Goal: Task Accomplishment & Management: Manage account settings

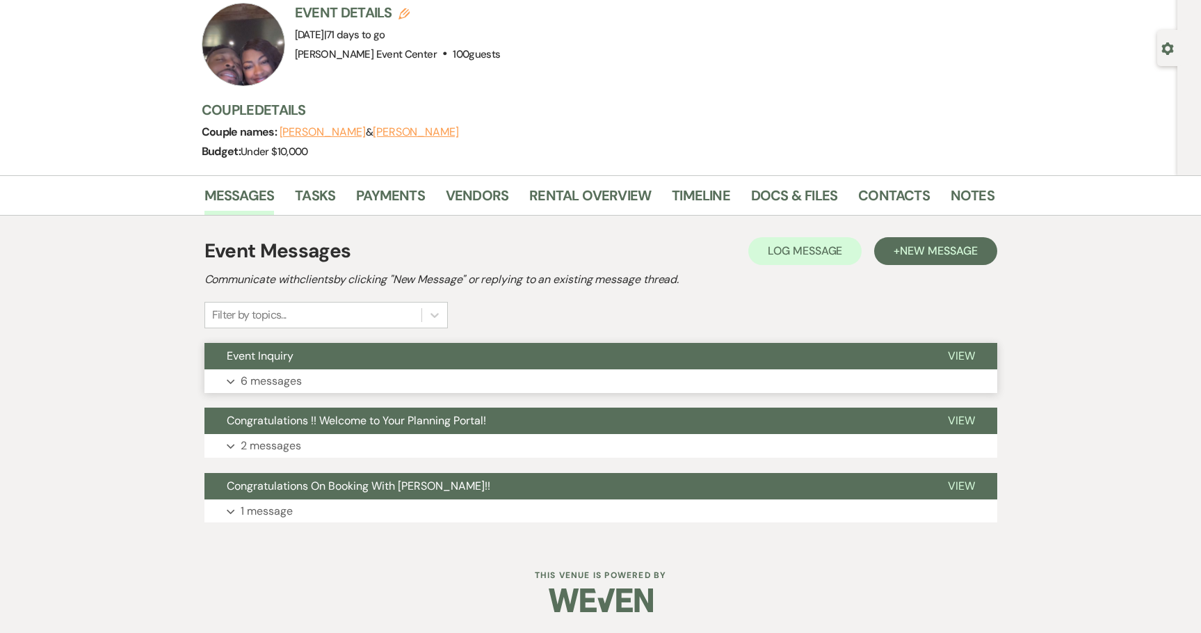
click at [289, 378] on p "6 messages" at bounding box center [271, 381] width 61 height 18
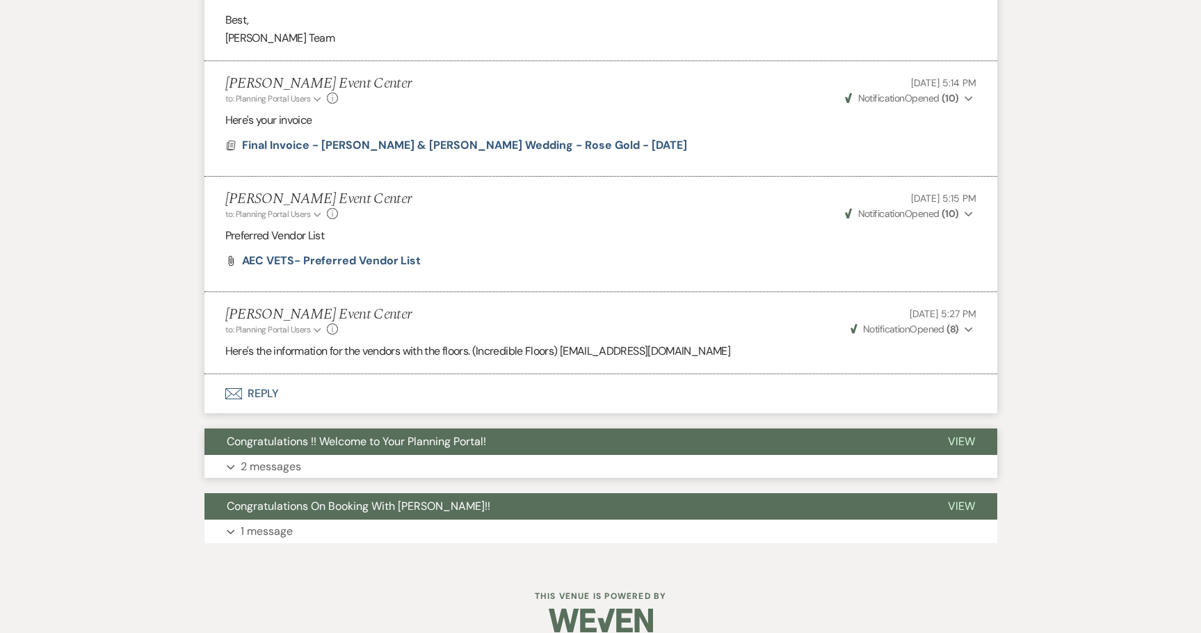
scroll to position [1630, 0]
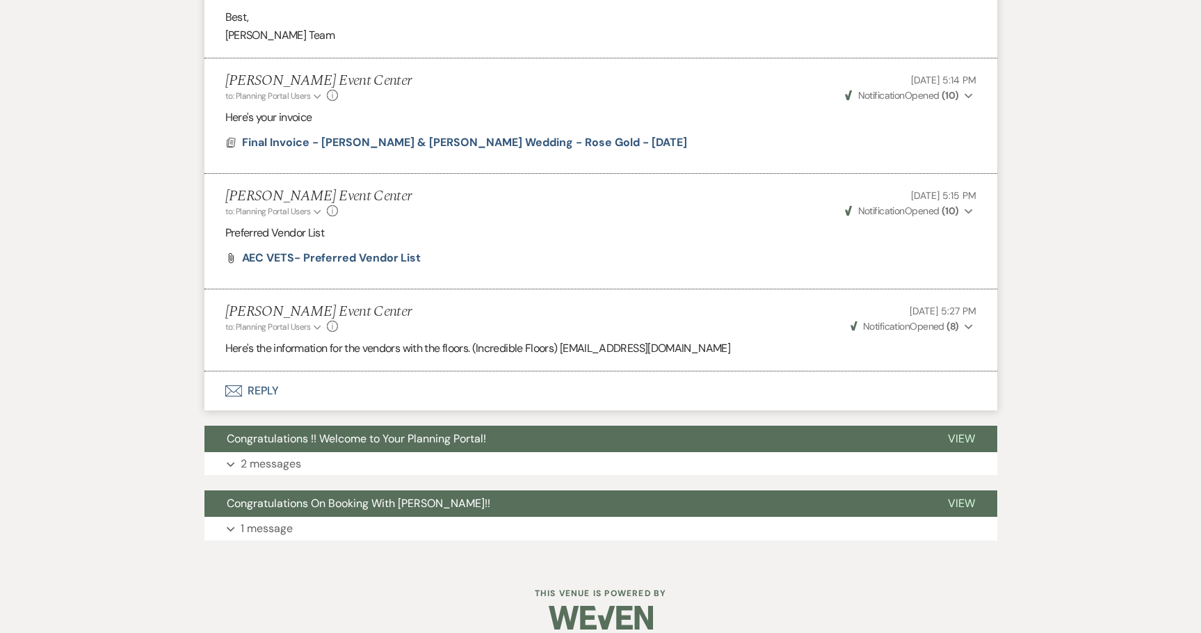
click at [270, 371] on button "Envelope Reply" at bounding box center [600, 390] width 793 height 39
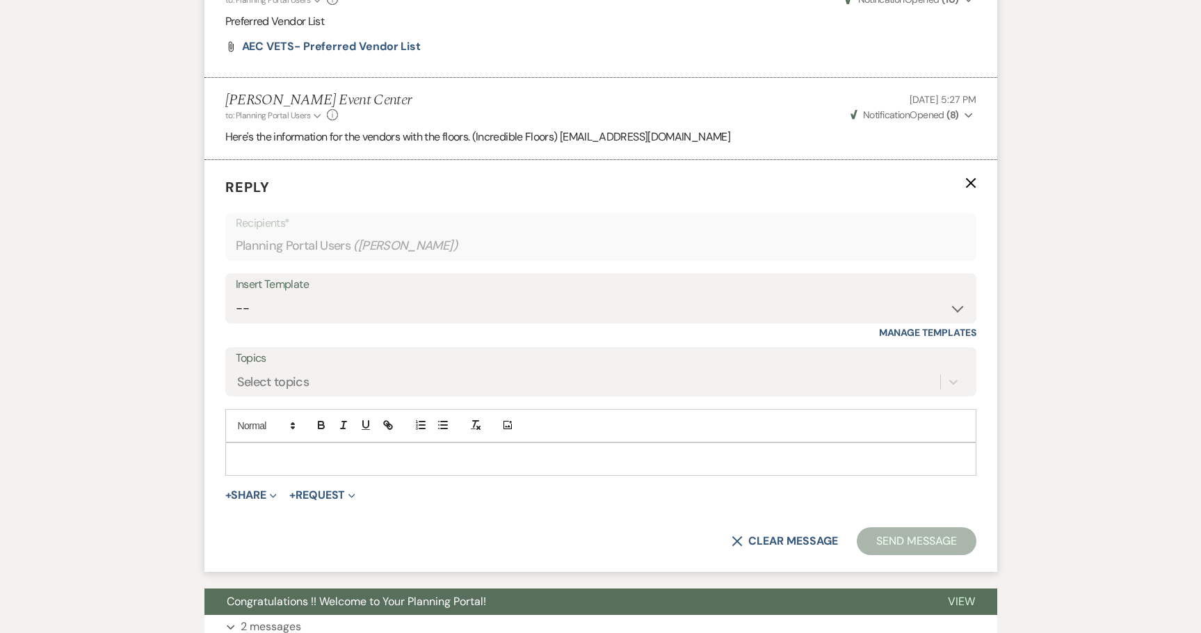
scroll to position [1873, 0]
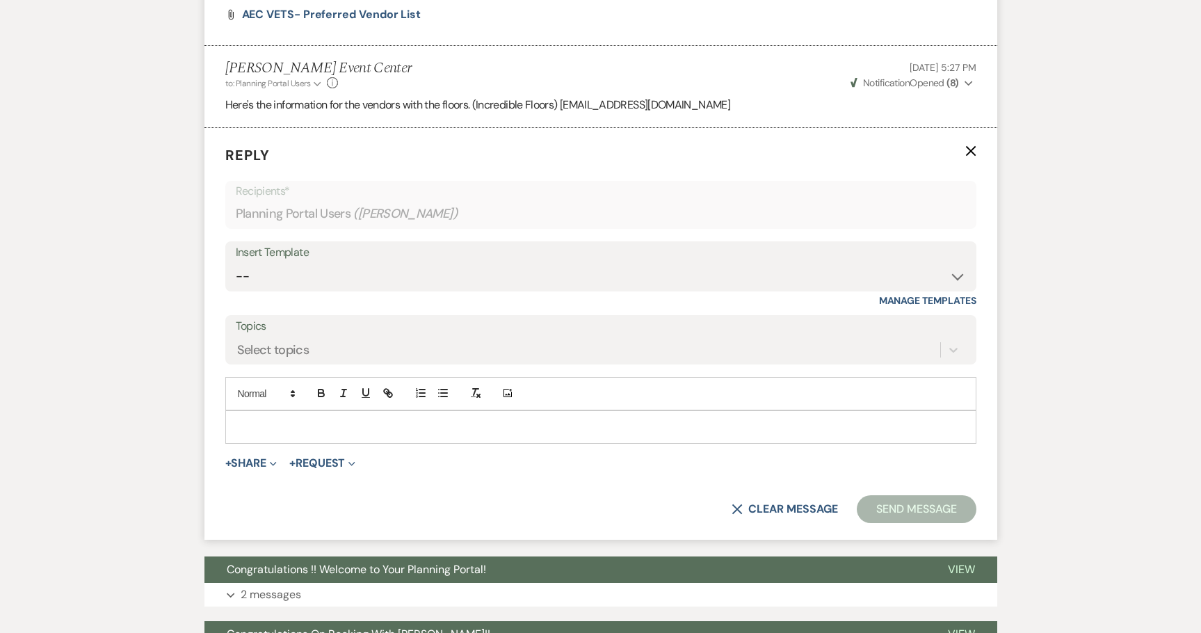
click at [267, 419] on p at bounding box center [600, 426] width 729 height 15
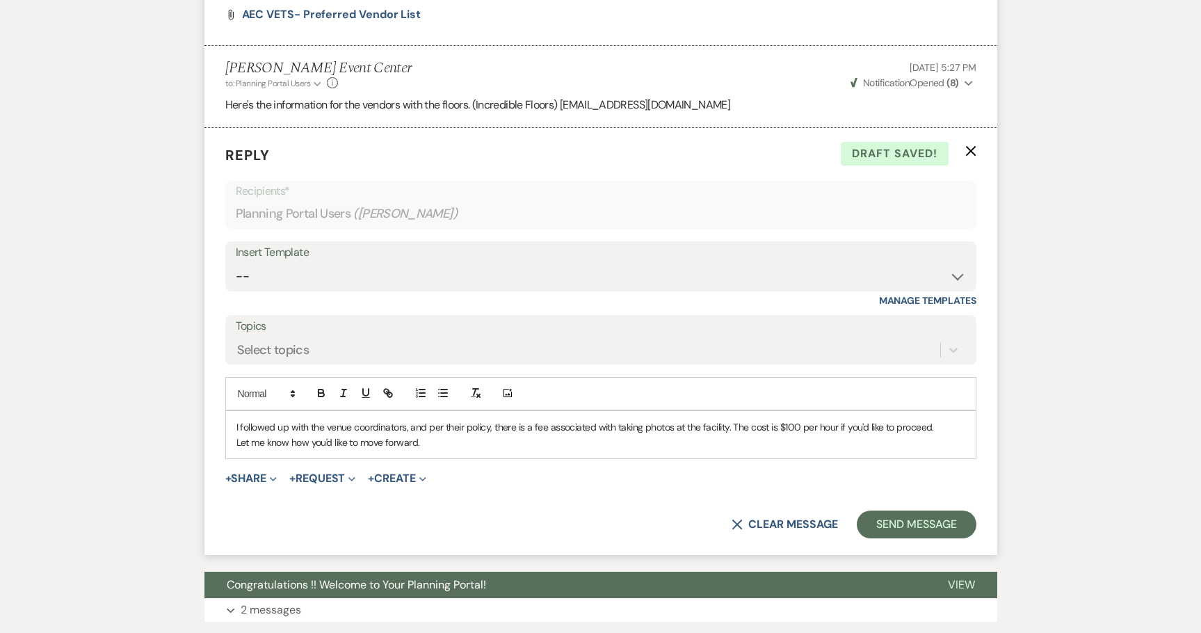
click at [235, 421] on div "I followed up with the venue coordinators, and per their policy, there is a fee…" at bounding box center [601, 435] width 750 height 48
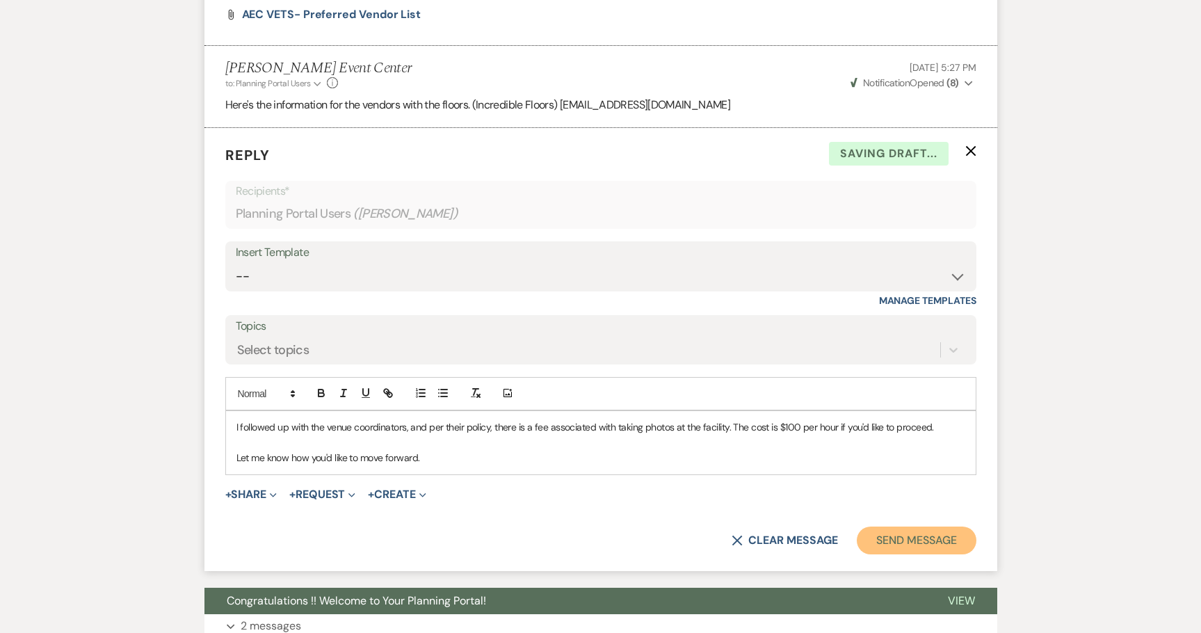
click at [921, 534] on button "Send Message" at bounding box center [916, 541] width 119 height 28
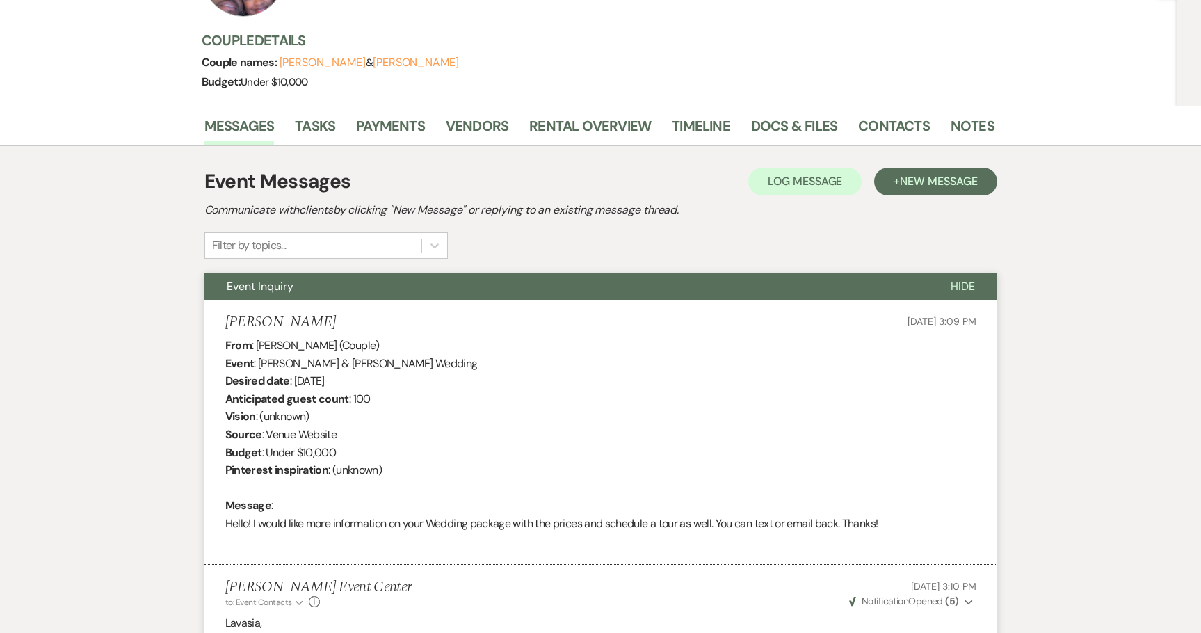
scroll to position [0, 0]
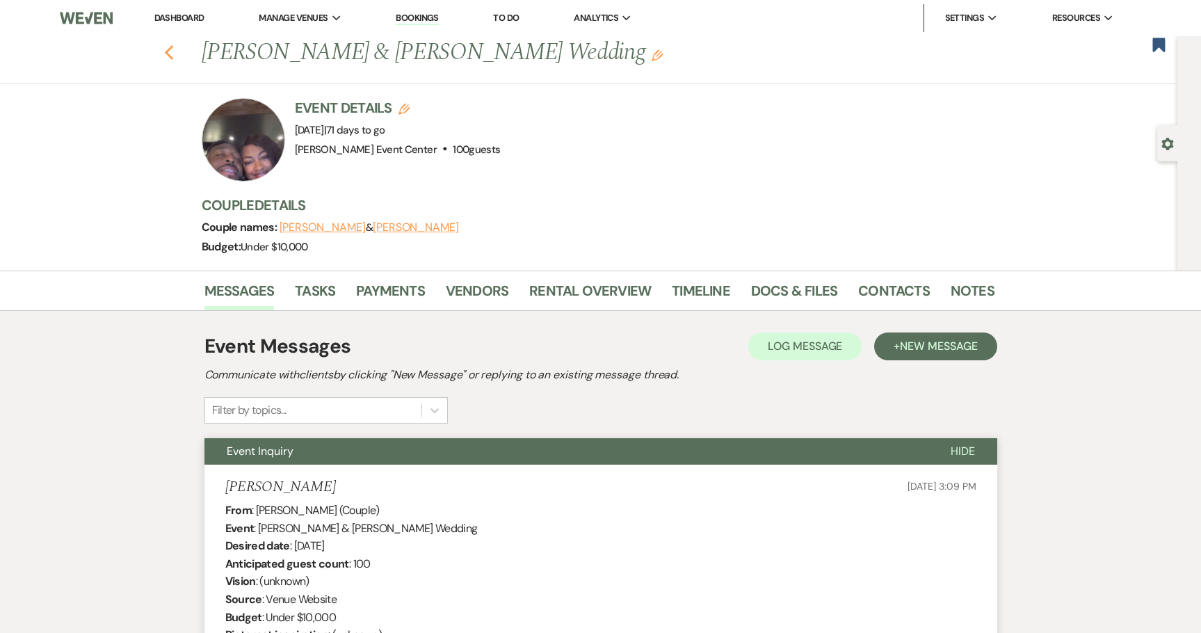
click at [173, 54] on icon "Previous" at bounding box center [169, 53] width 10 height 17
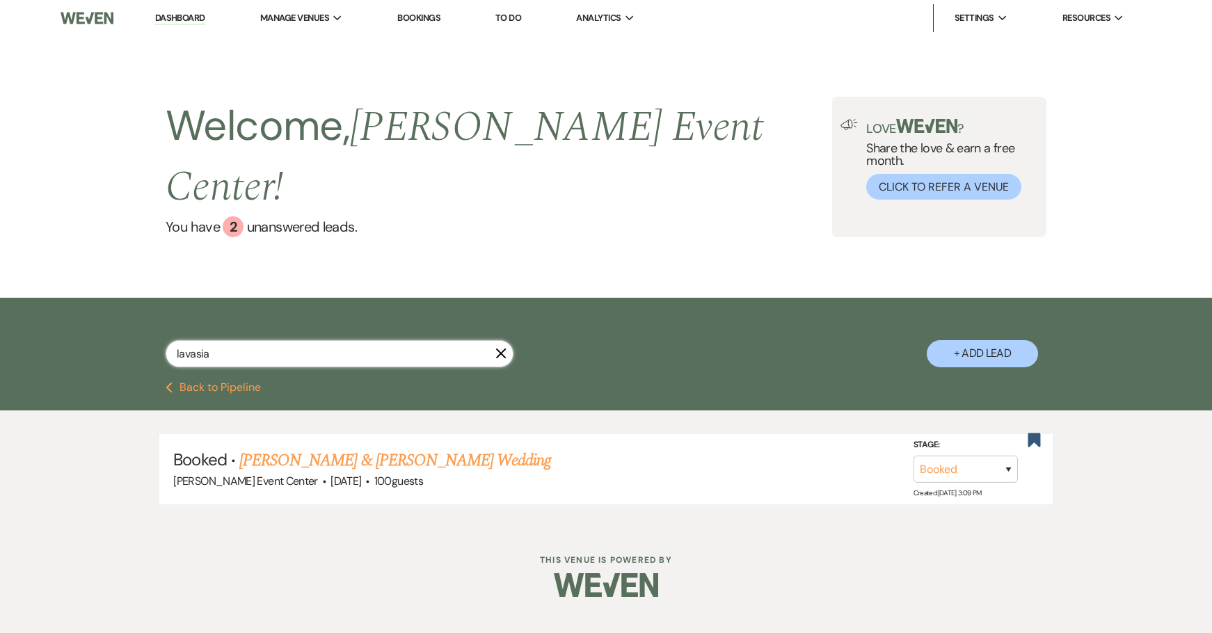
drag, startPoint x: 222, startPoint y: 328, endPoint x: 61, endPoint y: 282, distance: 167.1
click at [83, 298] on div "lavasia X + Add Lead" at bounding box center [606, 340] width 1212 height 84
click at [171, 17] on link "Dashboard" at bounding box center [180, 18] width 50 height 13
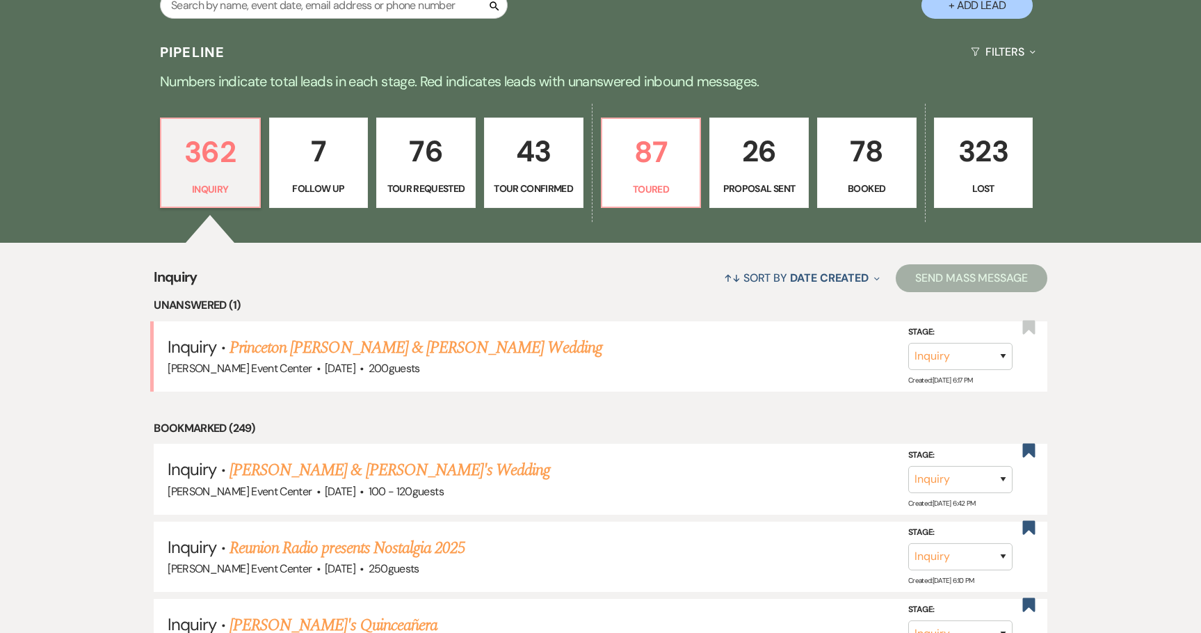
scroll to position [348, 0]
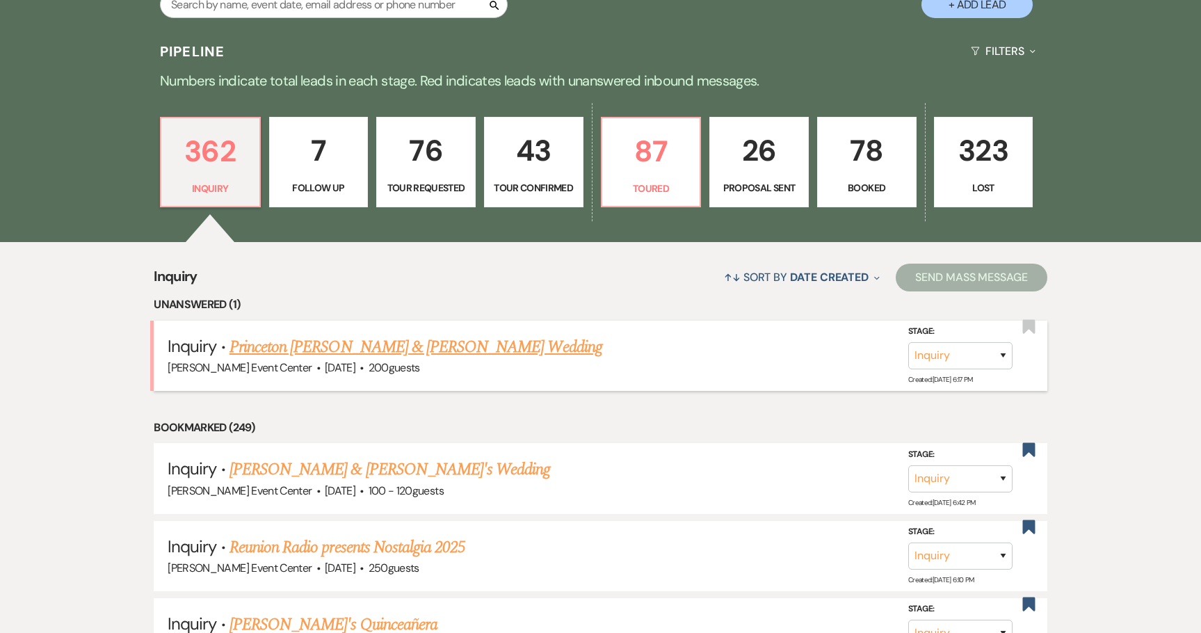
click at [285, 335] on link "Princeton [PERSON_NAME] & [PERSON_NAME] Wedding" at bounding box center [416, 347] width 373 height 25
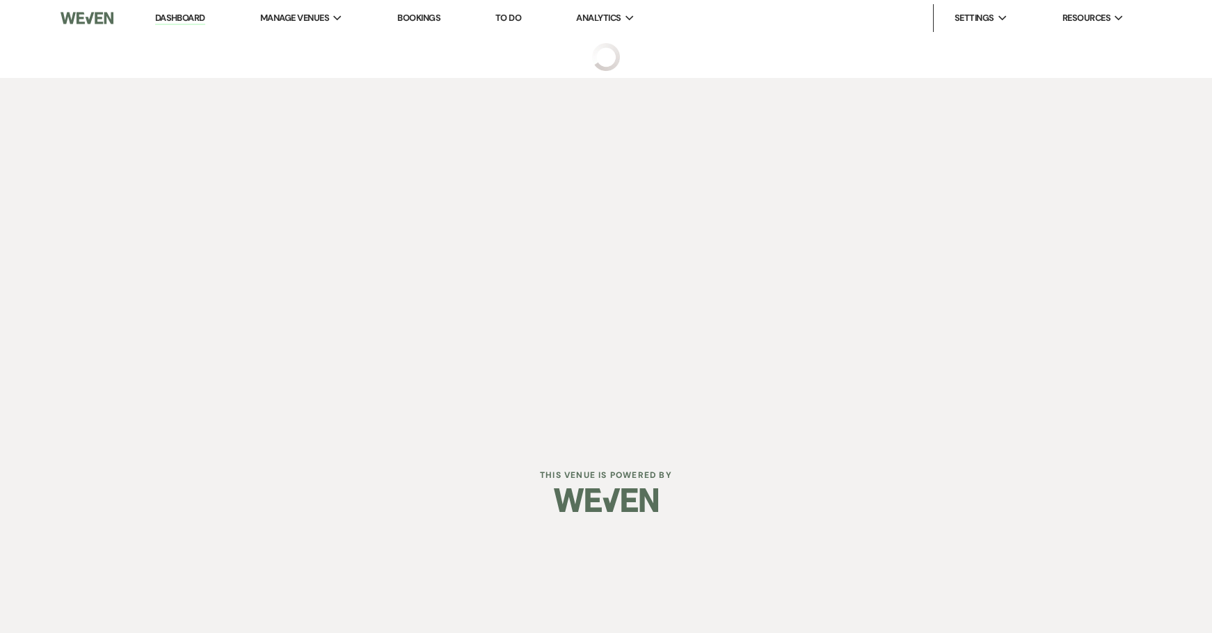
select select "5"
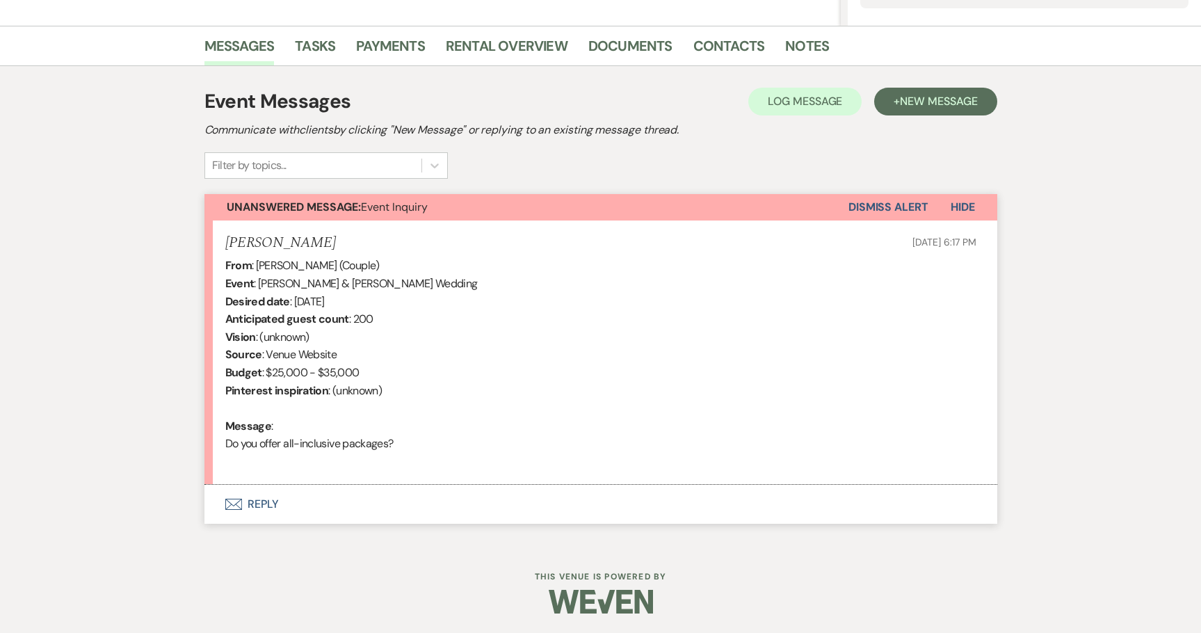
scroll to position [325, 0]
click at [259, 498] on button "Envelope Reply" at bounding box center [600, 502] width 793 height 39
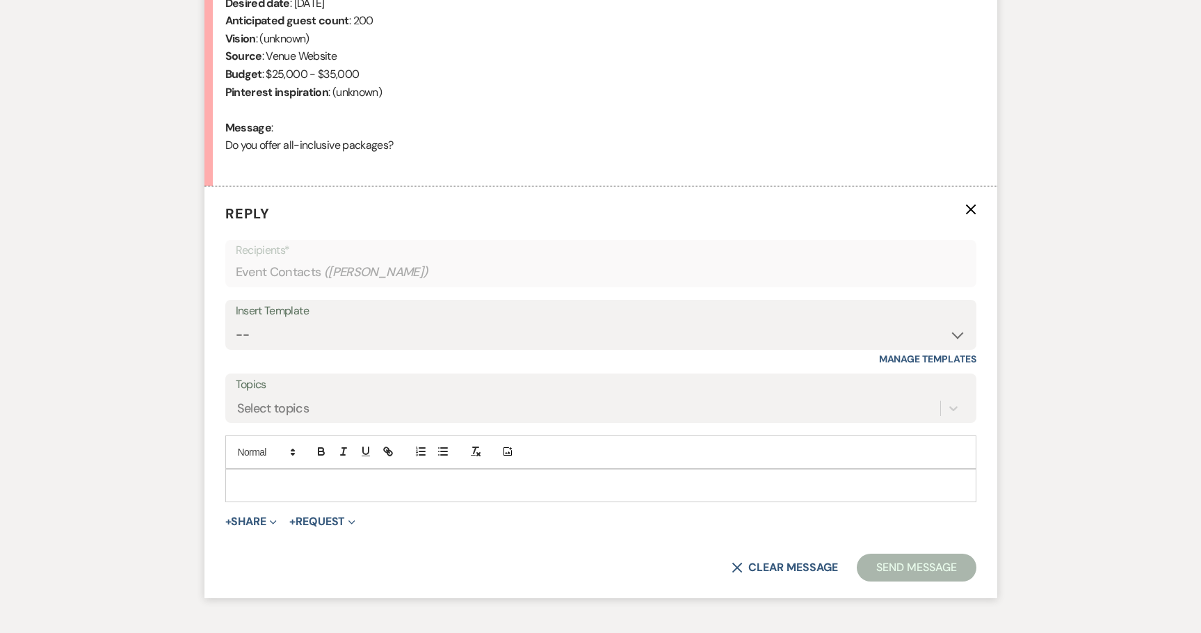
scroll to position [714, 0]
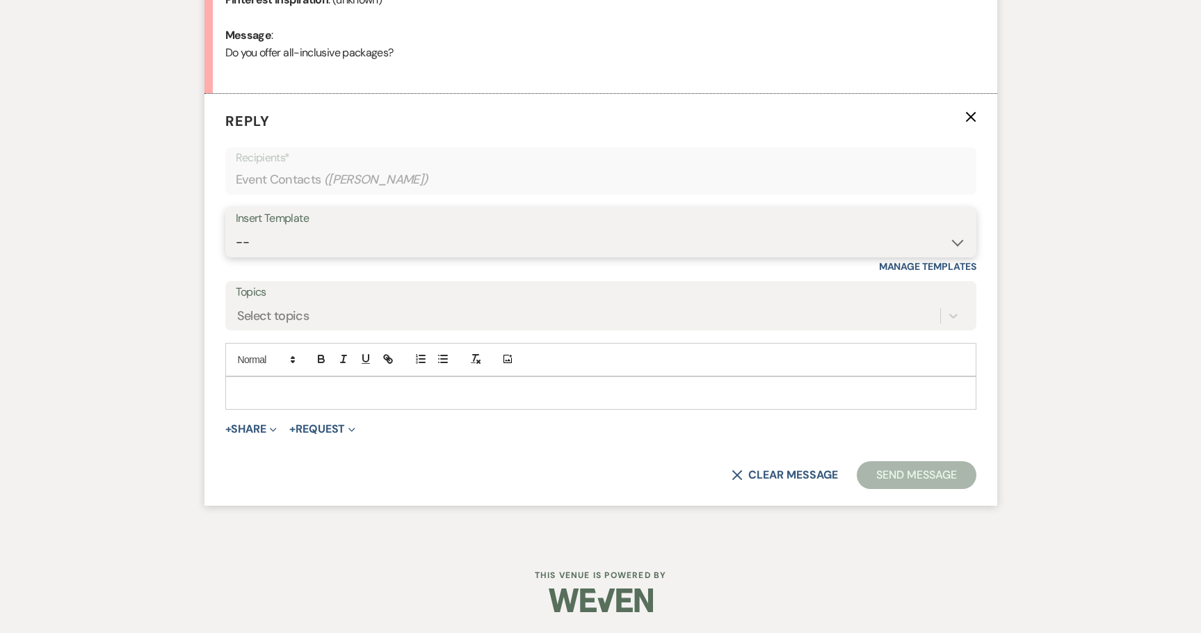
click at [303, 239] on select "-- Weven Planning Portal Introduction (Booked Events) Initial Inquiry Response …" at bounding box center [601, 242] width 730 height 27
select select "2982"
click at [236, 229] on select "-- Weven Planning Portal Introduction (Booked Events) Initial Inquiry Response …" at bounding box center [601, 242] width 730 height 27
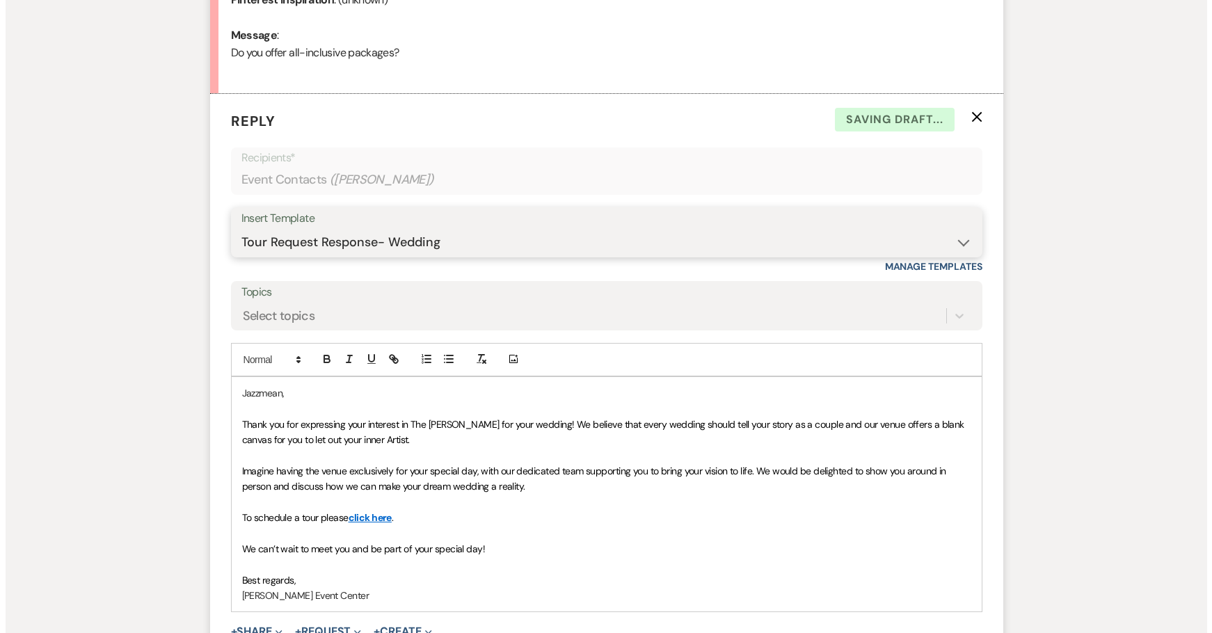
scroll to position [917, 0]
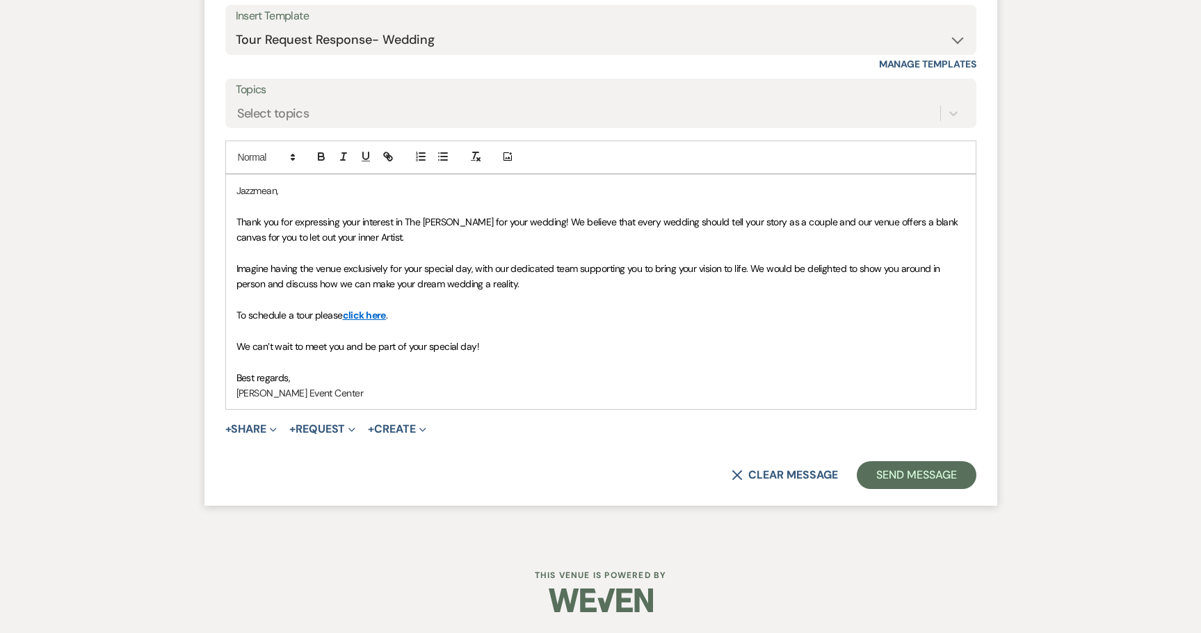
click at [269, 418] on form "Reply X Saving draft... Recipients* Event Contacts ( [PERSON_NAME] ) Insert Tem…" at bounding box center [600, 198] width 793 height 614
click at [263, 431] on button "+ Share Expand" at bounding box center [251, 429] width 52 height 11
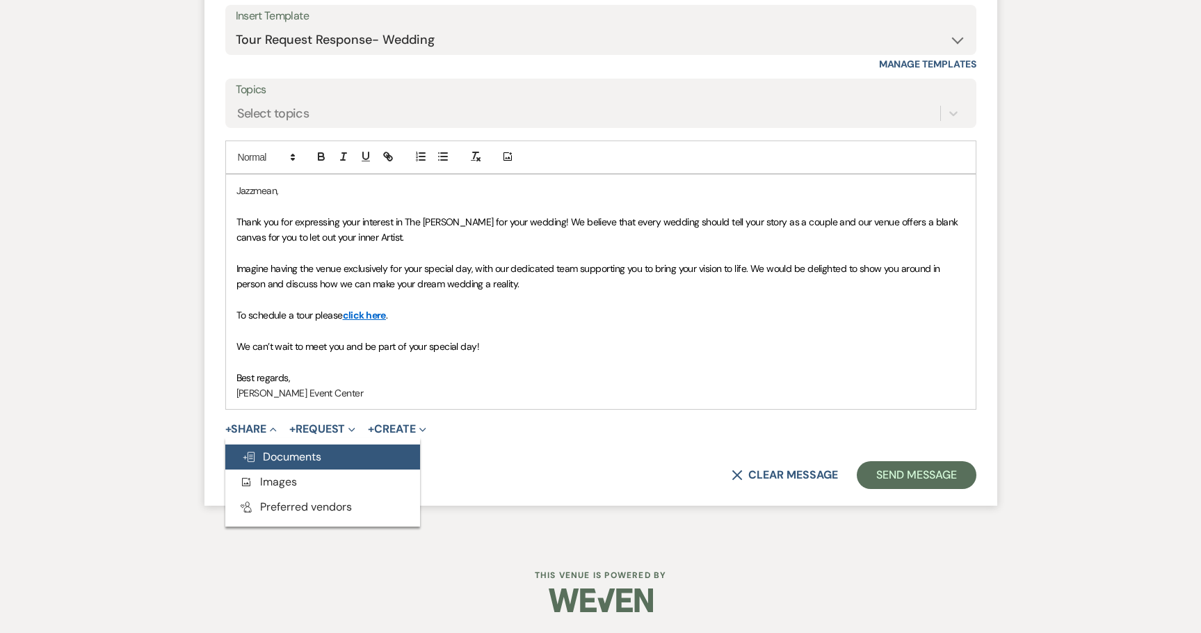
click at [266, 448] on button "Doc Upload Documents" at bounding box center [322, 456] width 195 height 25
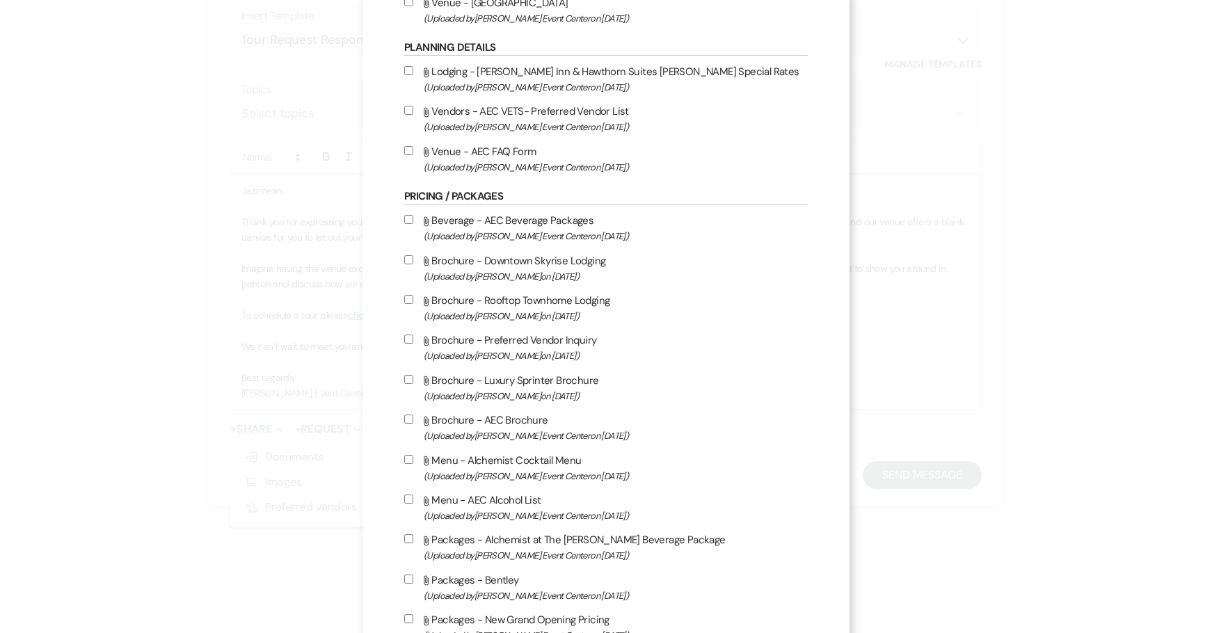
scroll to position [2156, 0]
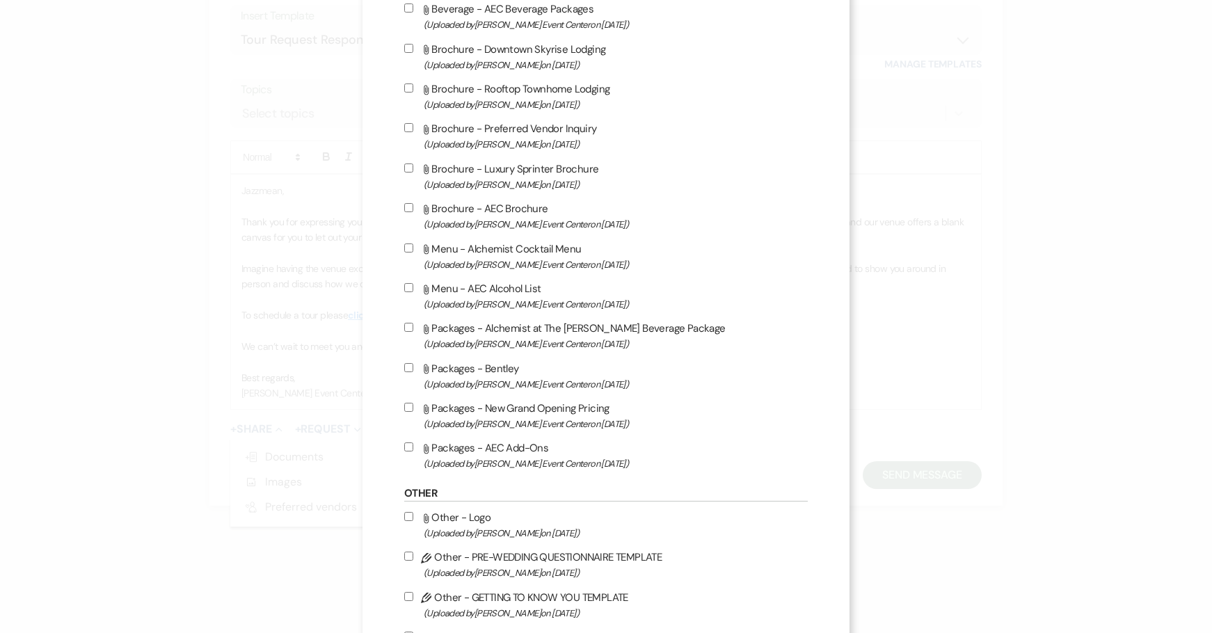
click at [404, 406] on input "Attach File Packages - New Grand Opening Pricing (Uploaded by [PERSON_NAME] Eve…" at bounding box center [408, 407] width 9 height 9
checkbox input "true"
click at [404, 444] on input "Attach File Packages - AEC Add-Ons (Uploaded by [PERSON_NAME] Event Center on […" at bounding box center [408, 446] width 9 height 9
checkbox input "true"
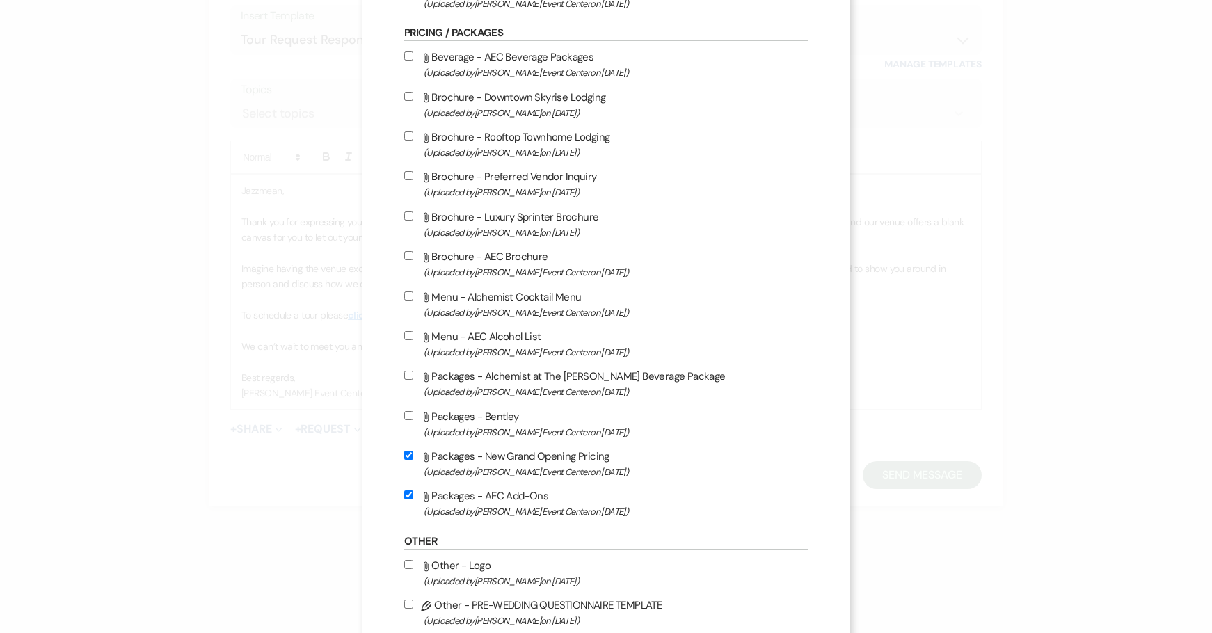
scroll to position [2087, 0]
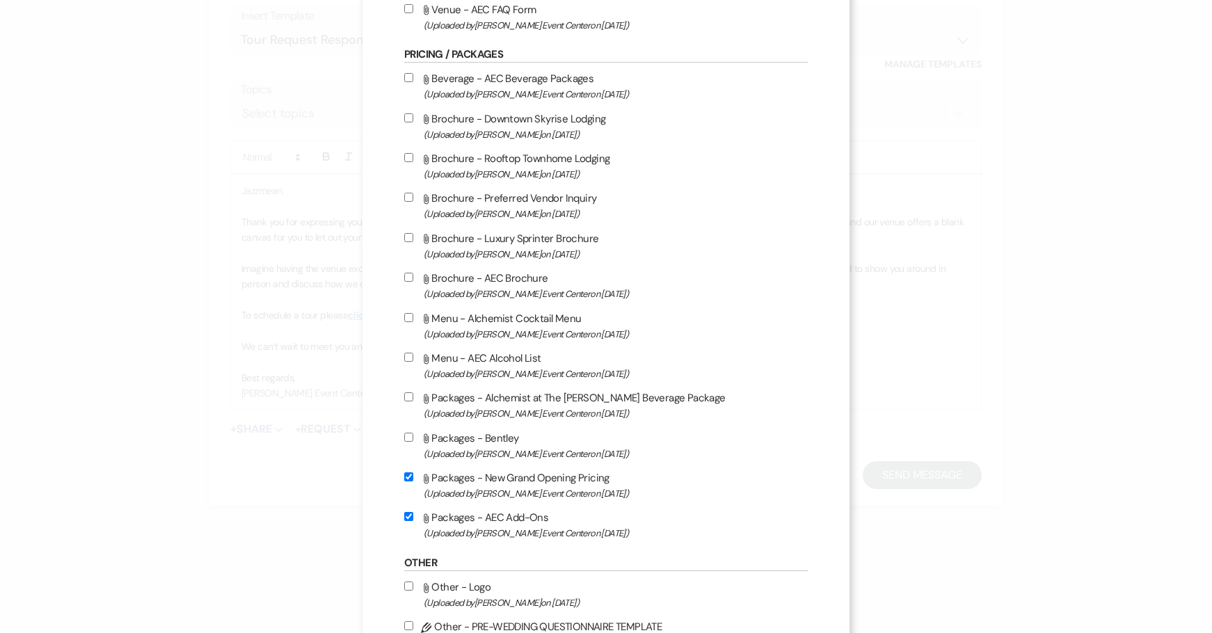
click at [404, 77] on input "Attach File Beverage - AEC Beverage Packages (Uploaded by [PERSON_NAME] Event C…" at bounding box center [408, 77] width 9 height 9
checkbox input "true"
click at [410, 396] on label "Attach File Packages - Alchemist at The [PERSON_NAME] Beverage Package (Uploade…" at bounding box center [605, 405] width 403 height 33
click at [410, 396] on input "Attach File Packages - Alchemist at The [PERSON_NAME] Beverage Package (Uploade…" at bounding box center [408, 396] width 9 height 9
checkbox input "true"
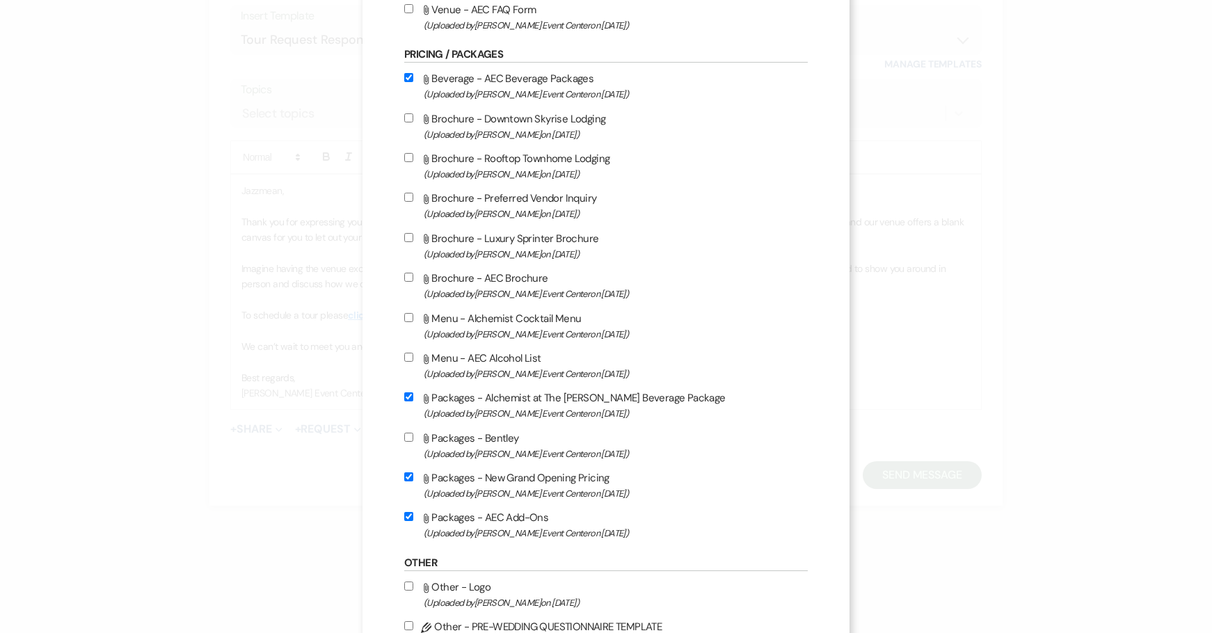
click at [404, 346] on div "Attach File Beverage - AEC Beverage Packages (Uploaded by [PERSON_NAME] Event C…" at bounding box center [605, 306] width 403 height 472
click at [404, 353] on input "Attach File Menu - AEC Alcohol List (Uploaded by [PERSON_NAME] Event Center on …" at bounding box center [408, 357] width 9 height 9
checkbox input "true"
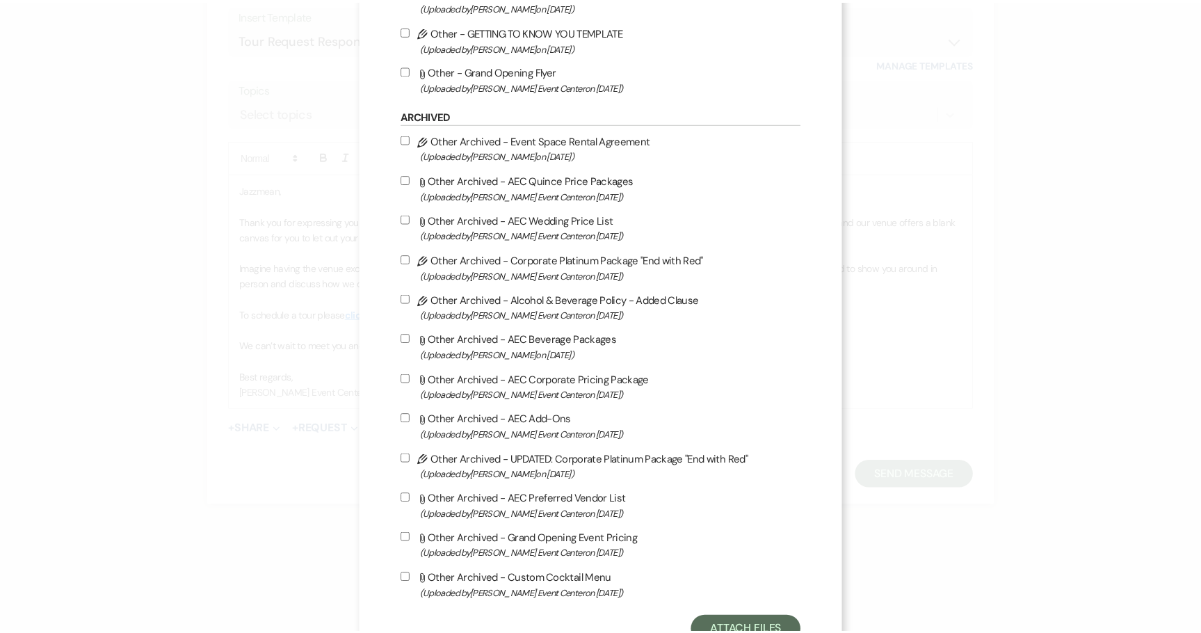
scroll to position [2776, 0]
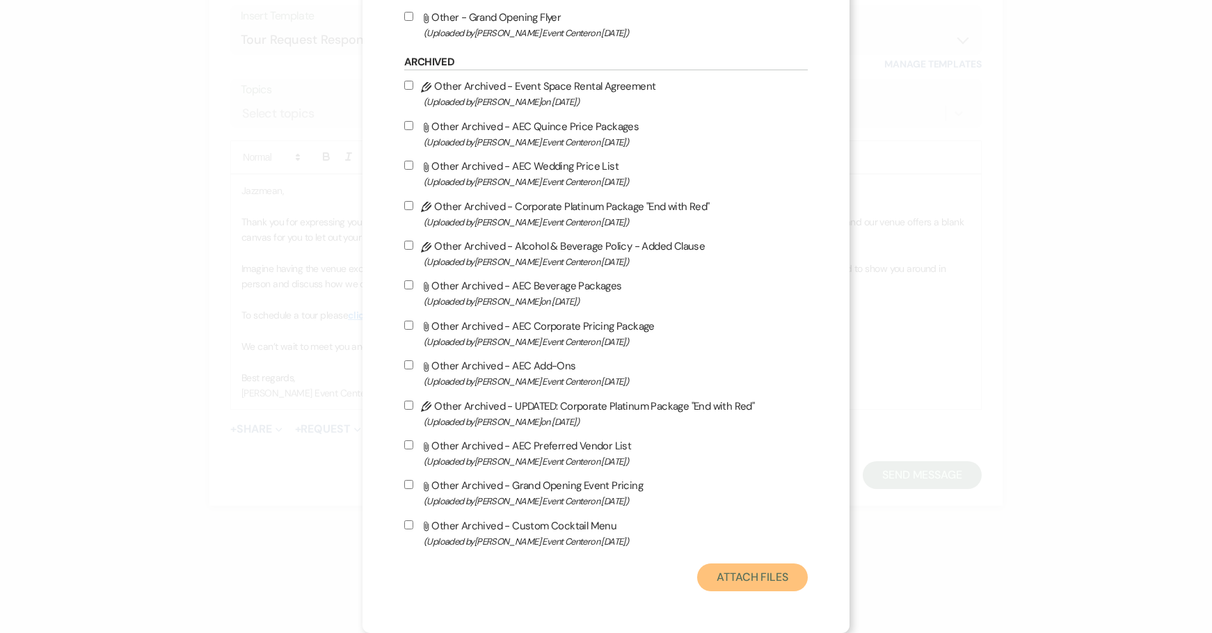
click at [771, 574] on button "Attach Files" at bounding box center [752, 577] width 111 height 28
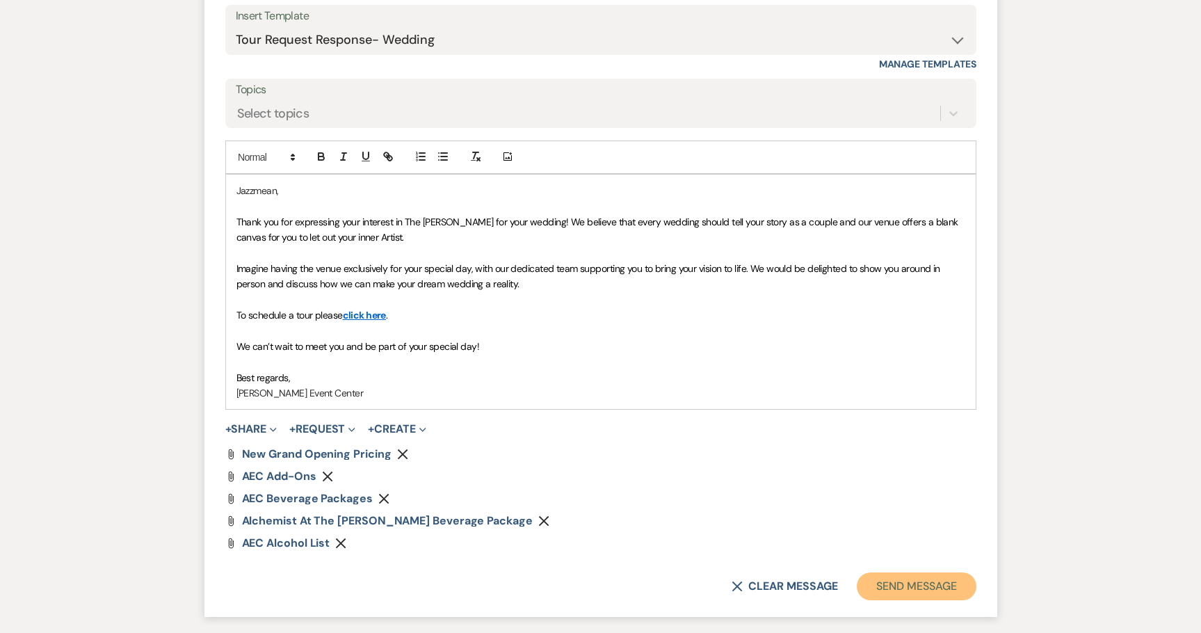
click at [910, 593] on button "Send Message" at bounding box center [916, 586] width 119 height 28
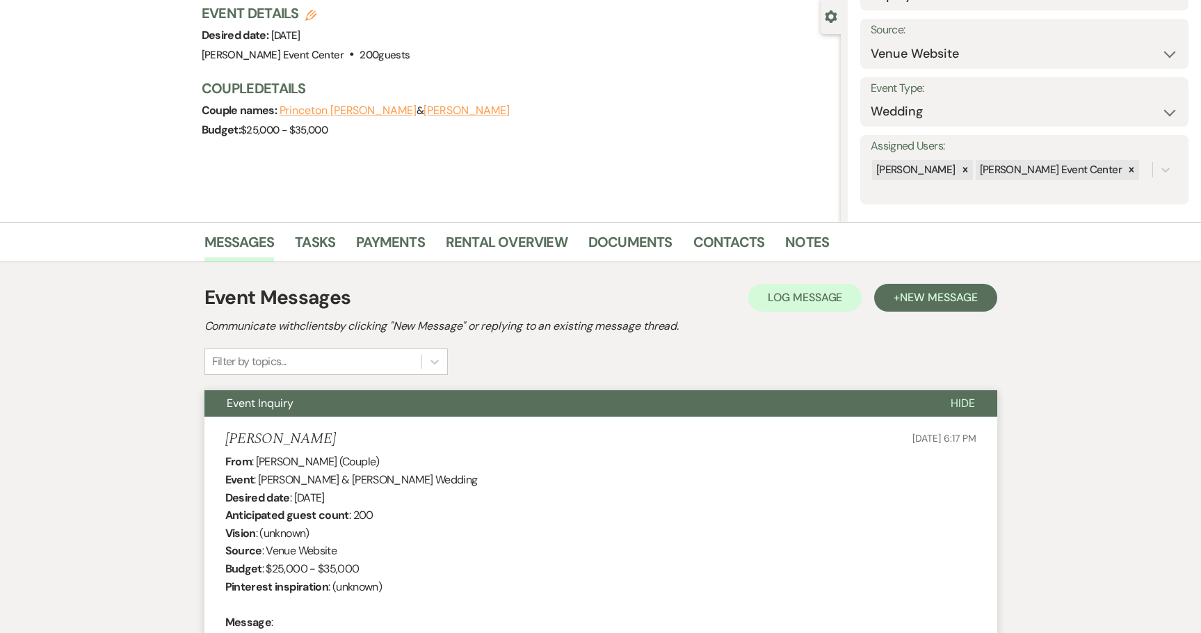
scroll to position [0, 0]
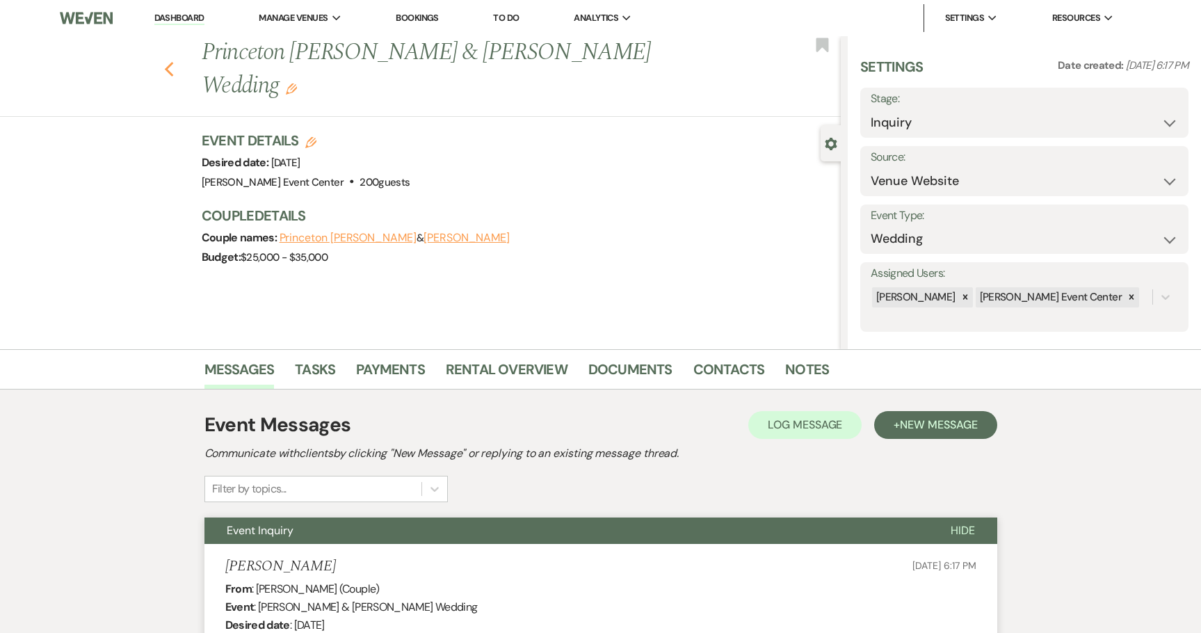
click at [174, 61] on icon "Previous" at bounding box center [169, 69] width 10 height 17
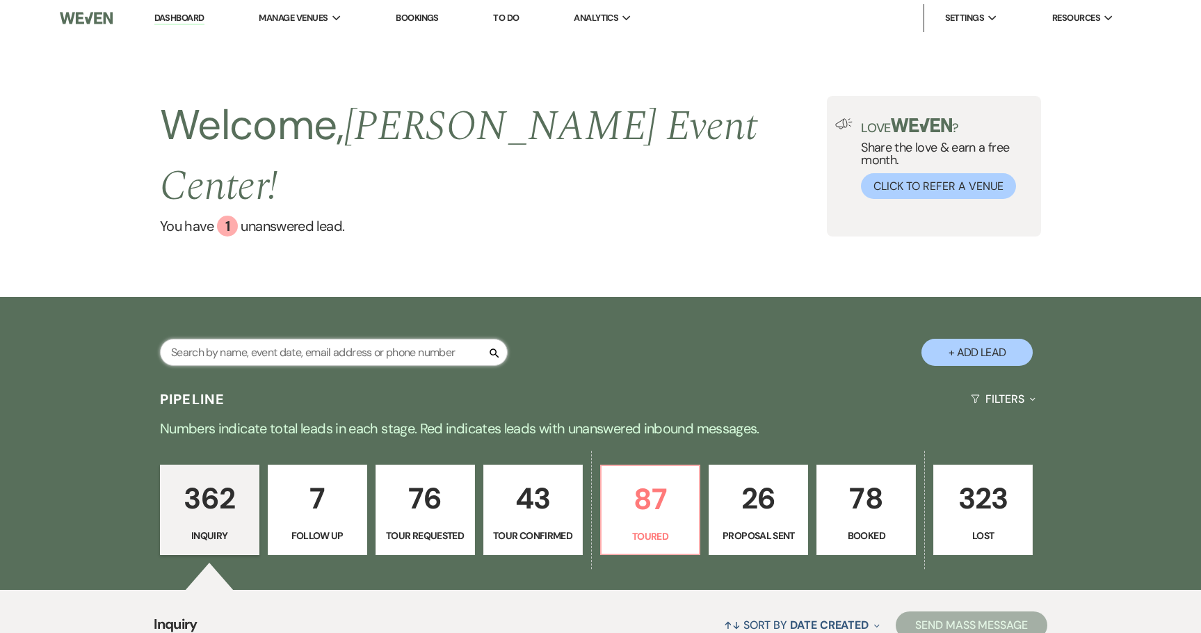
click at [276, 339] on input "text" at bounding box center [334, 352] width 348 height 27
paste input "[PERSON_NAME]"
type input "[PERSON_NAME]"
select select "2"
select select "8"
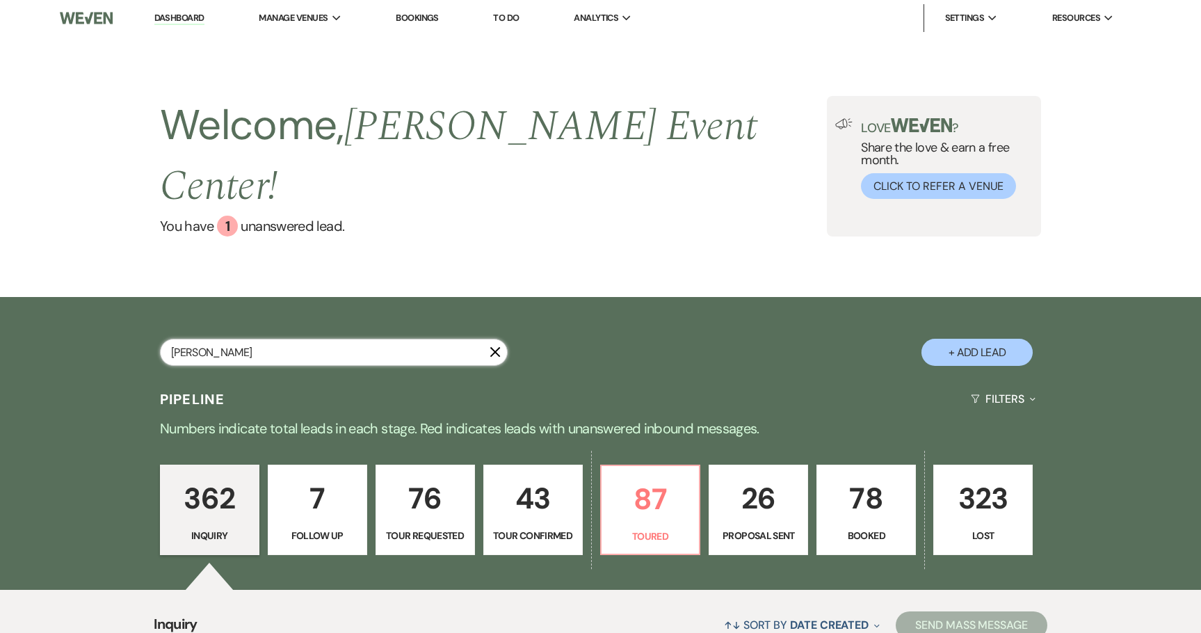
select select "10"
select select "8"
select select "4"
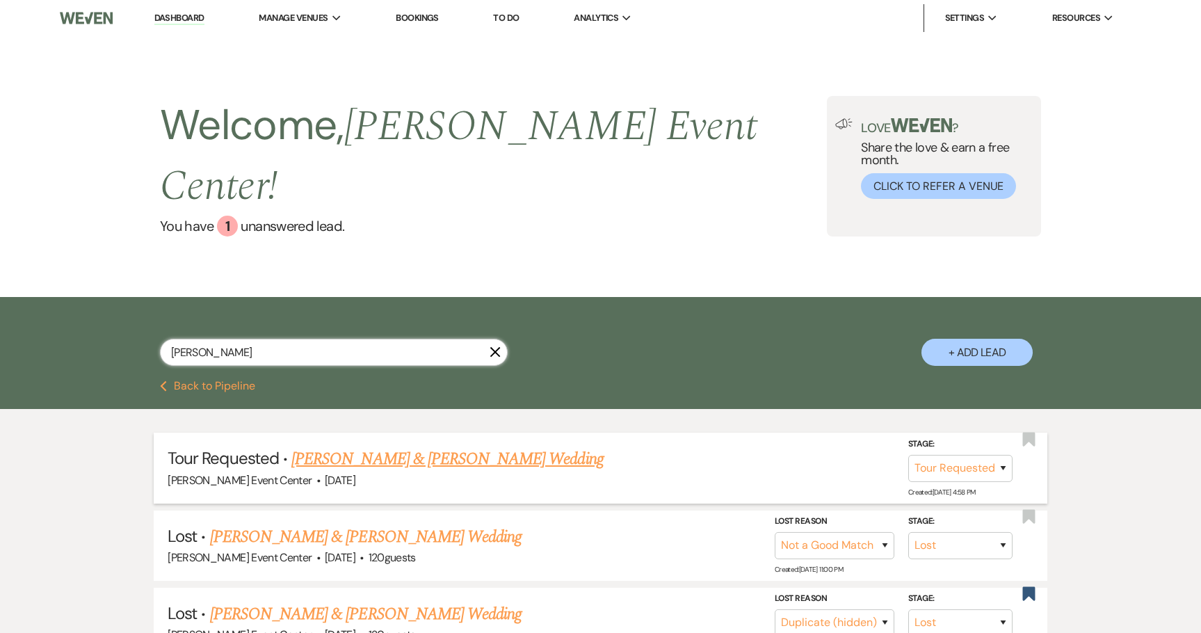
type input "[PERSON_NAME]"
click at [400, 447] on link "[PERSON_NAME] & [PERSON_NAME] Wedding" at bounding box center [447, 459] width 312 height 25
select select "2"
select select "5"
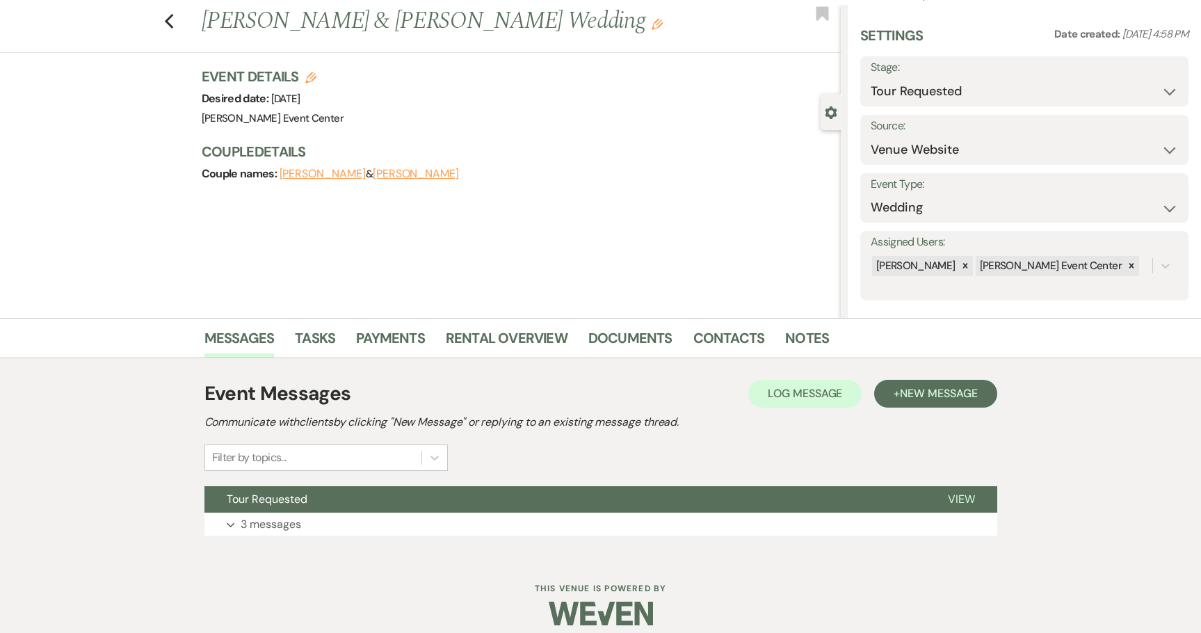
scroll to position [45, 0]
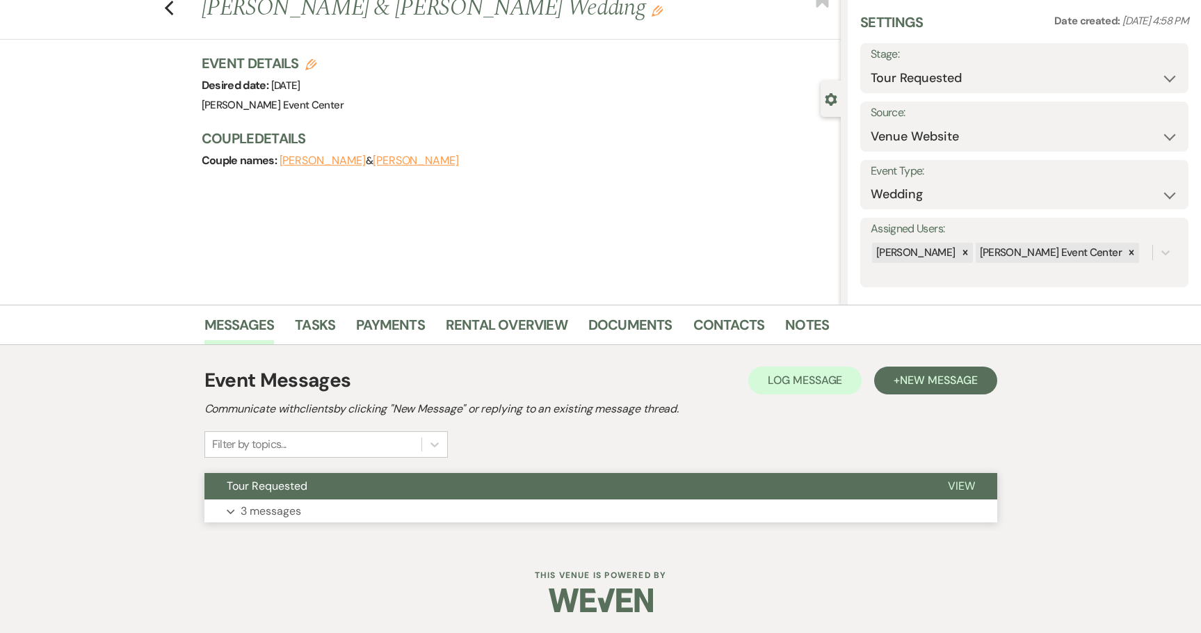
click at [271, 507] on p "3 messages" at bounding box center [271, 511] width 61 height 18
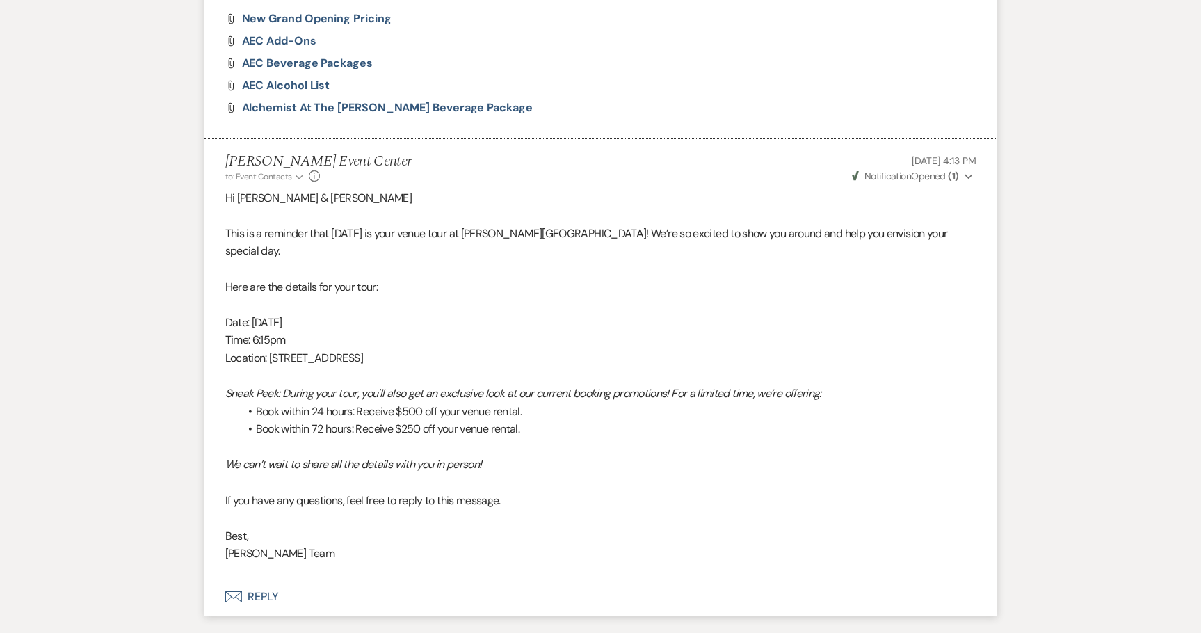
scroll to position [1181, 0]
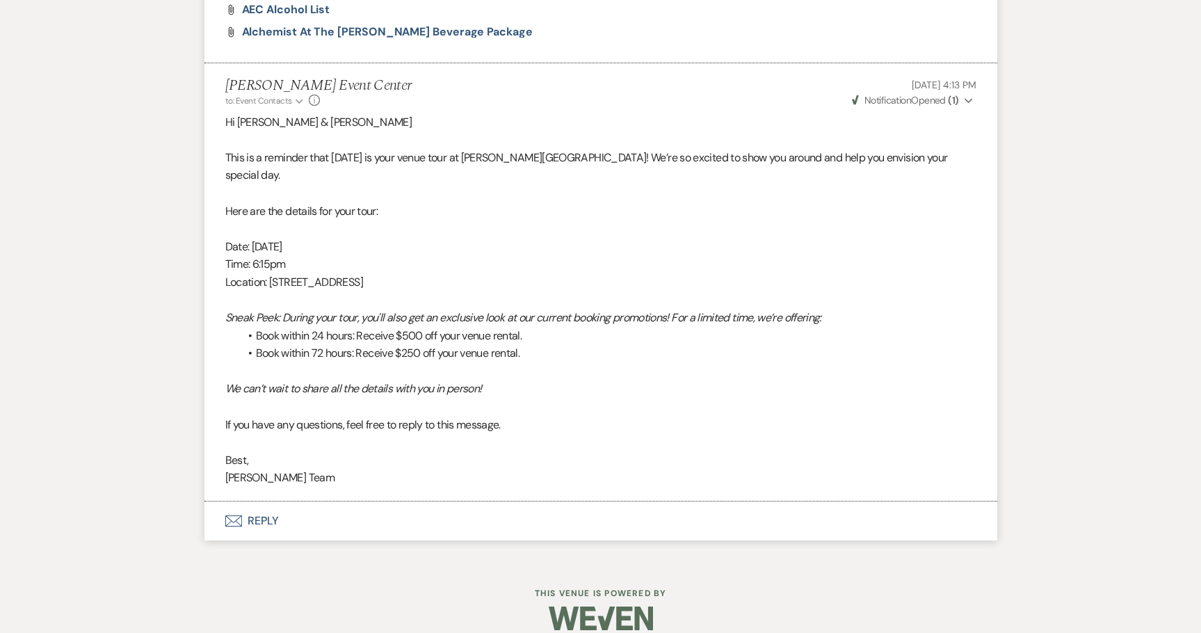
click at [267, 501] on button "Envelope Reply" at bounding box center [600, 520] width 793 height 39
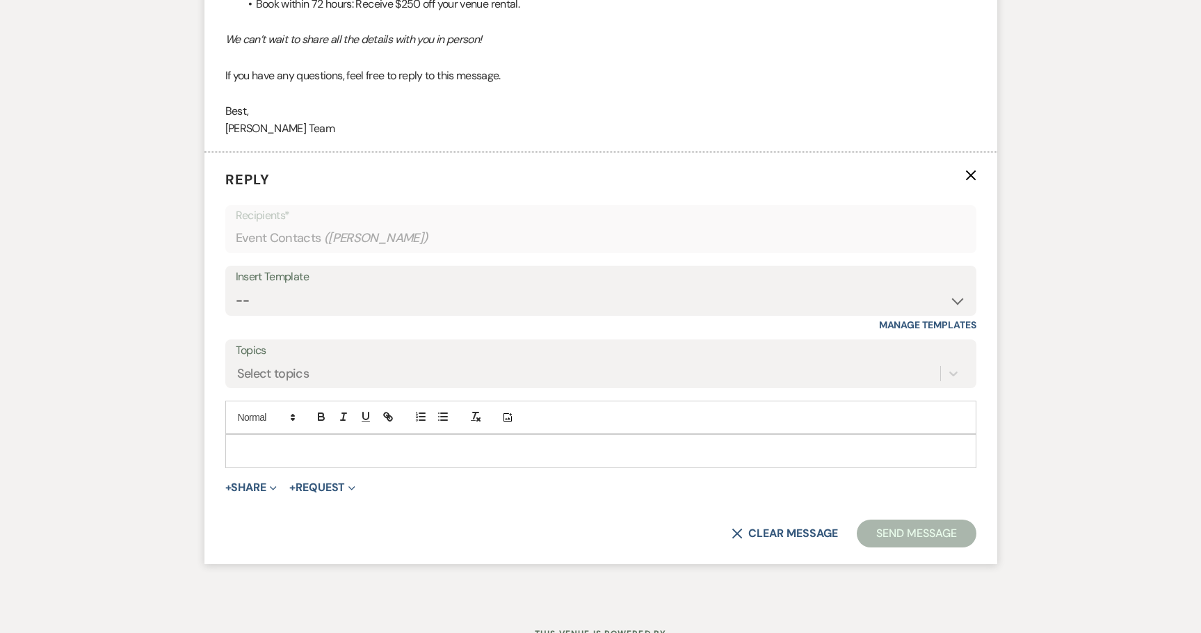
scroll to position [1555, 0]
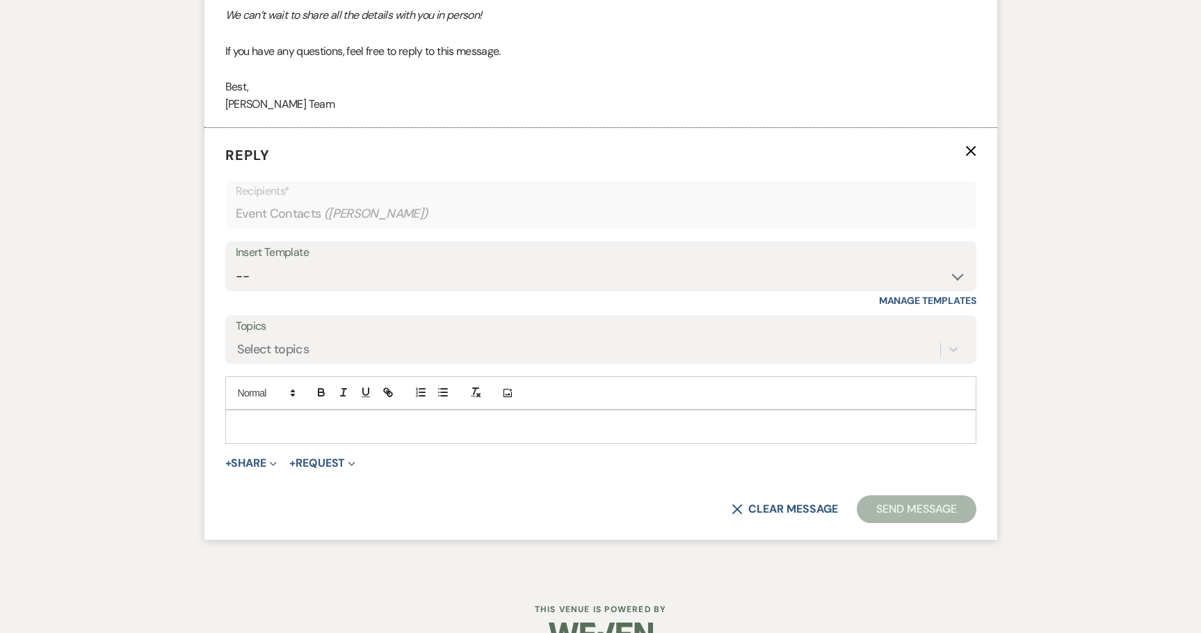
click at [326, 419] on p at bounding box center [600, 426] width 729 height 15
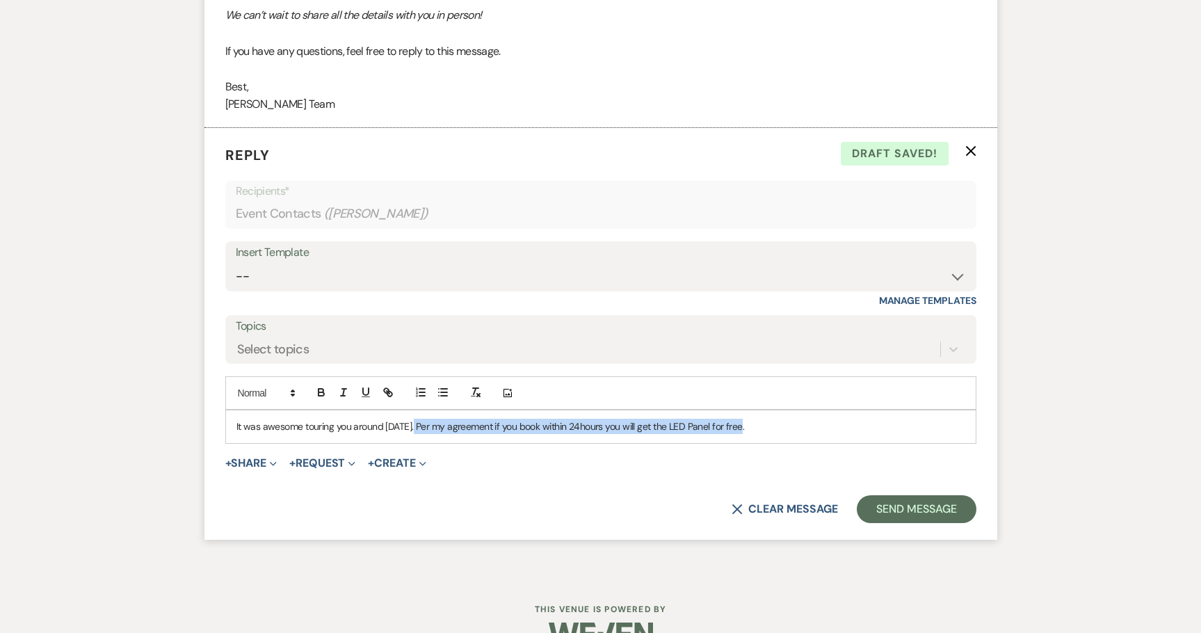
drag, startPoint x: 758, startPoint y: 412, endPoint x: 414, endPoint y: 412, distance: 344.3
click at [414, 419] on p "It was awesome touring you around [DATE]. Per my agreement if you book within 2…" at bounding box center [600, 426] width 729 height 15
copy p "Per my agreement if you book within 24hours you will get the LED Panel for free."
click at [816, 419] on p "It was awesome touring you around [DATE]. Per my agreement if you book within 2…" at bounding box center [600, 426] width 729 height 15
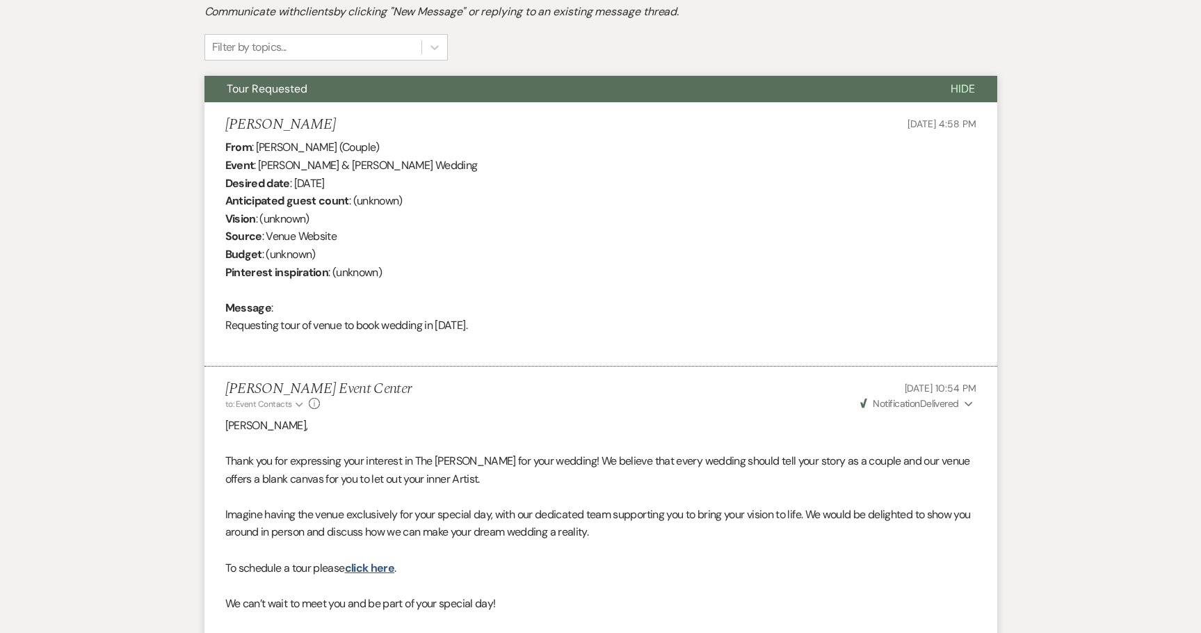
scroll to position [94, 0]
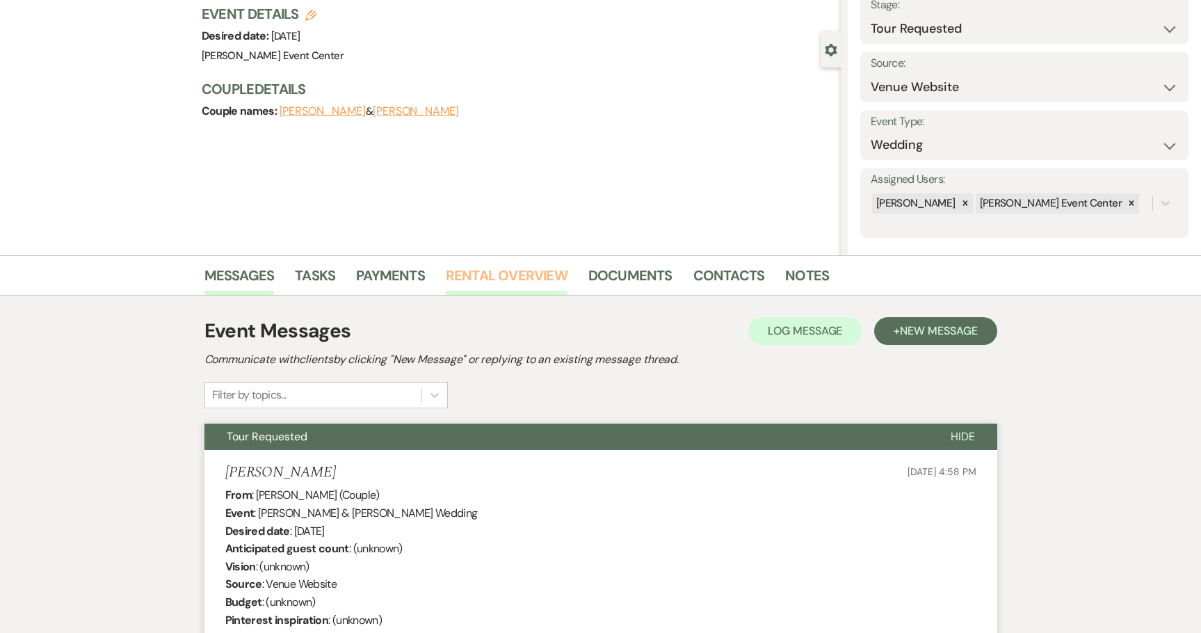
click at [460, 275] on link "Rental Overview" at bounding box center [507, 279] width 122 height 31
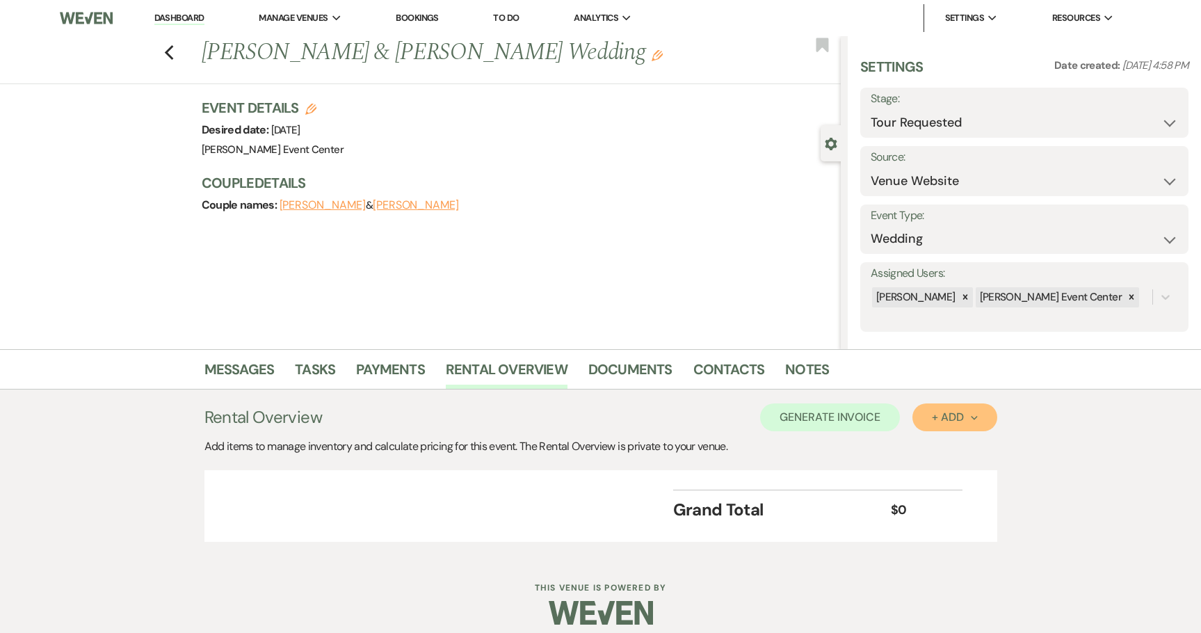
click at [942, 417] on div "+ Add Next" at bounding box center [954, 417] width 45 height 11
click at [949, 450] on button "Item" at bounding box center [948, 449] width 70 height 22
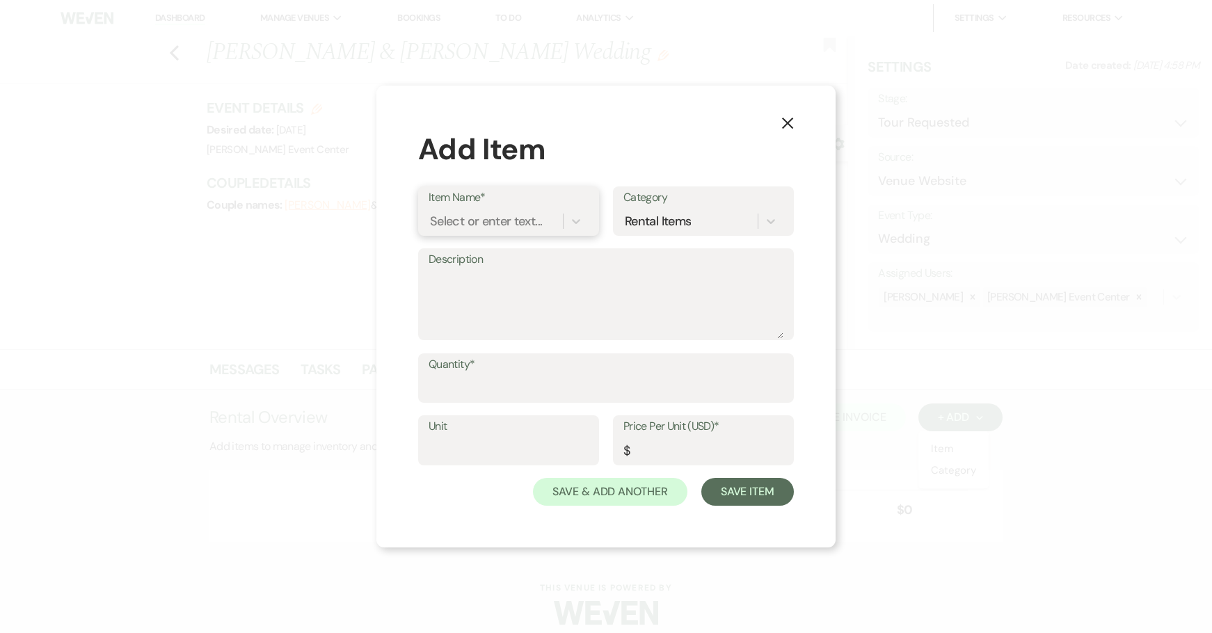
click at [451, 214] on div "Select or enter text..." at bounding box center [486, 220] width 112 height 19
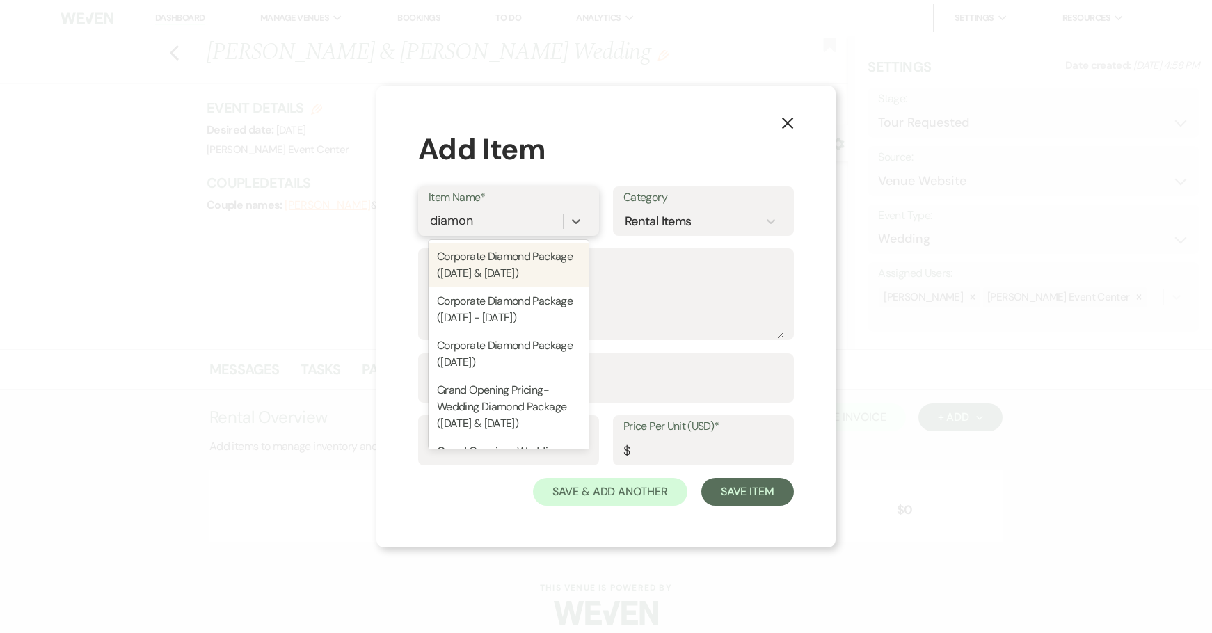
type input "diamond"
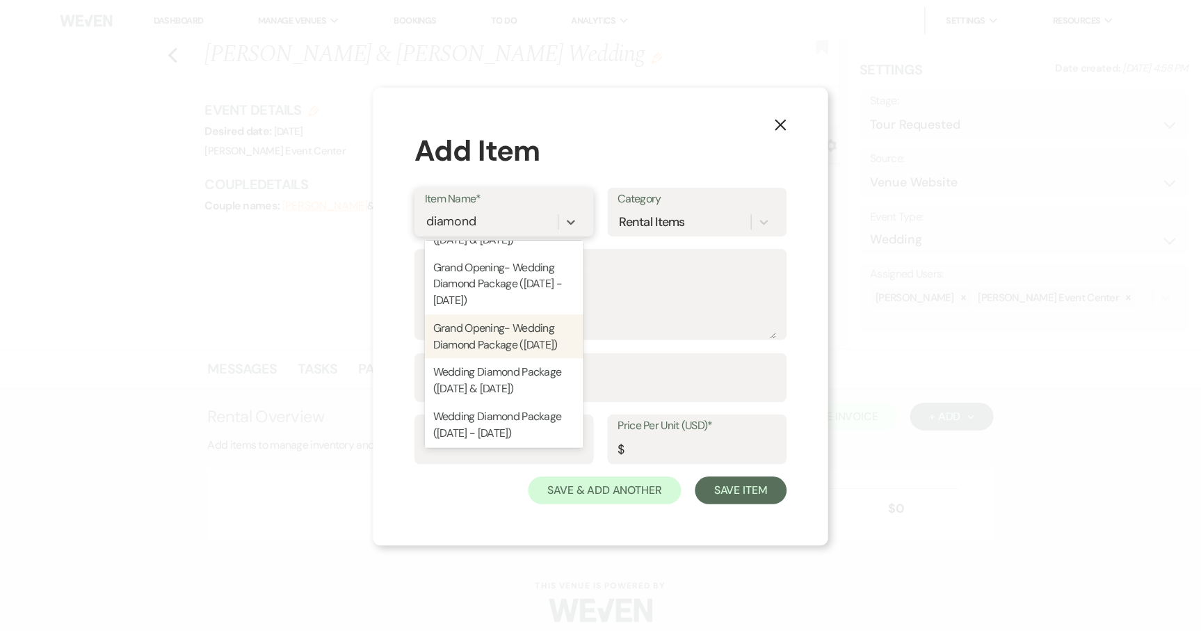
scroll to position [209, 0]
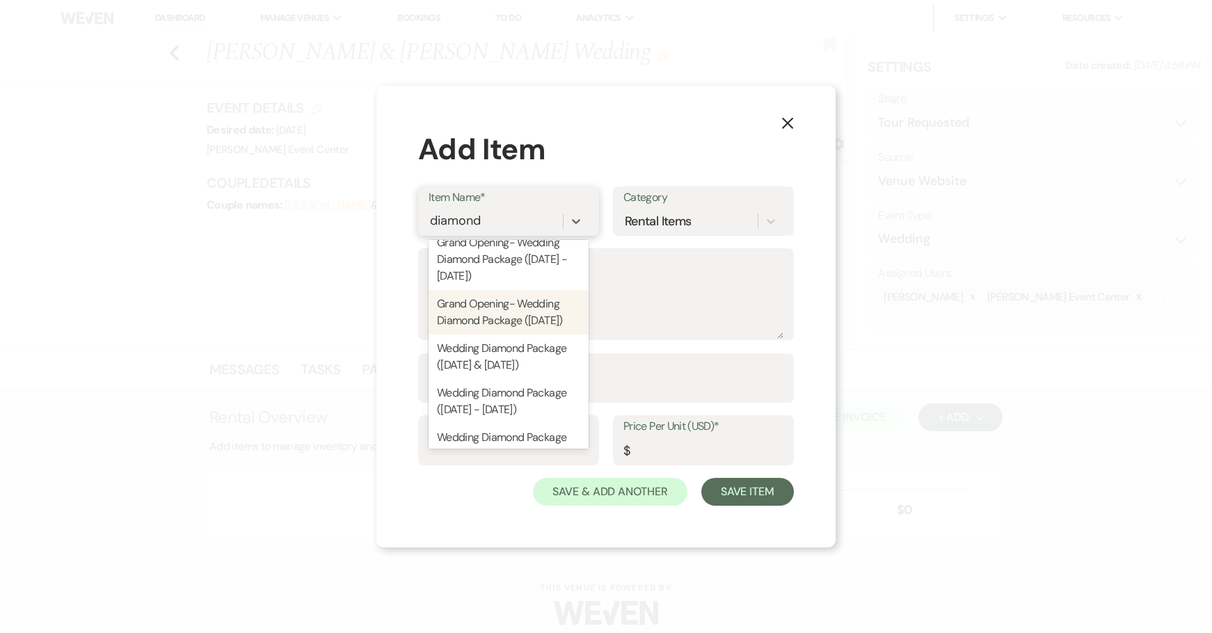
click at [547, 335] on div "Grand Opening- Wedding Diamond Package ([DATE])" at bounding box center [508, 312] width 160 height 45
type textarea "Includes: Includes: 13 Hour Rental, Open Vendor Policy, AEC Ballroom & [GEOGRAP…"
type input "Package"
type input "12900"
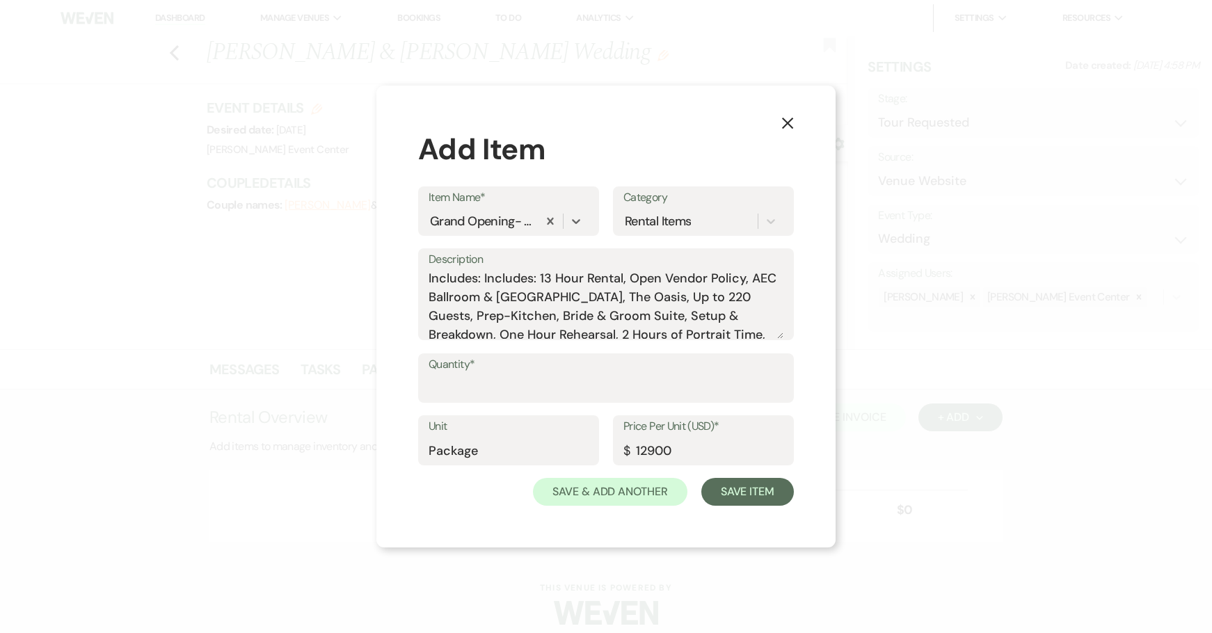
click at [510, 369] on label "Quantity*" at bounding box center [605, 365] width 355 height 20
click at [510, 374] on input "Quantity*" at bounding box center [605, 387] width 355 height 27
type input "1"
click at [751, 494] on button "Save Item" at bounding box center [747, 492] width 93 height 28
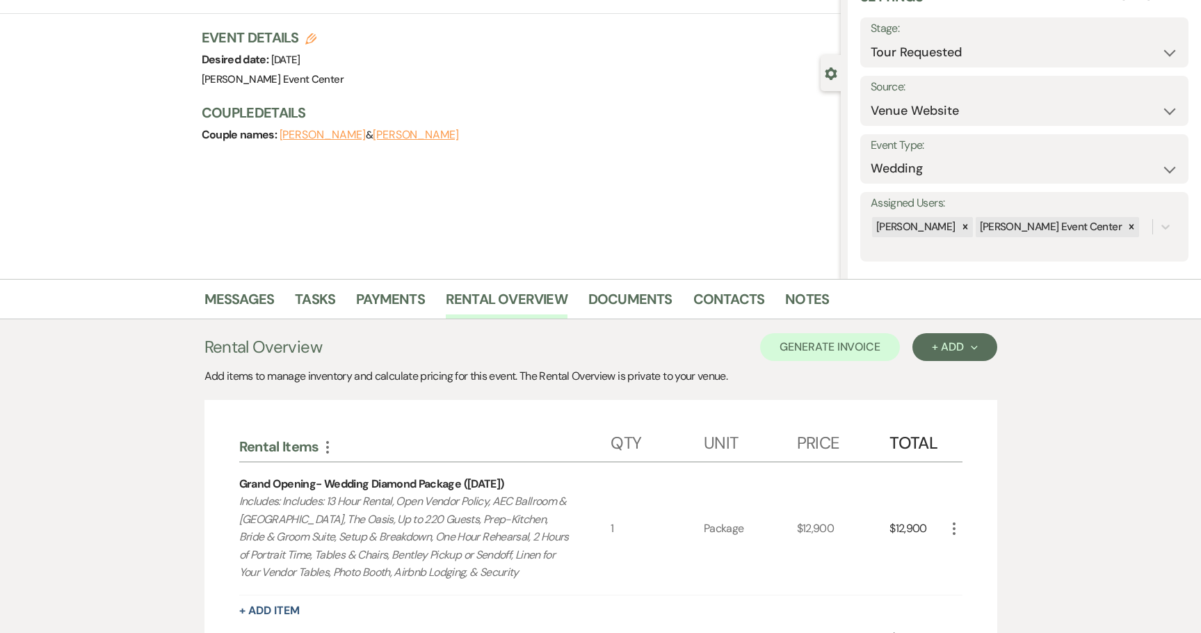
scroll to position [278, 0]
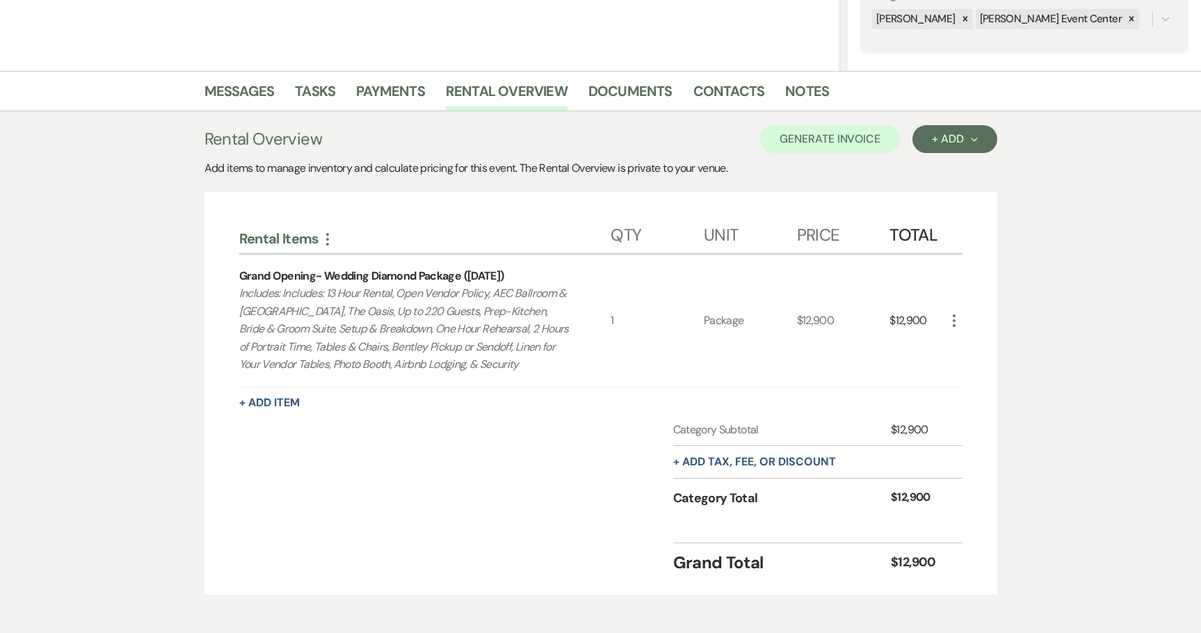
click at [271, 393] on div "Rental Items More Qty Unit Price Total Grand Opening- Wedding Diamond Package (…" at bounding box center [600, 393] width 723 height 364
click at [277, 404] on button "+ Add Item" at bounding box center [269, 402] width 61 height 11
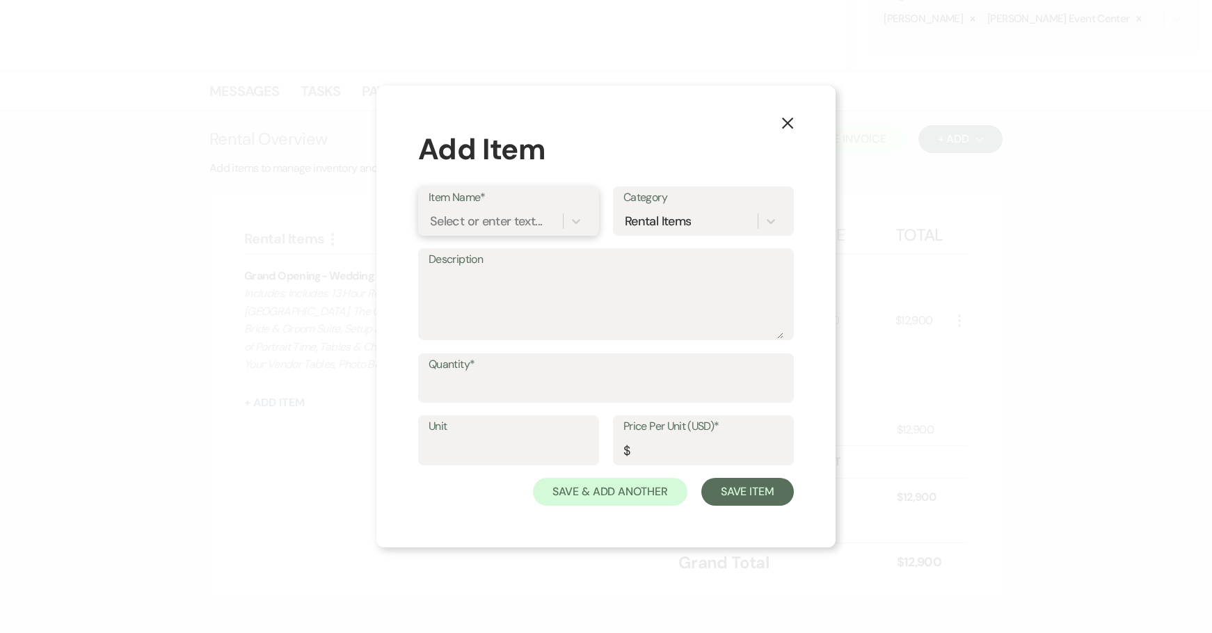
click at [507, 232] on div "Select or enter text..." at bounding box center [495, 221] width 134 height 24
type input "LED"
click at [454, 252] on div "LED Wall Panel Screen" at bounding box center [508, 257] width 160 height 28
type input "1500"
click at [483, 298] on textarea "Description" at bounding box center [605, 304] width 355 height 70
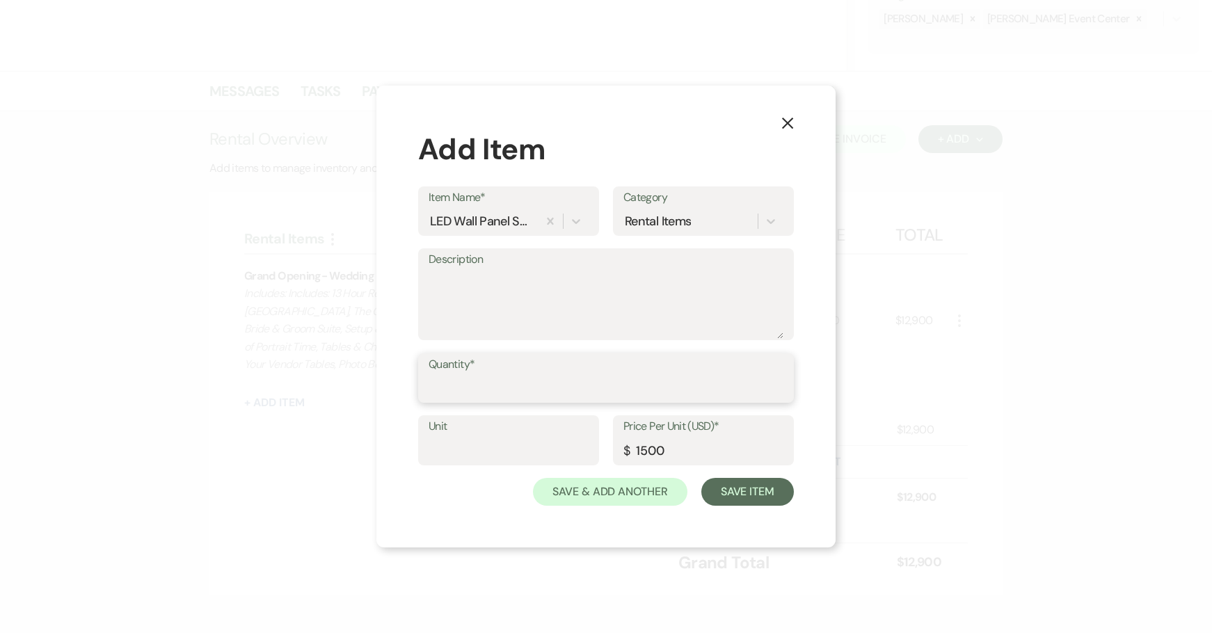
click at [468, 390] on input "Quantity*" at bounding box center [605, 387] width 355 height 27
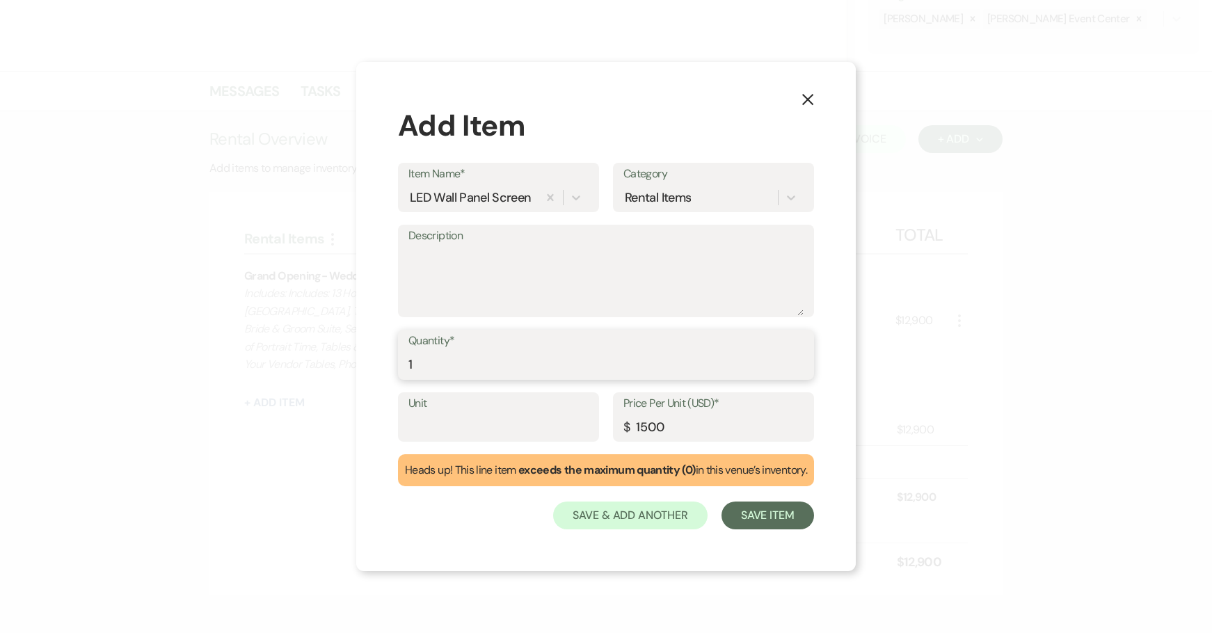
type input "1"
drag, startPoint x: 465, startPoint y: 421, endPoint x: 434, endPoint y: 411, distance: 32.3
click at [465, 421] on input "Unit" at bounding box center [498, 426] width 180 height 27
type input "Panel"
click at [785, 513] on button "Save Item" at bounding box center [767, 515] width 93 height 28
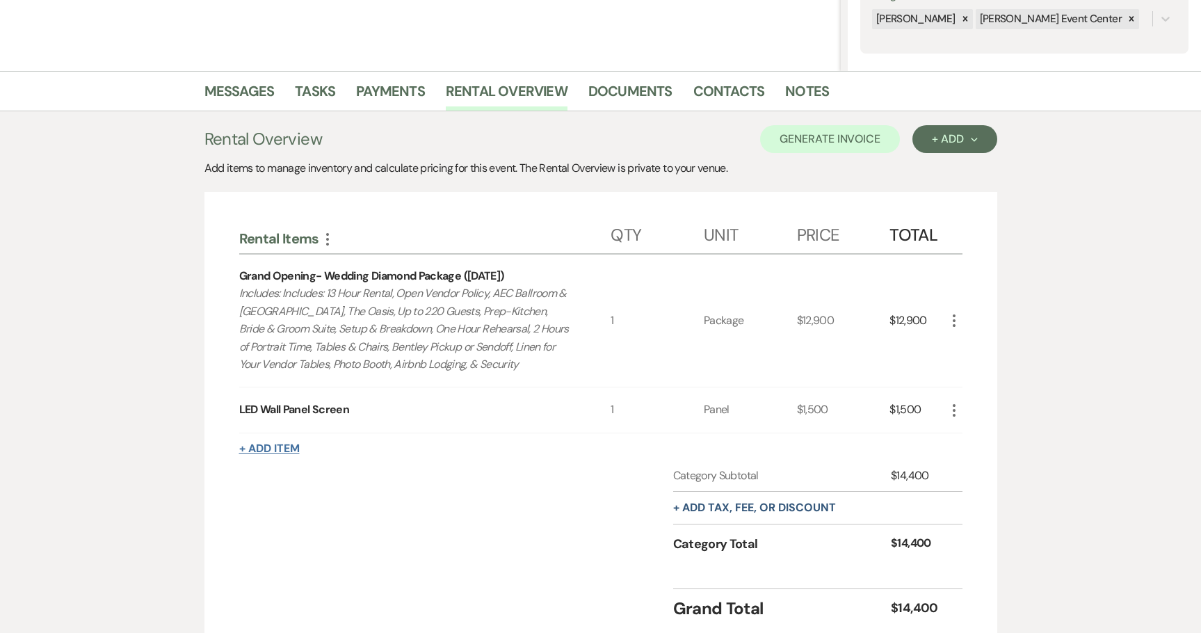
click at [275, 443] on button "+ Add Item" at bounding box center [269, 448] width 61 height 11
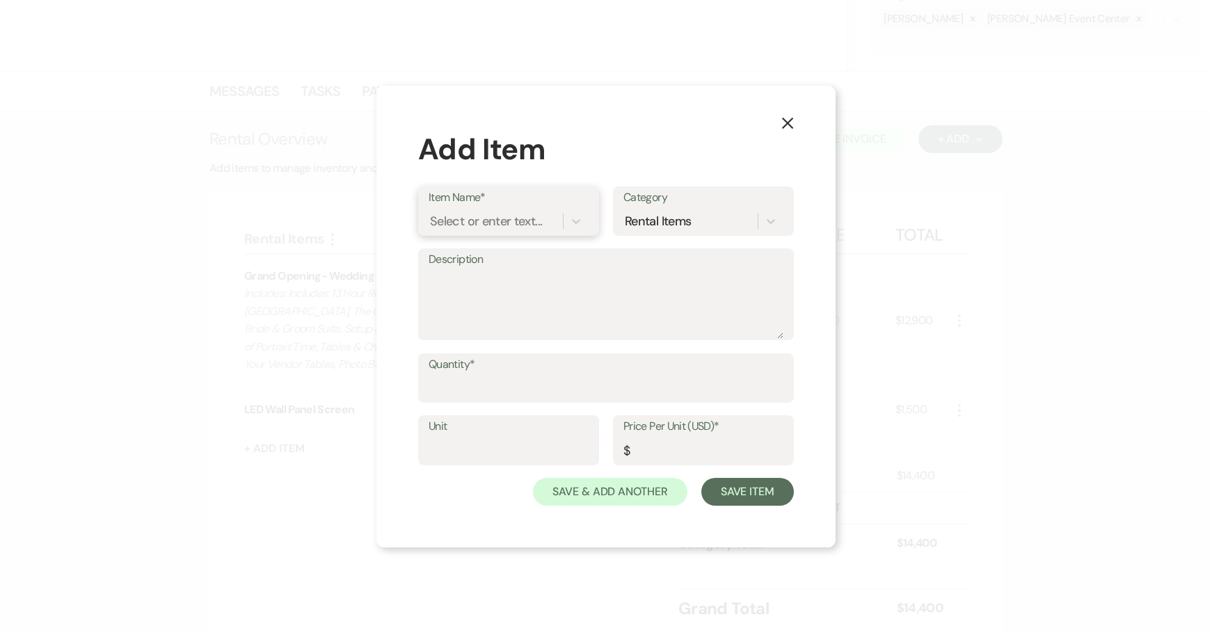
click at [499, 214] on div "Select or enter text..." at bounding box center [486, 220] width 112 height 19
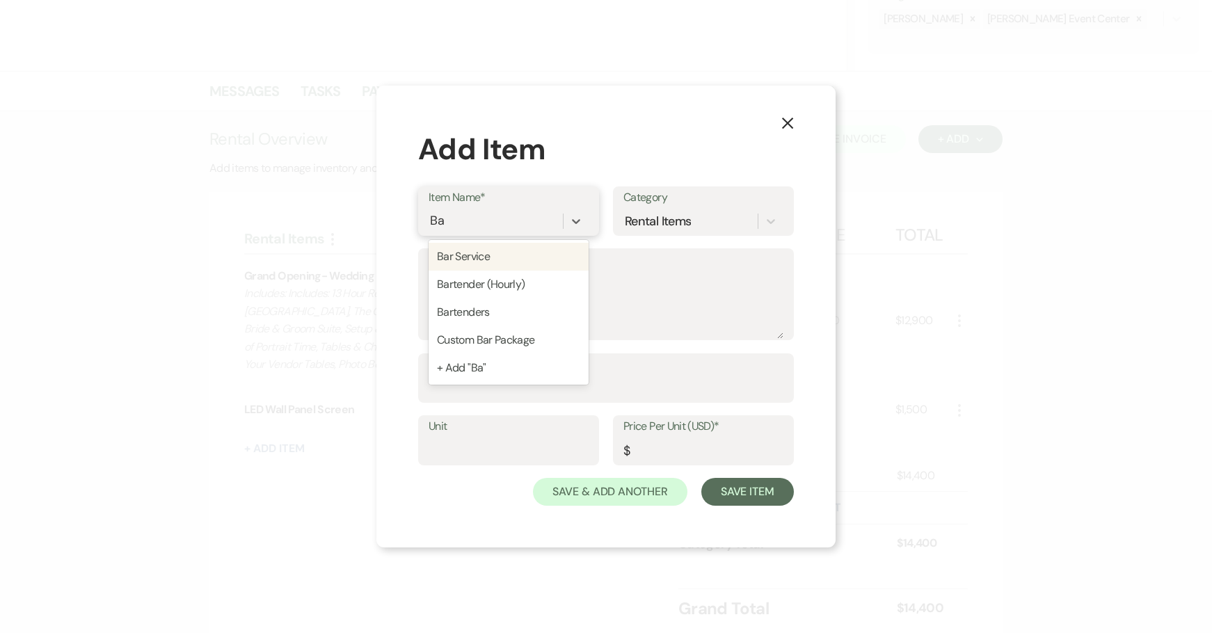
type input "Bar"
click at [469, 331] on div "Custom Bar Package" at bounding box center [508, 340] width 160 height 28
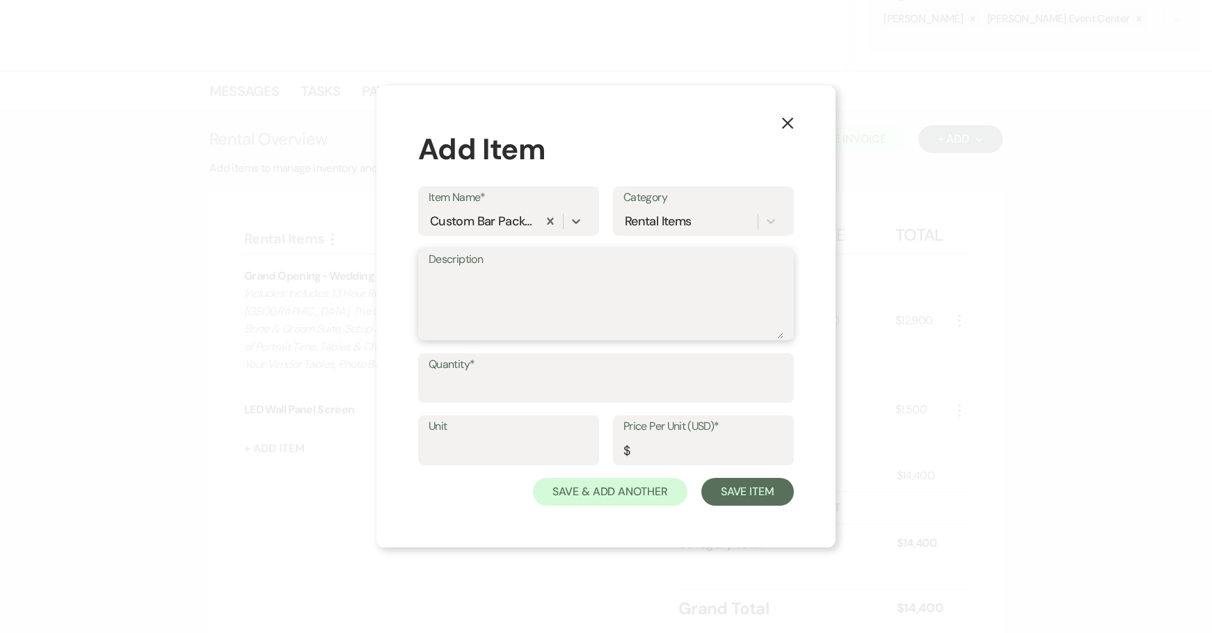
click at [464, 308] on textarea "Description" at bounding box center [605, 304] width 355 height 70
type textarea "Hou"
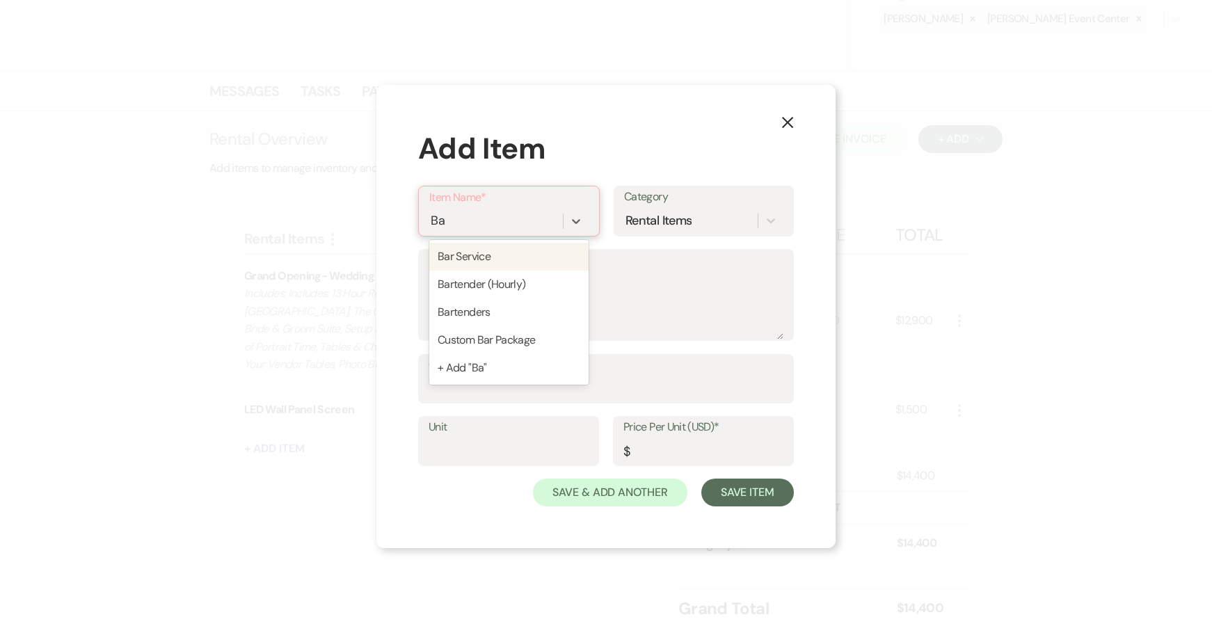
type input "Bar"
click at [533, 261] on div "Bar Service" at bounding box center [508, 257] width 159 height 28
type input "0"
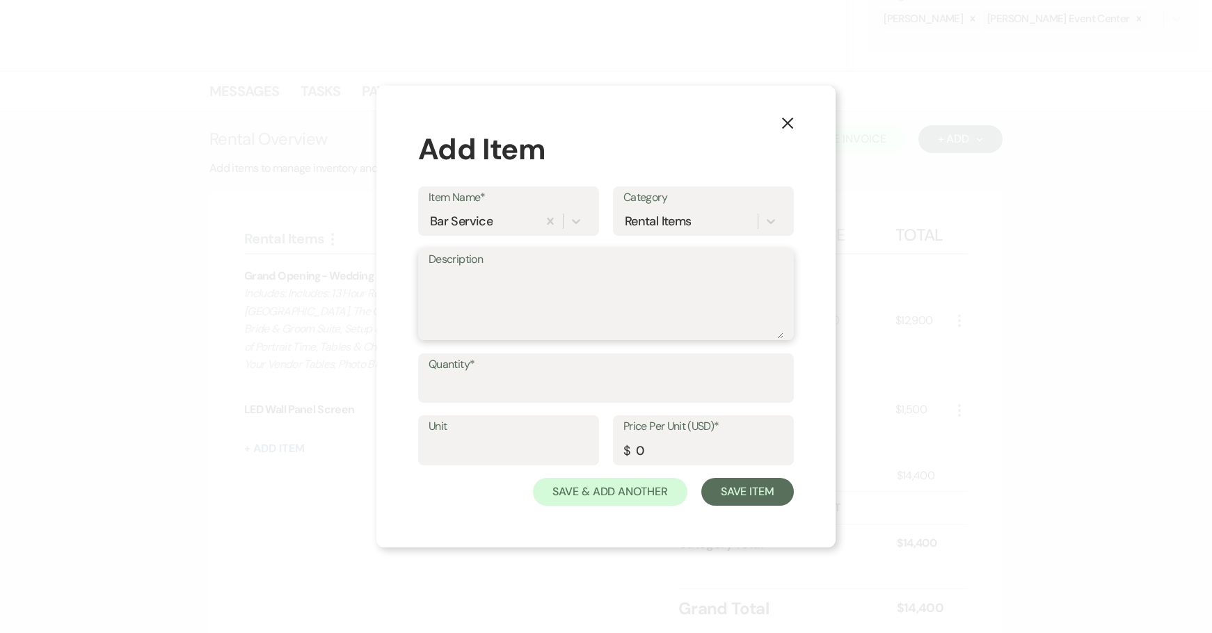
click at [459, 298] on textarea "Description" at bounding box center [605, 304] width 355 height 70
type textarea "House Package"
type input "1"
type input "Package"
click at [392, 451] on div "X Add Item Item Name* Bar Service Category Rental Items Description House Packa…" at bounding box center [605, 317] width 459 height 463
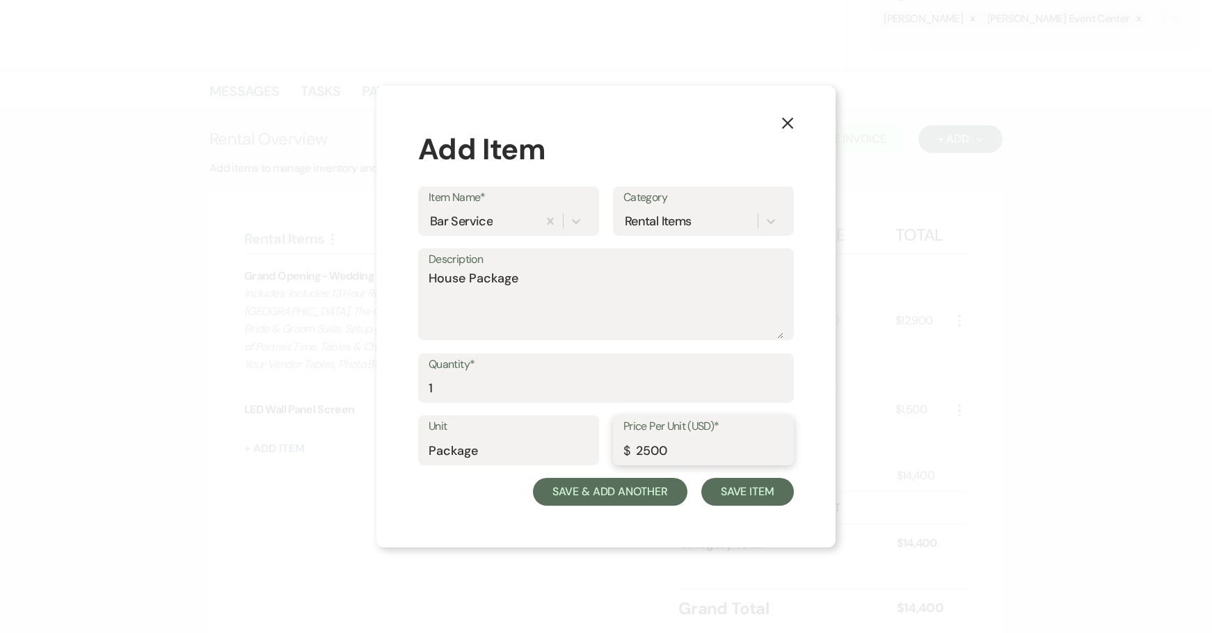
type input "2500"
click at [604, 482] on button "Save & Add Another" at bounding box center [610, 492] width 154 height 28
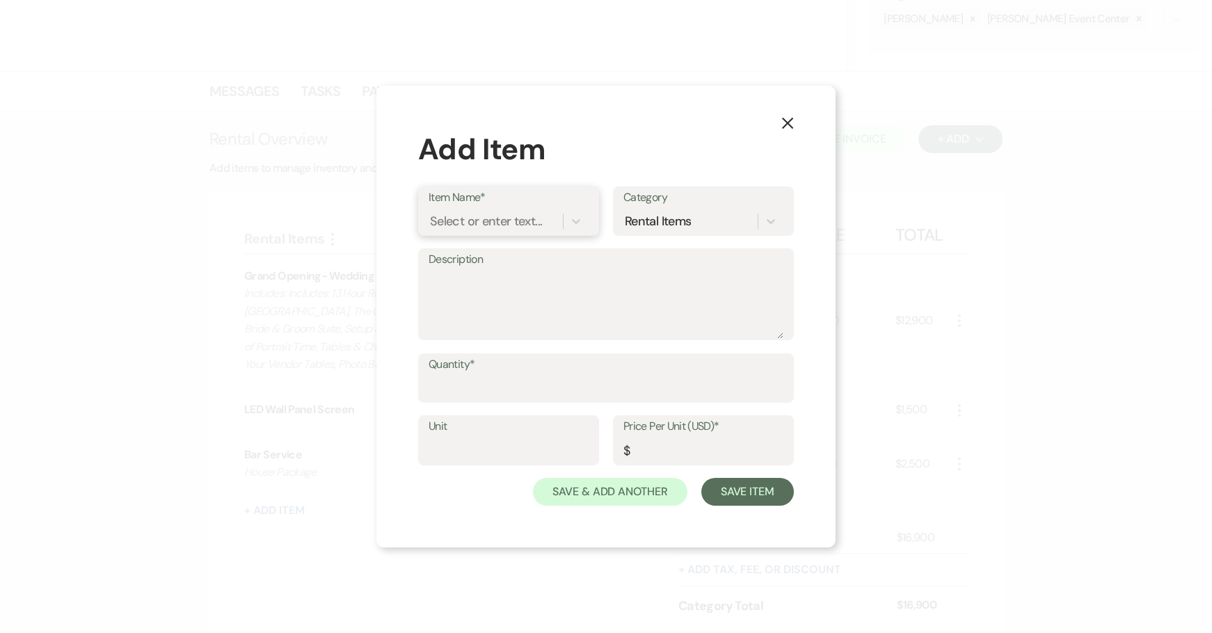
click at [476, 225] on div "Select or enter text..." at bounding box center [486, 220] width 112 height 19
type input "Bartender"
click at [464, 278] on div "Bartenders" at bounding box center [508, 285] width 160 height 28
type textarea "1 Bartender per 75 Guests Bartender fee $200 for the first (4) hours, per barte…"
type input "1"
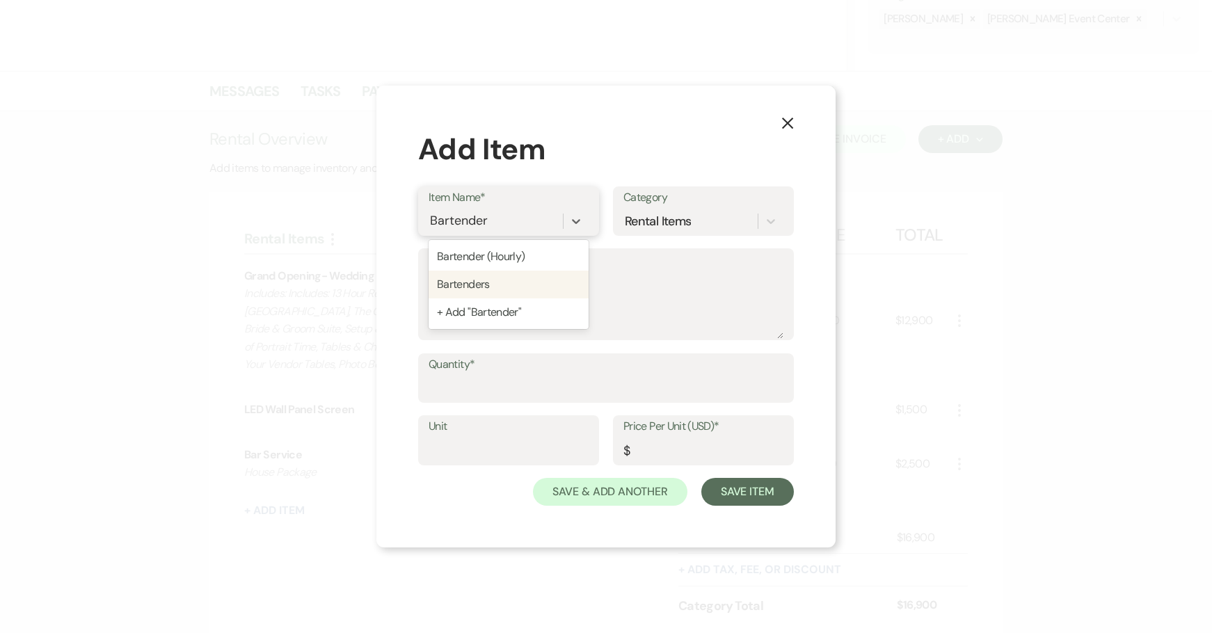
type input "200"
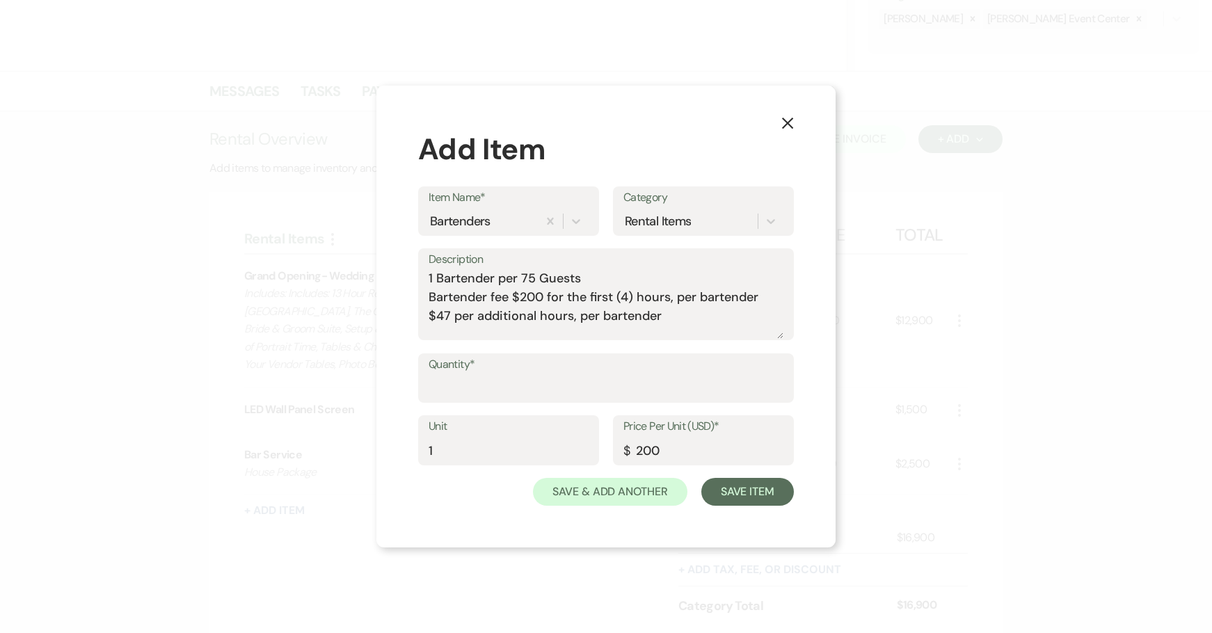
click at [452, 369] on label "Quantity*" at bounding box center [605, 365] width 355 height 20
click at [452, 374] on input "Quantity*" at bounding box center [605, 387] width 355 height 27
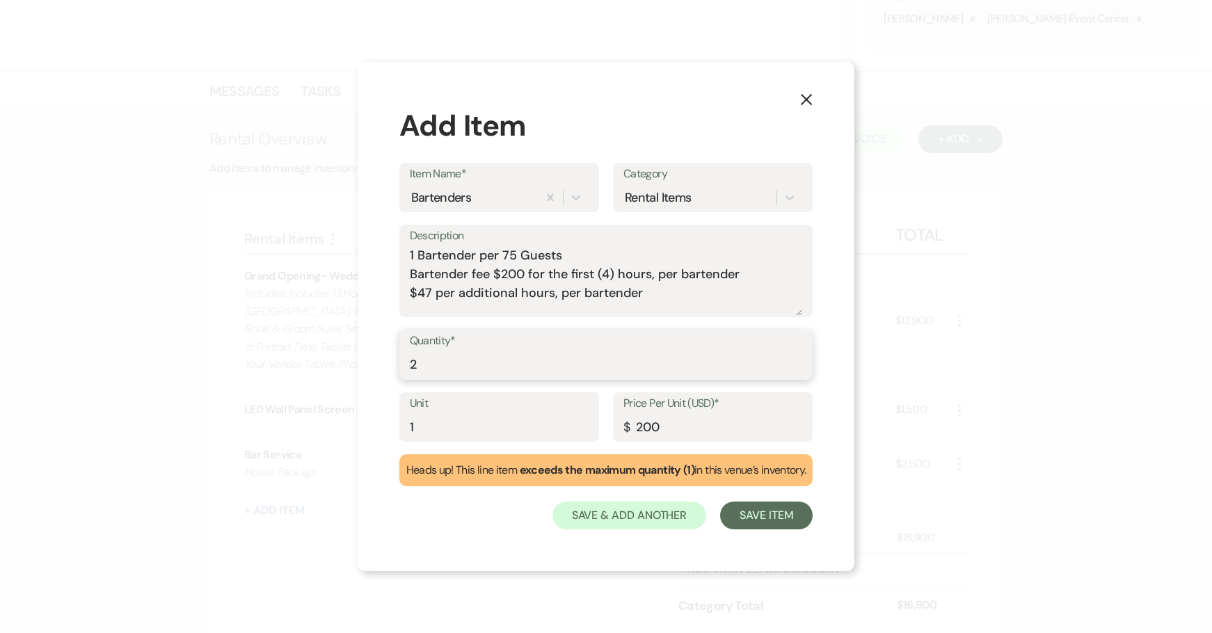
type input "2"
drag, startPoint x: 455, startPoint y: 429, endPoint x: 179, endPoint y: 394, distance: 278.3
click at [202, 403] on div "X Add Item Item Name* Bartenders Category Rental Items Description 1 Bartender …" at bounding box center [606, 316] width 1212 height 633
type input "Bartenders"
drag, startPoint x: 755, startPoint y: 515, endPoint x: 747, endPoint y: 513, distance: 8.6
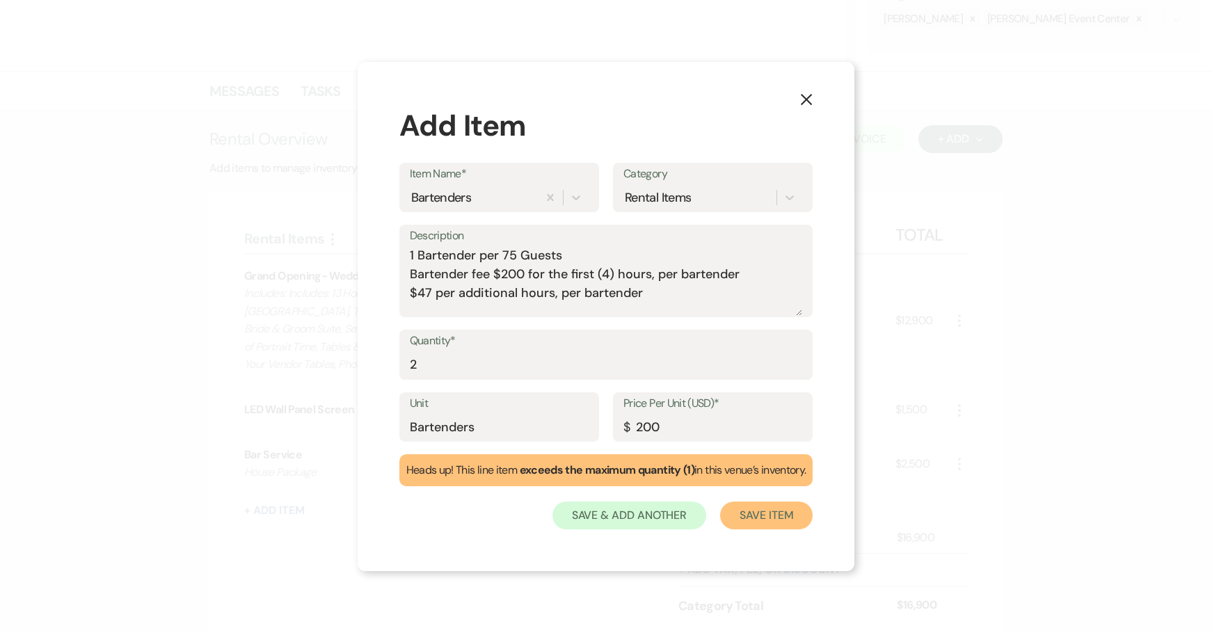
click at [755, 515] on button "Save Item" at bounding box center [766, 515] width 93 height 28
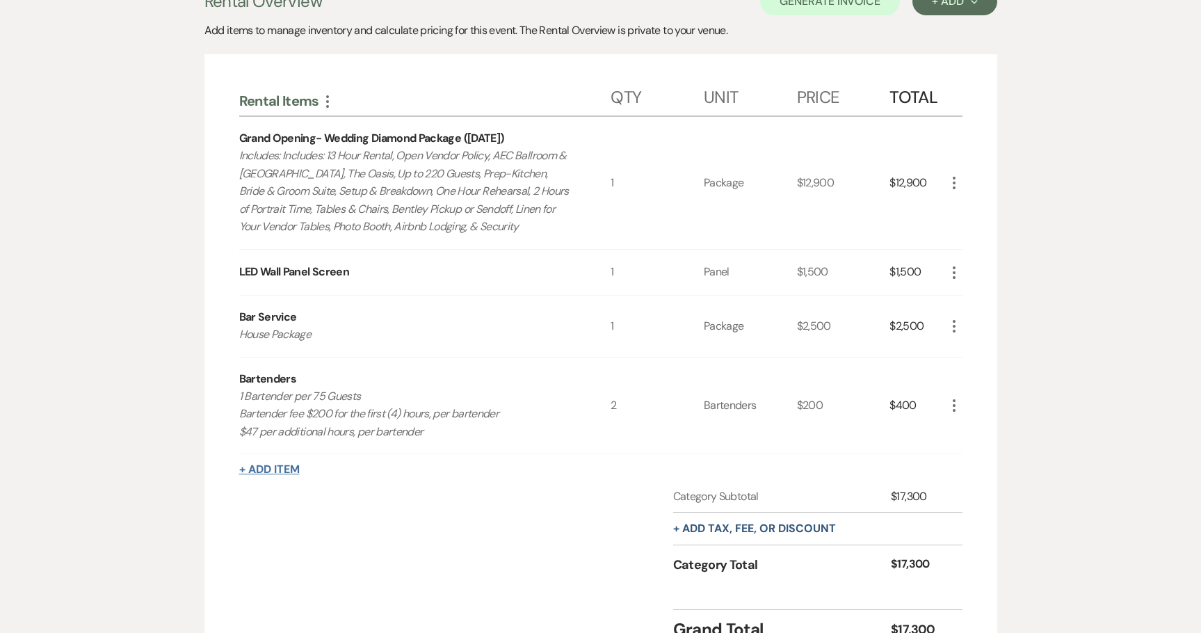
scroll to position [417, 0]
click at [272, 463] on button "+ Add Item" at bounding box center [269, 468] width 61 height 11
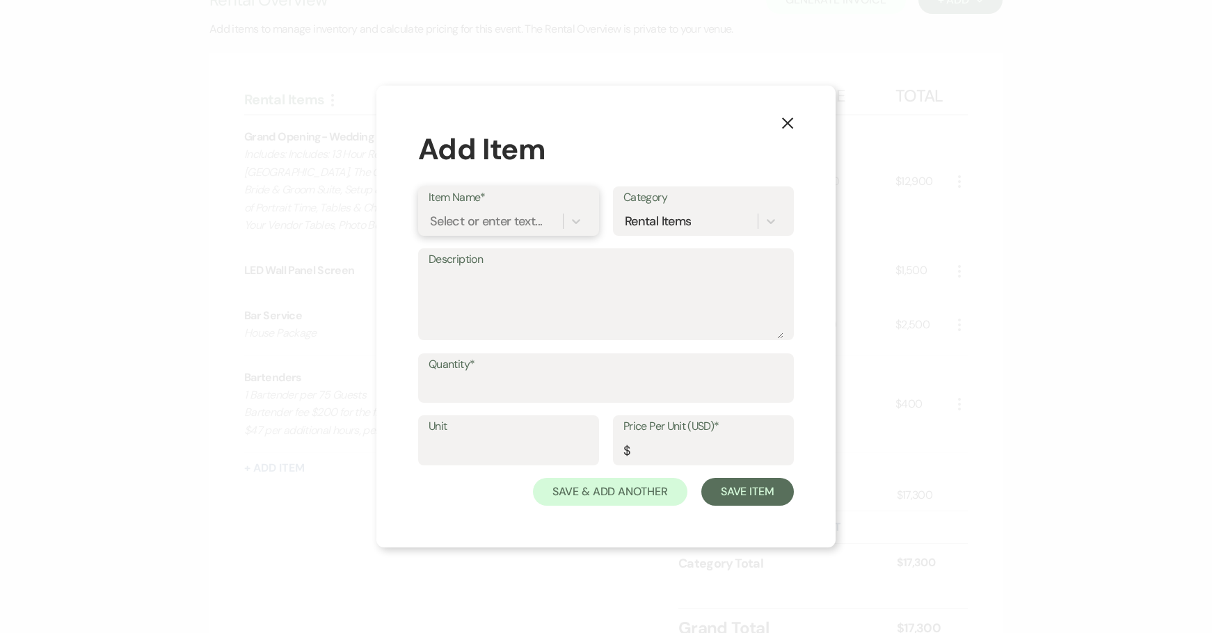
click at [497, 222] on div "Select or enter text..." at bounding box center [486, 220] width 112 height 19
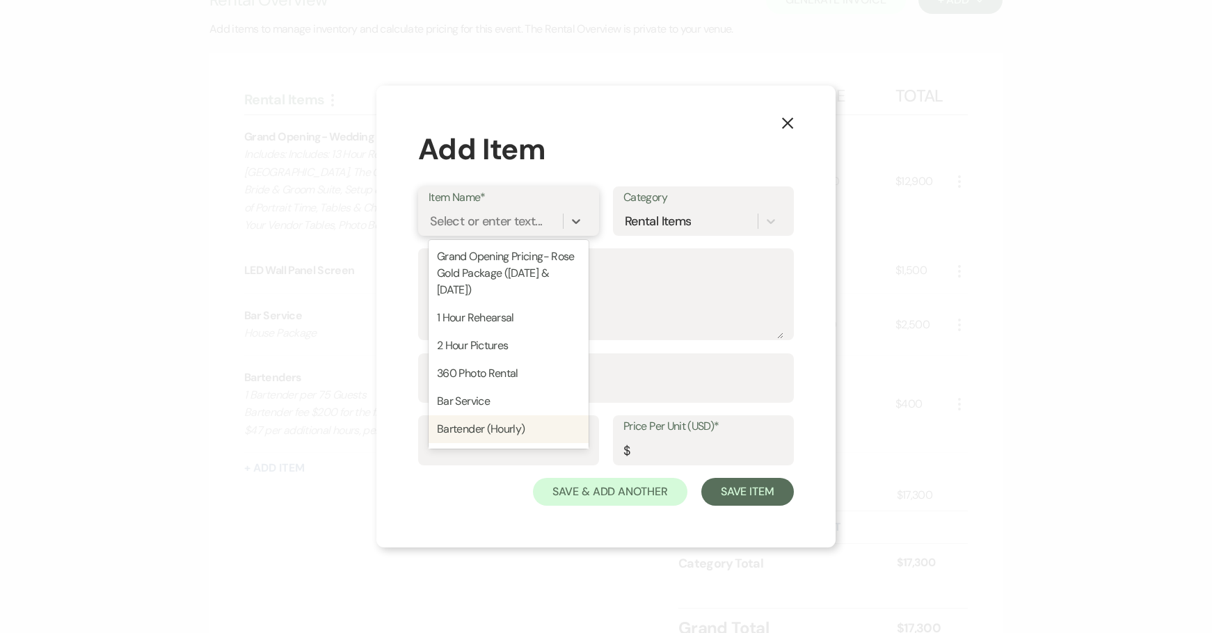
click at [469, 426] on div "Bartender (Hourly)" at bounding box center [508, 429] width 160 height 28
type textarea "1 Bartener Per 75 Guests Bartender fee $200 for the first (4) hours, per barten…"
type input "47"
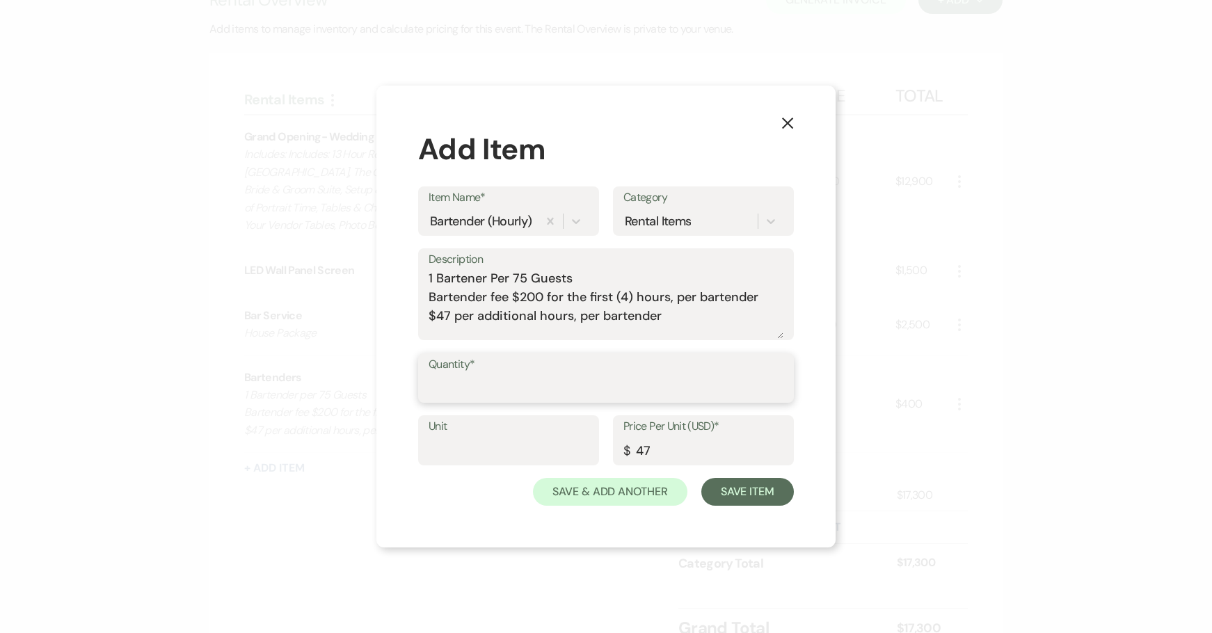
click at [461, 388] on input "Quantity*" at bounding box center [605, 387] width 355 height 27
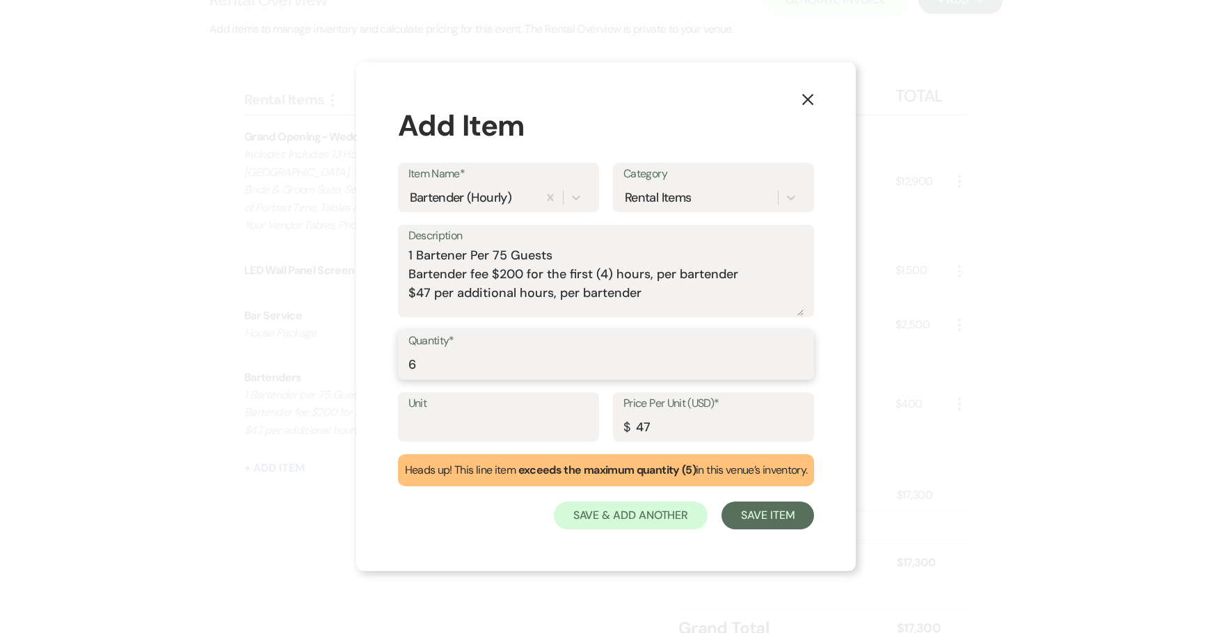
type input "6"
drag, startPoint x: 464, startPoint y: 421, endPoint x: 455, endPoint y: 421, distance: 9.1
click at [464, 421] on input "Unit" at bounding box center [498, 426] width 180 height 27
type input "Hours"
drag, startPoint x: 645, startPoint y: 293, endPoint x: 231, endPoint y: 239, distance: 418.1
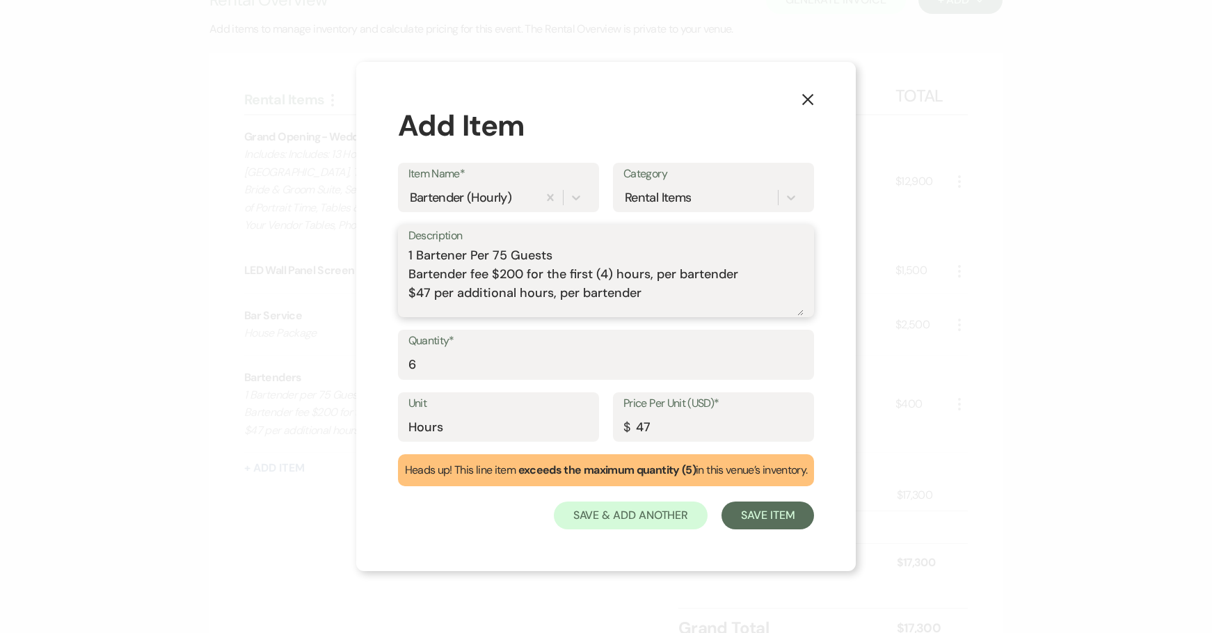
click at [262, 246] on div "X Add Item Item Name* Bartender (Hourly) Category Rental Items Description 1 Ba…" at bounding box center [606, 316] width 1212 height 633
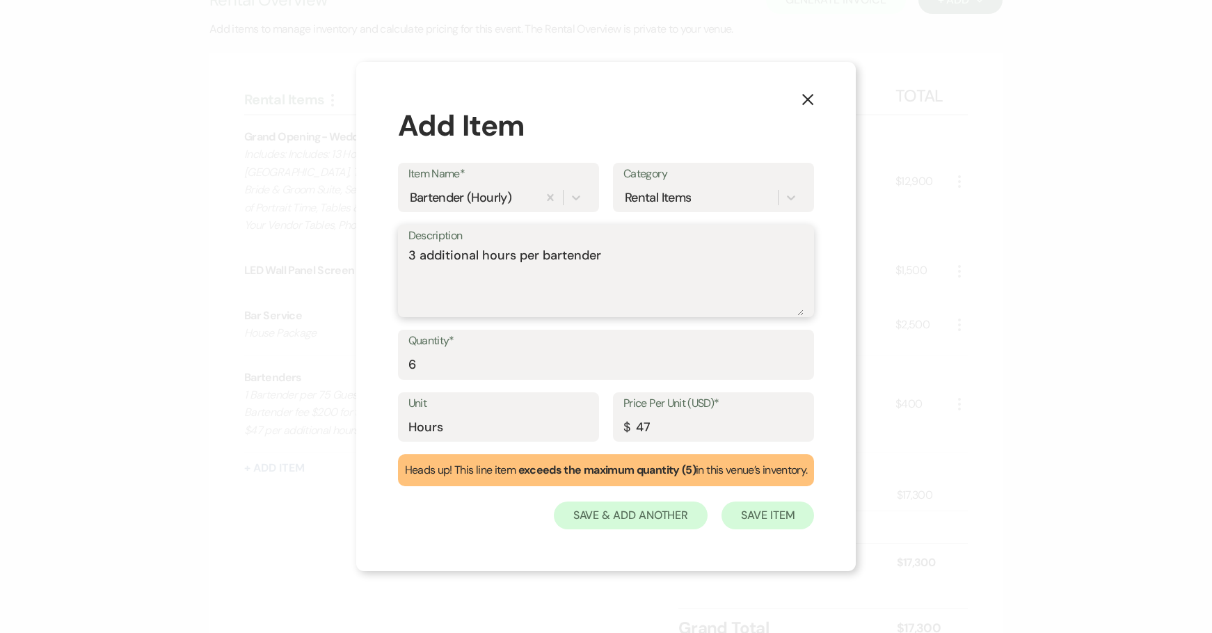
type textarea "3 additional hours per bartender"
click at [792, 514] on button "Save Item" at bounding box center [767, 515] width 93 height 28
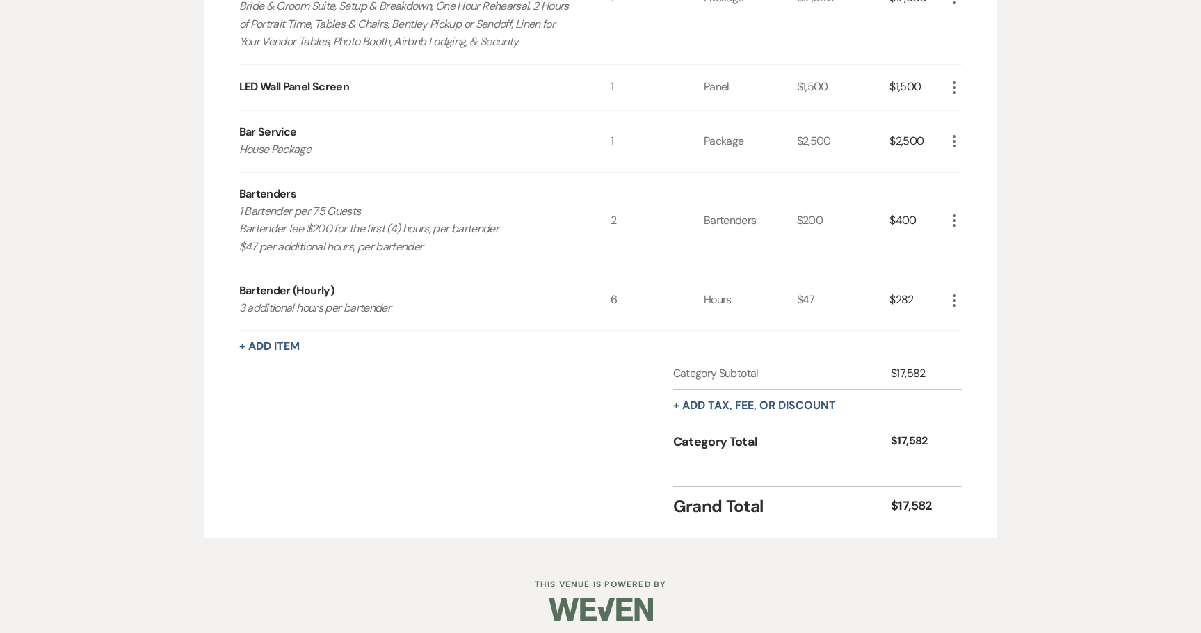
scroll to position [610, 0]
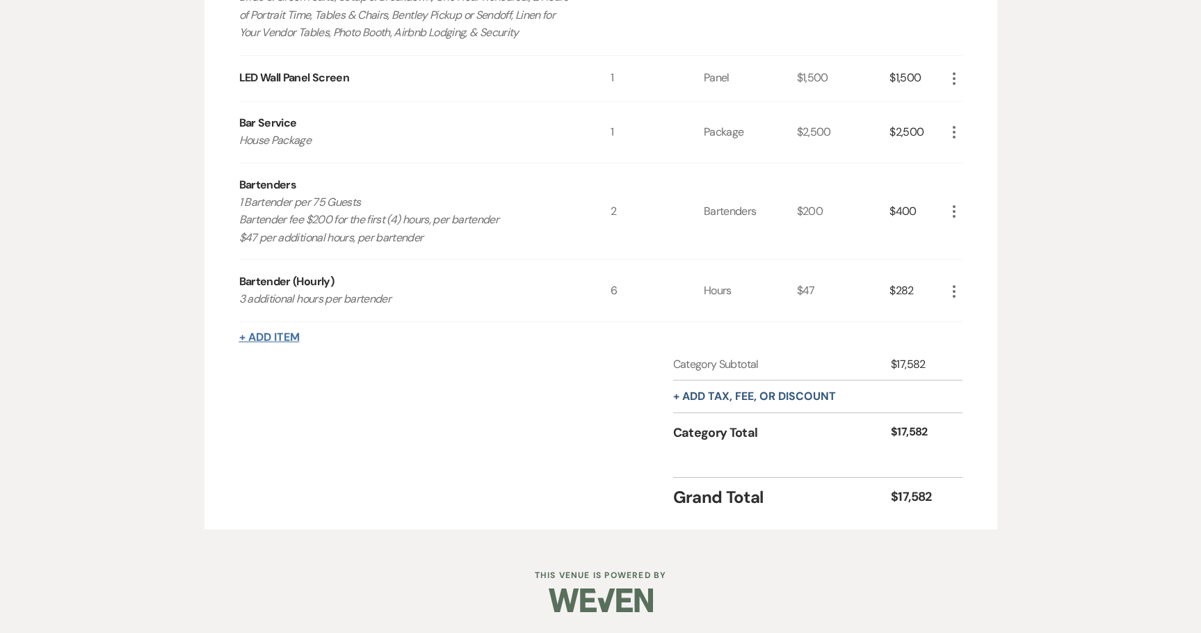
click at [281, 333] on button "+ Add Item" at bounding box center [269, 337] width 61 height 11
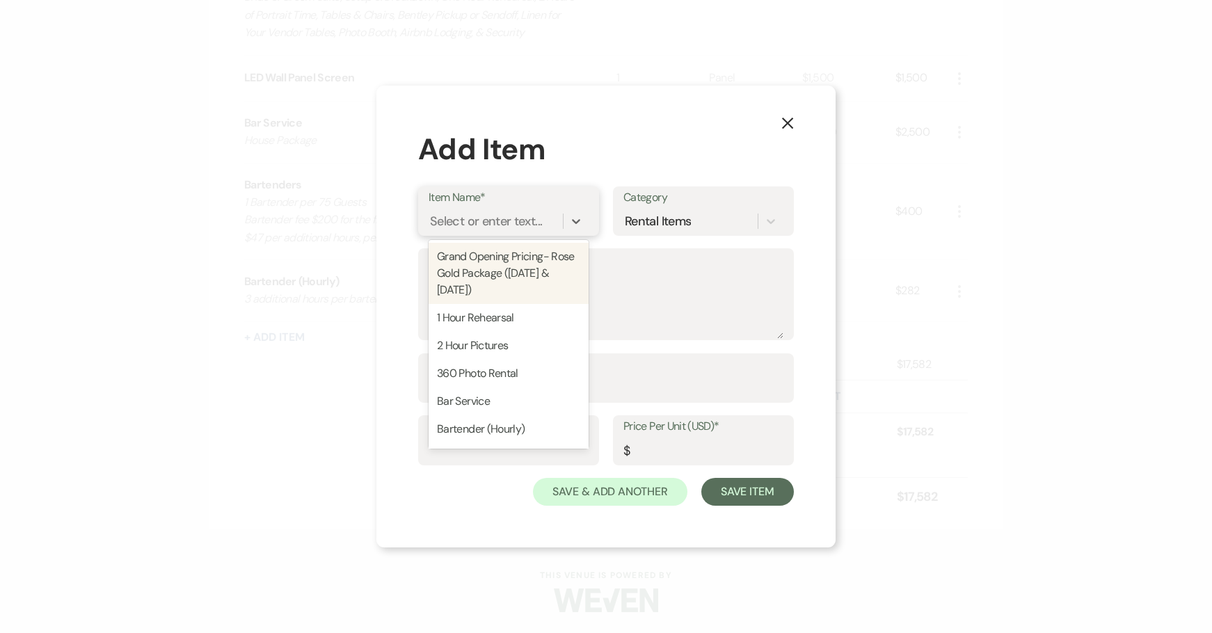
drag, startPoint x: 485, startPoint y: 219, endPoint x: 463, endPoint y: 225, distance: 22.3
click at [483, 219] on div "Select or enter text..." at bounding box center [486, 220] width 112 height 19
type input "dama"
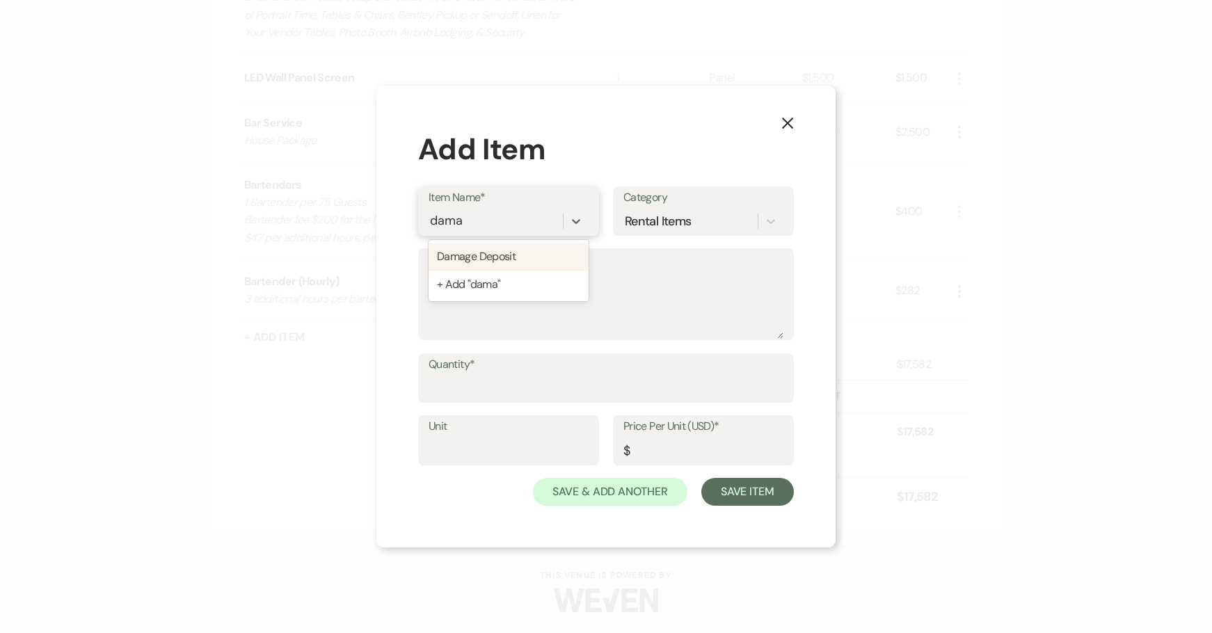
click at [510, 251] on div "Damage Deposit" at bounding box center [508, 257] width 160 height 28
type textarea "A refundable sum held as security against any potential damages incurred during…"
type input "1"
type input "1000"
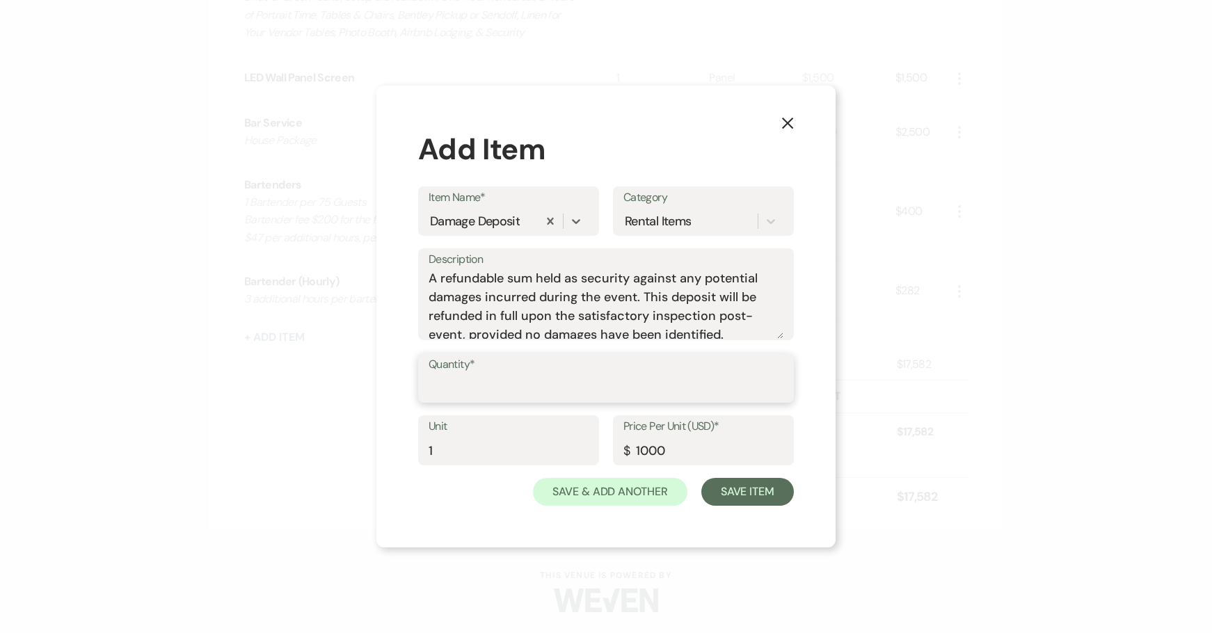
click at [477, 385] on input "Quantity*" at bounding box center [605, 387] width 355 height 27
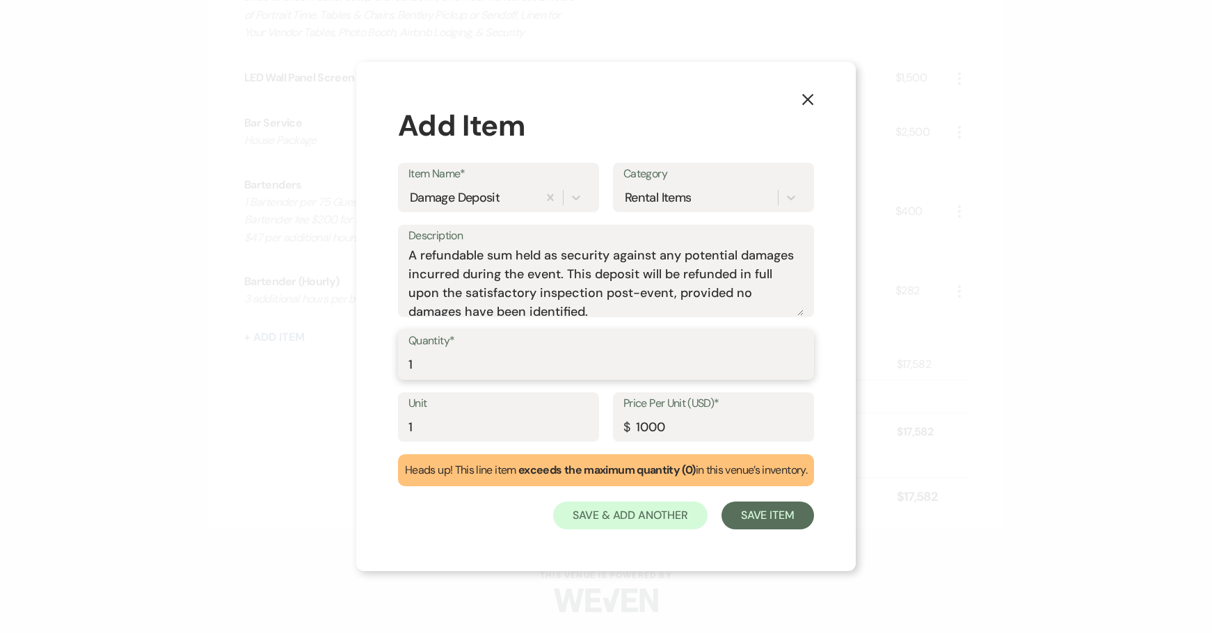
type input "1"
drag, startPoint x: 429, startPoint y: 424, endPoint x: 326, endPoint y: 400, distance: 105.6
click at [331, 402] on div "X Add Item Item Name* Damage Deposit Category Rental Items Description A refund…" at bounding box center [606, 316] width 1212 height 633
type input "Deposit"
click at [748, 513] on button "Save Item" at bounding box center [767, 515] width 93 height 28
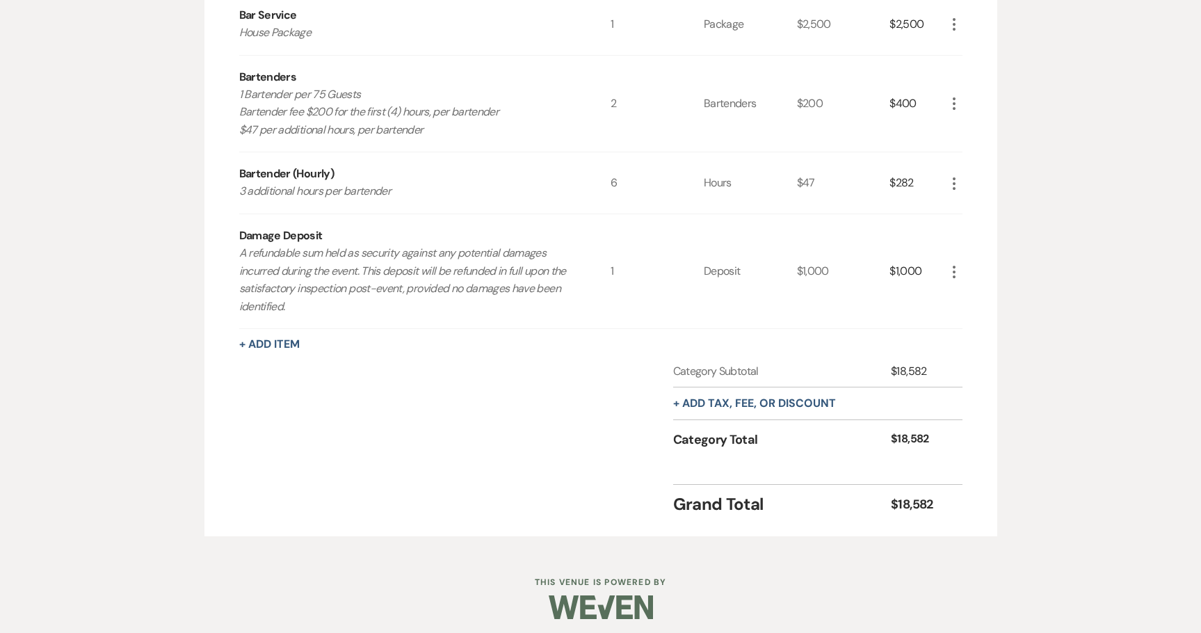
scroll to position [725, 0]
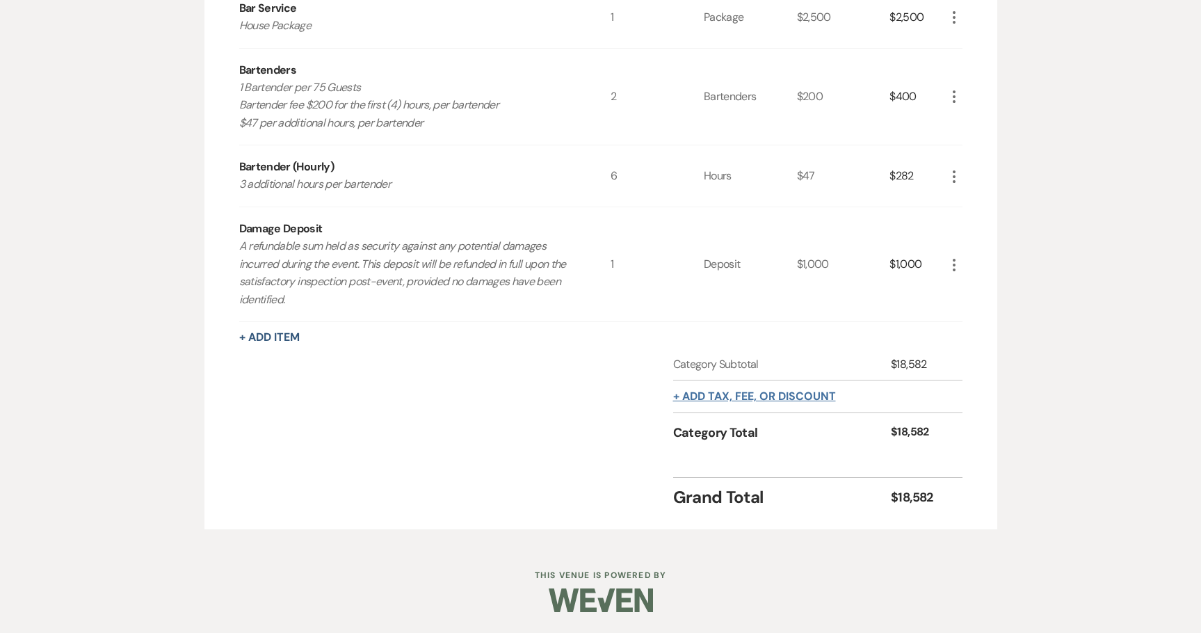
click at [746, 395] on button "+ Add tax, fee, or discount" at bounding box center [754, 396] width 163 height 11
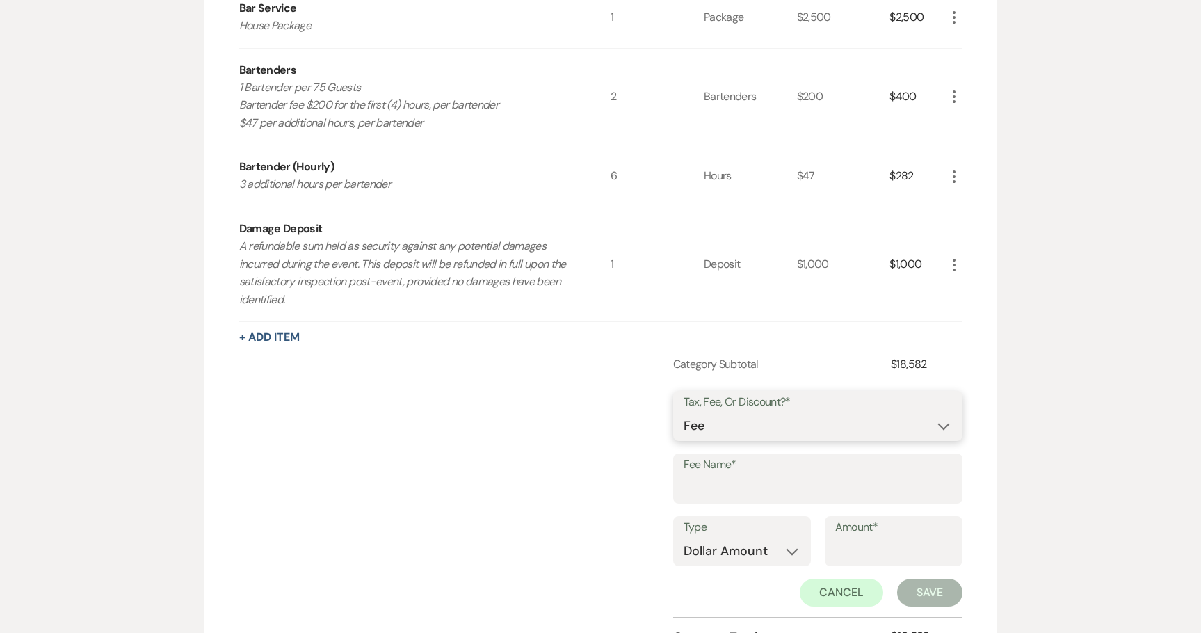
click at [722, 427] on select "Fee Discount Tax" at bounding box center [818, 425] width 268 height 27
select select "2"
click at [684, 412] on select "Fee Discount Tax" at bounding box center [818, 425] width 268 height 27
click at [712, 479] on input "Fee Name*" at bounding box center [818, 488] width 268 height 27
type input "24 Hour Booking Discount"
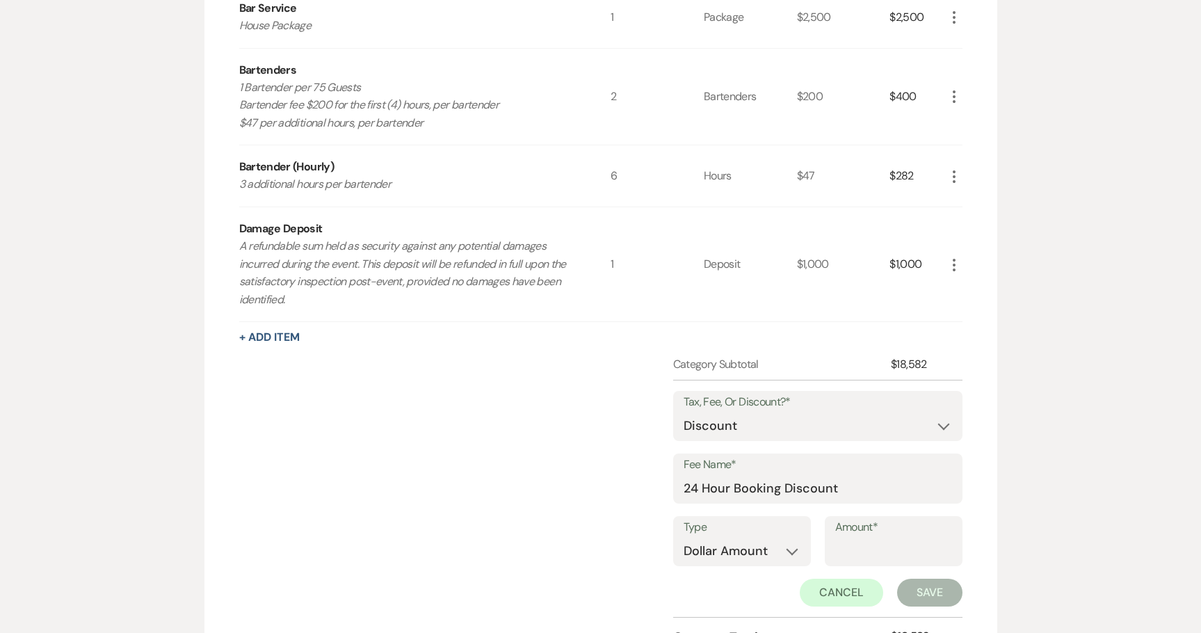
click at [828, 546] on div "Amount*" at bounding box center [894, 541] width 138 height 50
click at [835, 546] on input "Amount*" at bounding box center [893, 551] width 117 height 27
type input "500"
click at [908, 588] on button "Save" at bounding box center [929, 593] width 65 height 28
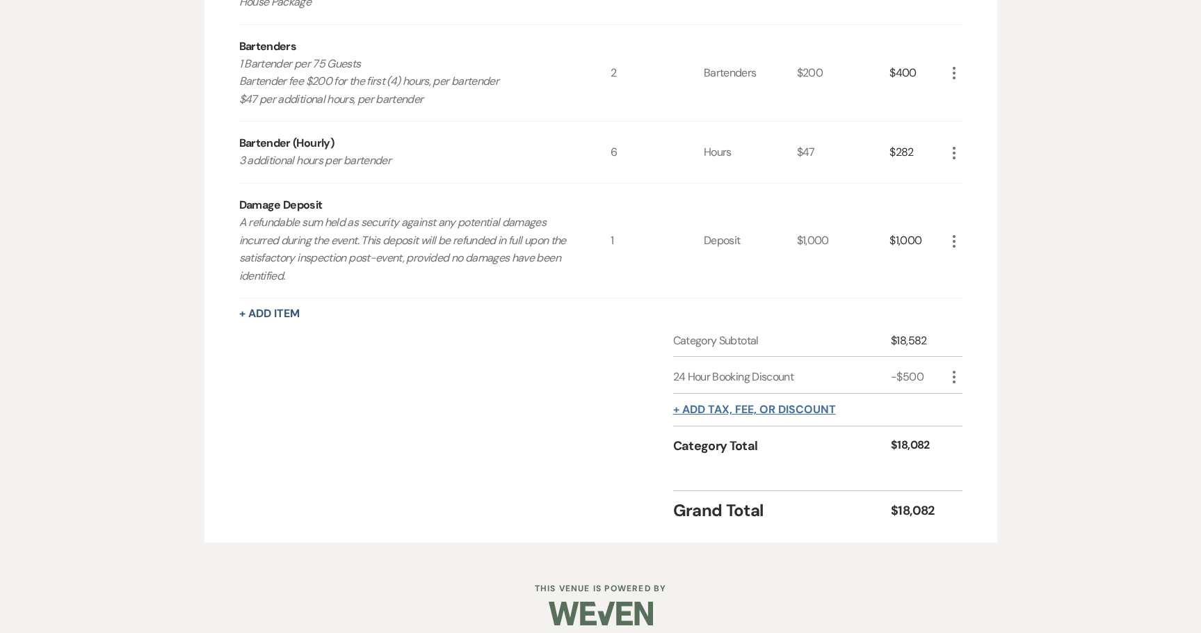
scroll to position [762, 0]
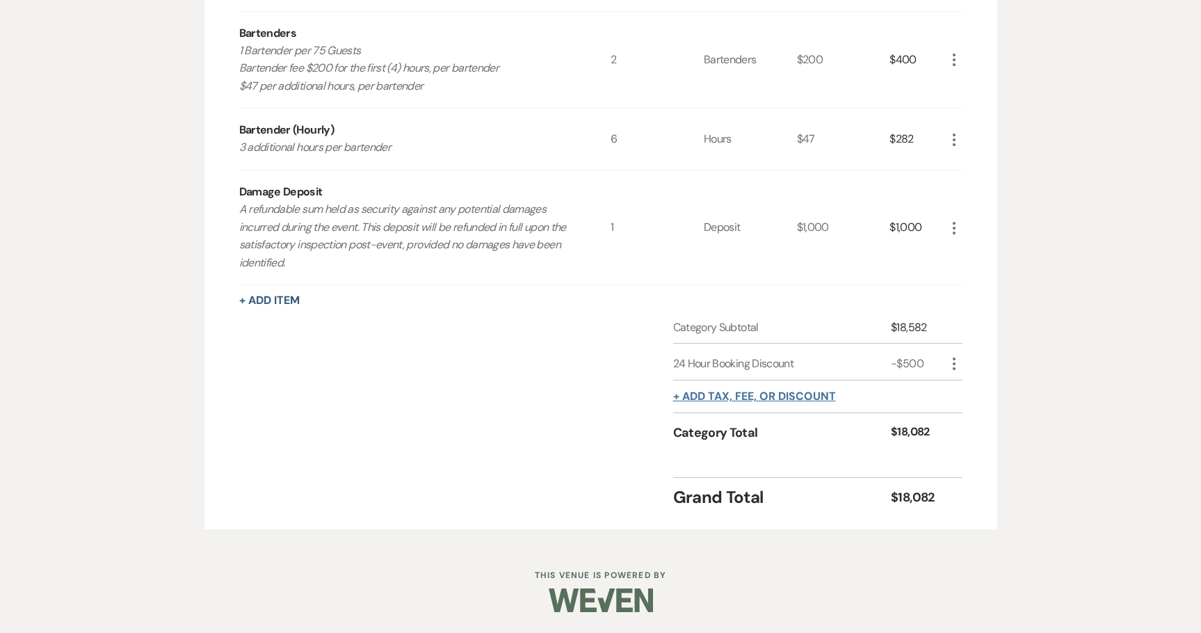
click at [744, 396] on button "+ Add tax, fee, or discount" at bounding box center [754, 396] width 163 height 11
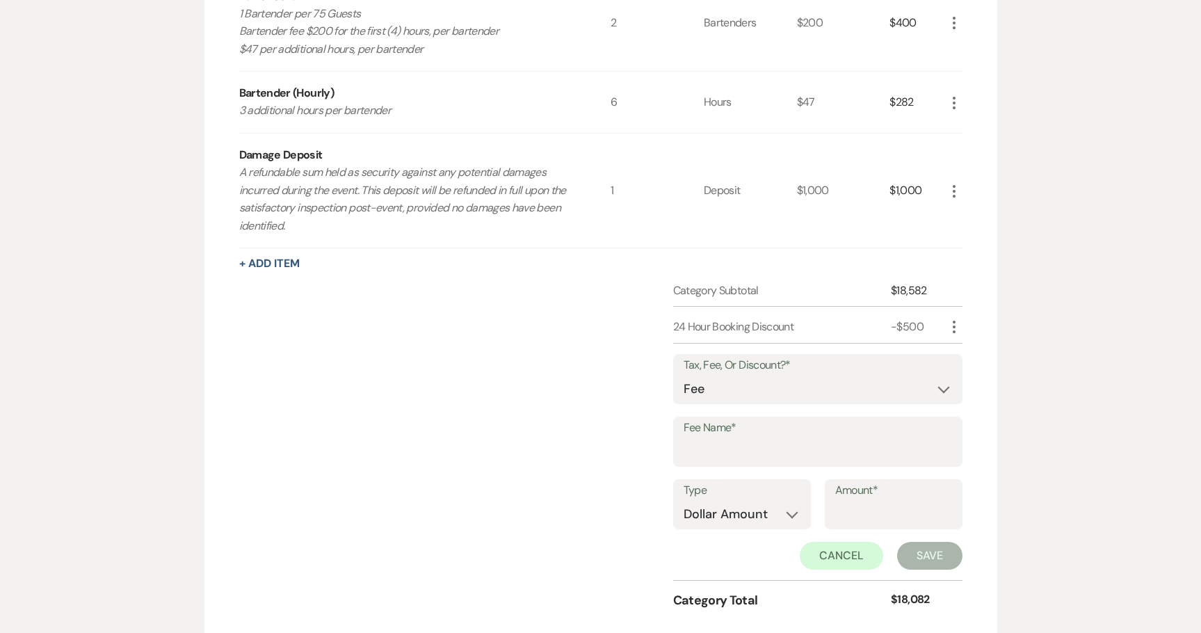
scroll to position [831, 0]
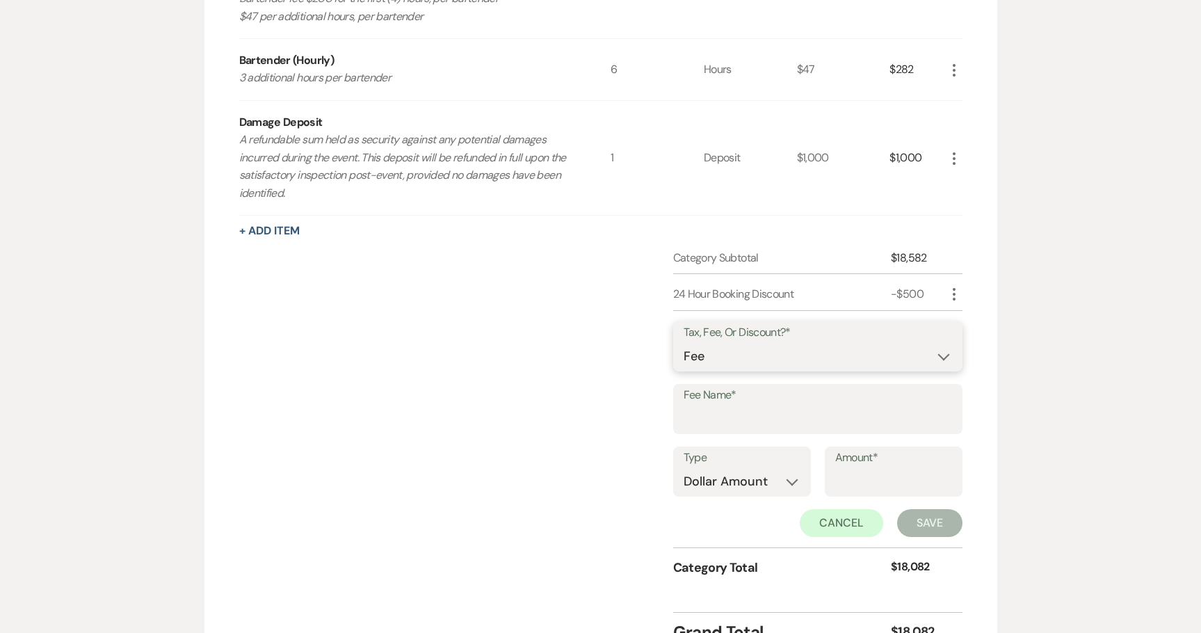
click at [769, 364] on select "Fee Discount Tax" at bounding box center [818, 356] width 268 height 27
select select "2"
click at [684, 343] on select "Fee Discount Tax" at bounding box center [818, 356] width 268 height 27
click at [707, 417] on input "Fee Name*" at bounding box center [818, 419] width 268 height 27
type input "LED Discount"
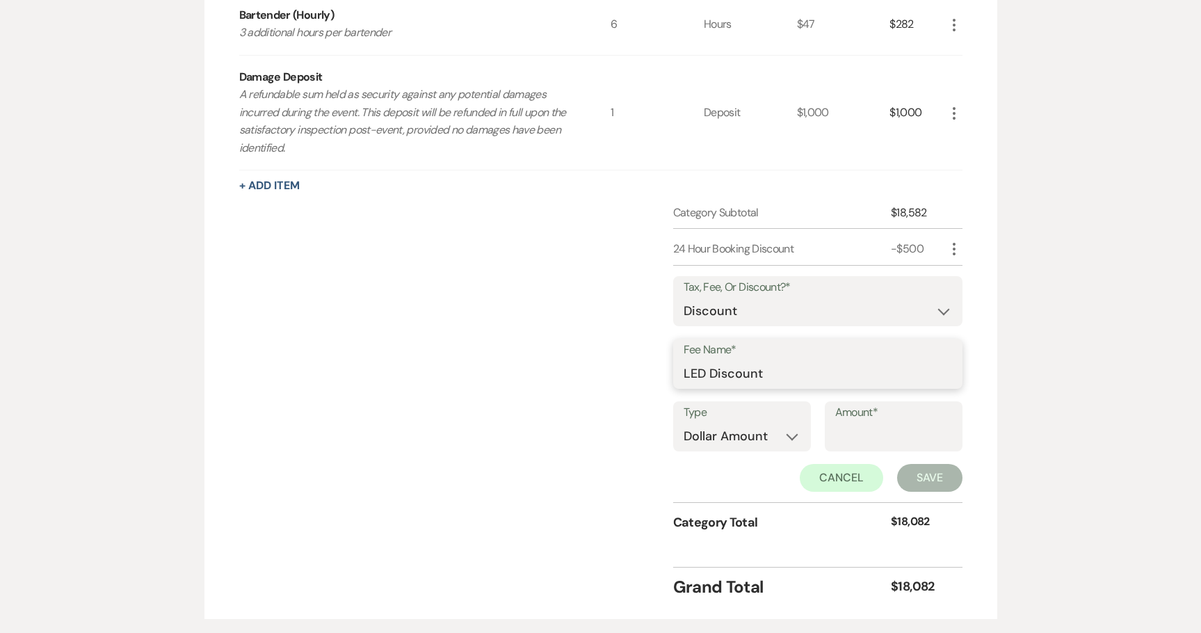
scroll to position [901, 0]
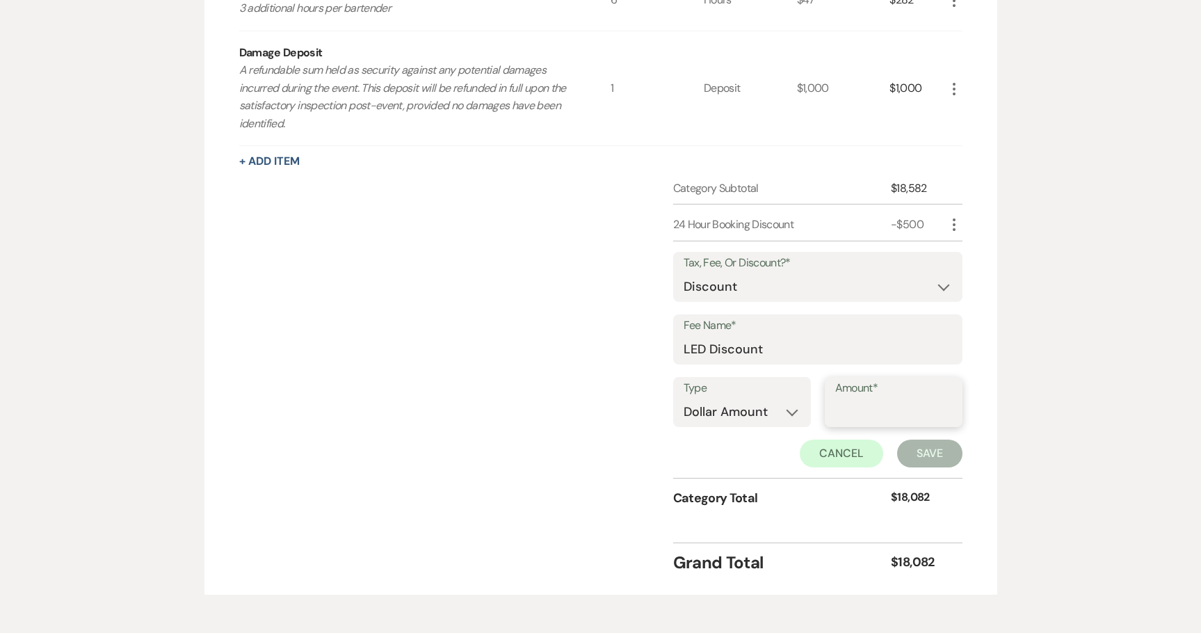
click at [894, 412] on input "Amount*" at bounding box center [893, 412] width 117 height 27
type input "1500"
click at [929, 456] on button "Save" at bounding box center [929, 454] width 65 height 28
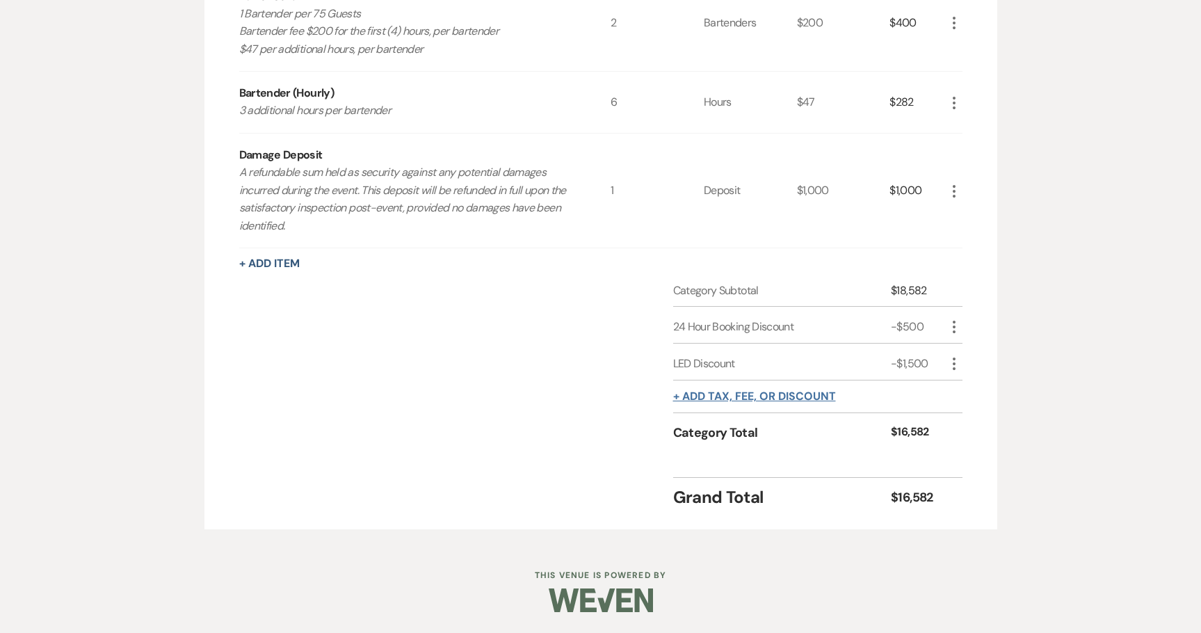
click at [746, 402] on button "+ Add tax, fee, or discount" at bounding box center [754, 396] width 163 height 11
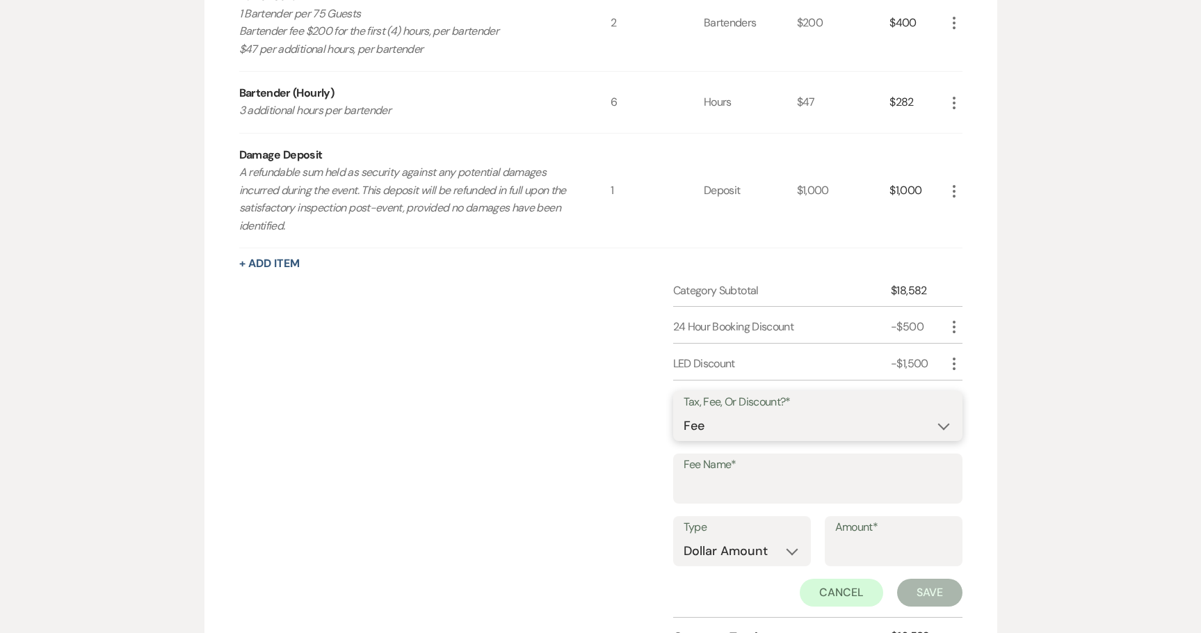
click at [728, 426] on select "Fee Discount Tax" at bounding box center [818, 425] width 268 height 27
select select "3"
click at [684, 412] on select "Fee Discount Tax" at bounding box center [818, 425] width 268 height 27
click at [725, 485] on input "Fee Name*" at bounding box center [818, 488] width 268 height 27
type input "Tax"
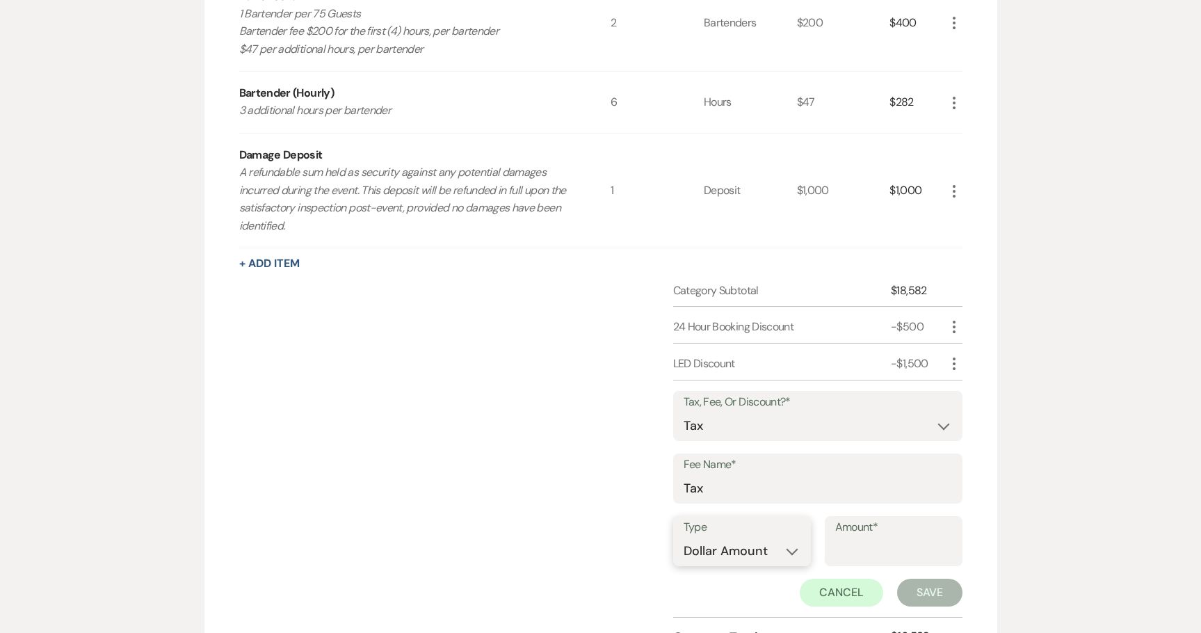
click at [715, 541] on select "Dollar Amount Percentage" at bounding box center [742, 551] width 117 height 27
select select "false"
click at [684, 538] on select "Dollar Amount Percentage" at bounding box center [742, 551] width 117 height 27
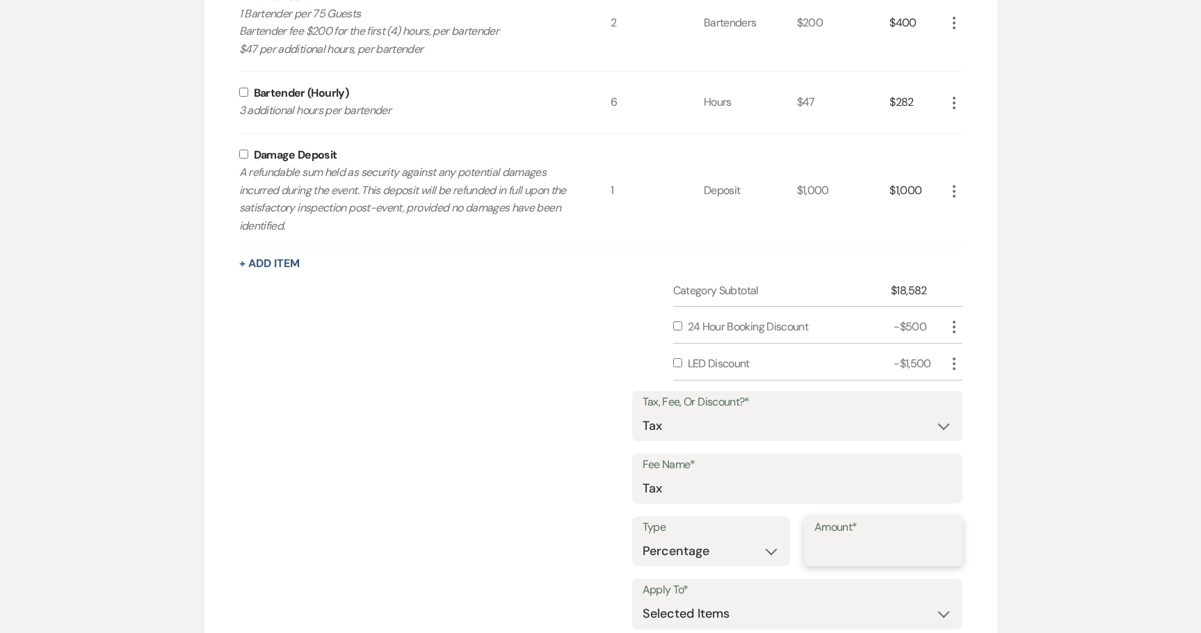
click at [859, 557] on input "Amount*" at bounding box center [883, 551] width 138 height 27
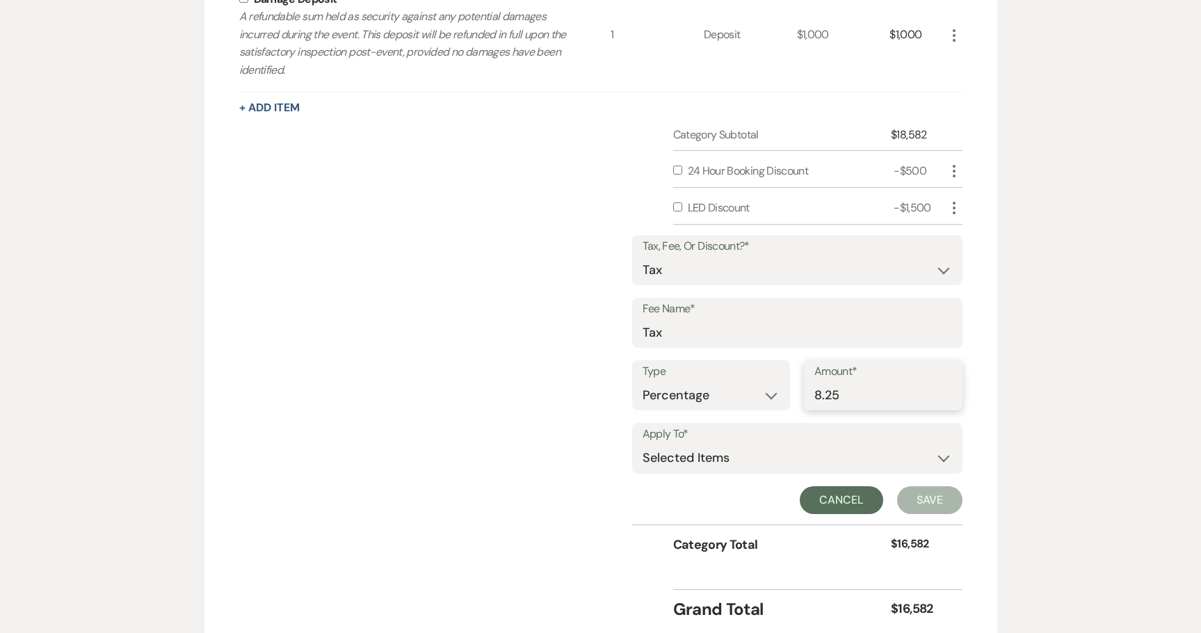
scroll to position [1007, 0]
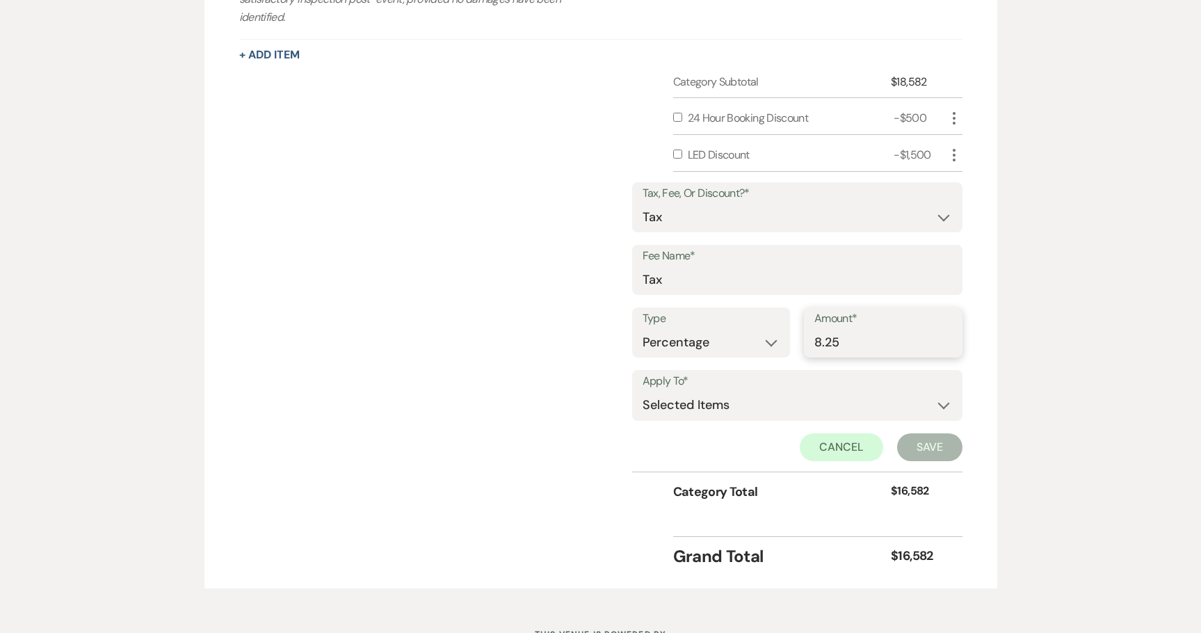
type input "8.25"
click at [782, 394] on select "Selected Items Category Subtotal (before all Taxes/Fees/Discounts) Category Tot…" at bounding box center [798, 406] width 310 height 28
select select "1"
click at [643, 392] on select "Selected Items Category Subtotal (before all Taxes/Fees/Discounts) Category Tot…" at bounding box center [798, 406] width 310 height 28
click at [940, 448] on button "Save" at bounding box center [929, 447] width 65 height 28
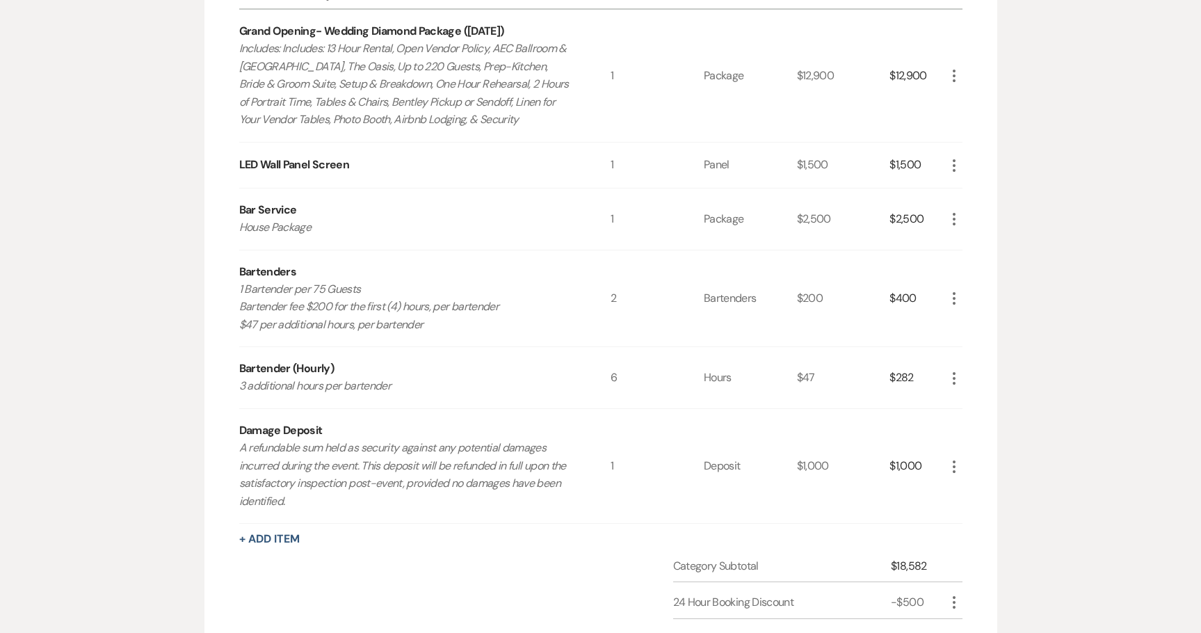
scroll to position [557, 0]
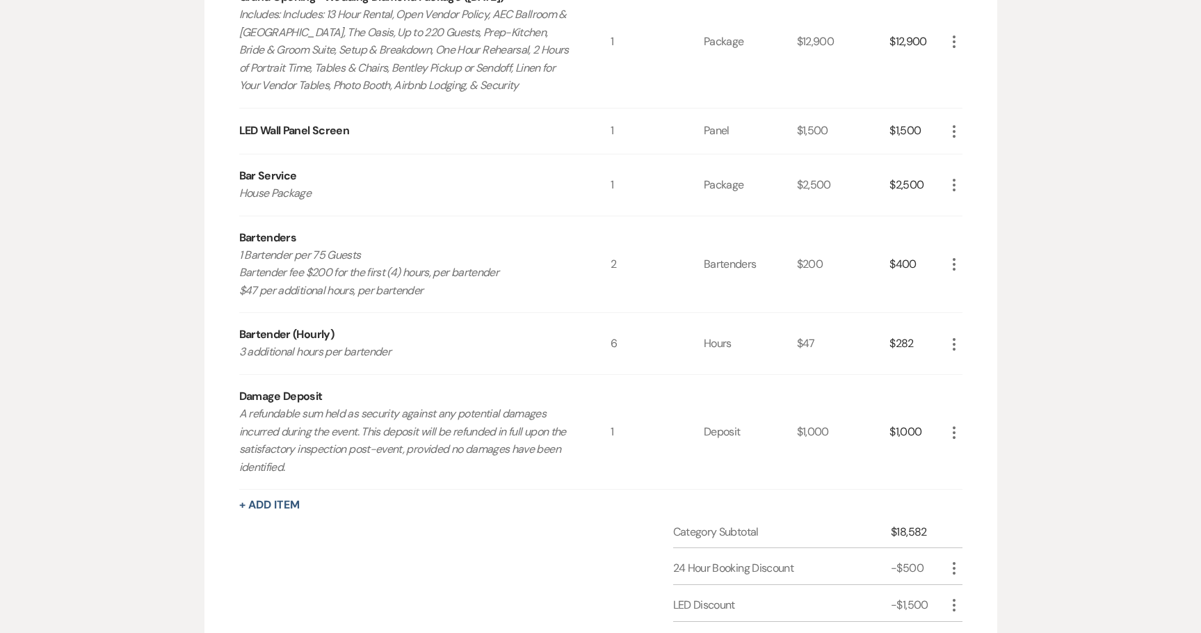
click at [953, 182] on icon "More" at bounding box center [954, 185] width 17 height 17
click at [958, 218] on button "Pencil Edit" at bounding box center [982, 212] width 72 height 22
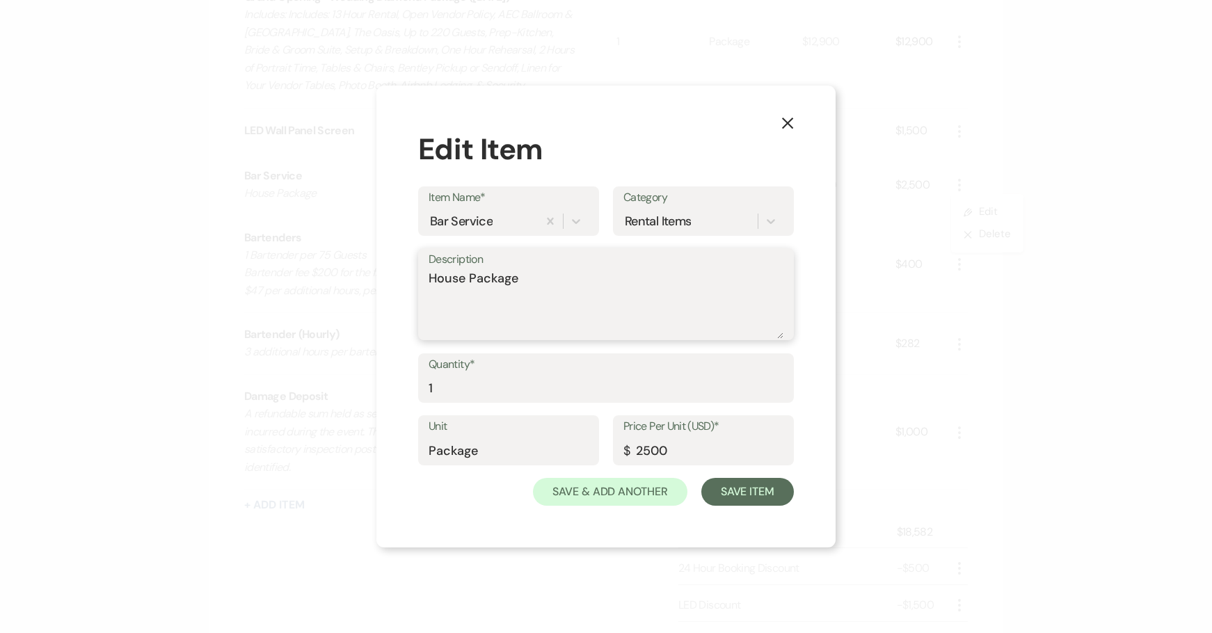
click at [545, 292] on textarea "House Package" at bounding box center [605, 304] width 355 height 70
type textarea "House Package ***You can customize***"
click at [739, 492] on button "Save Item" at bounding box center [747, 492] width 93 height 28
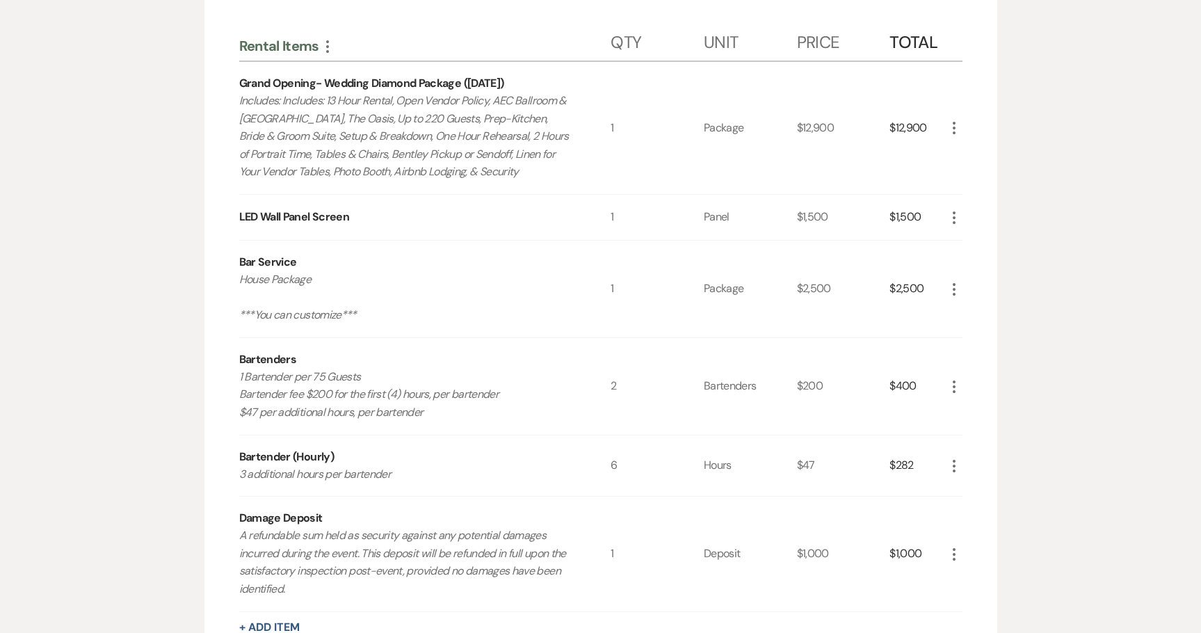
scroll to position [175, 0]
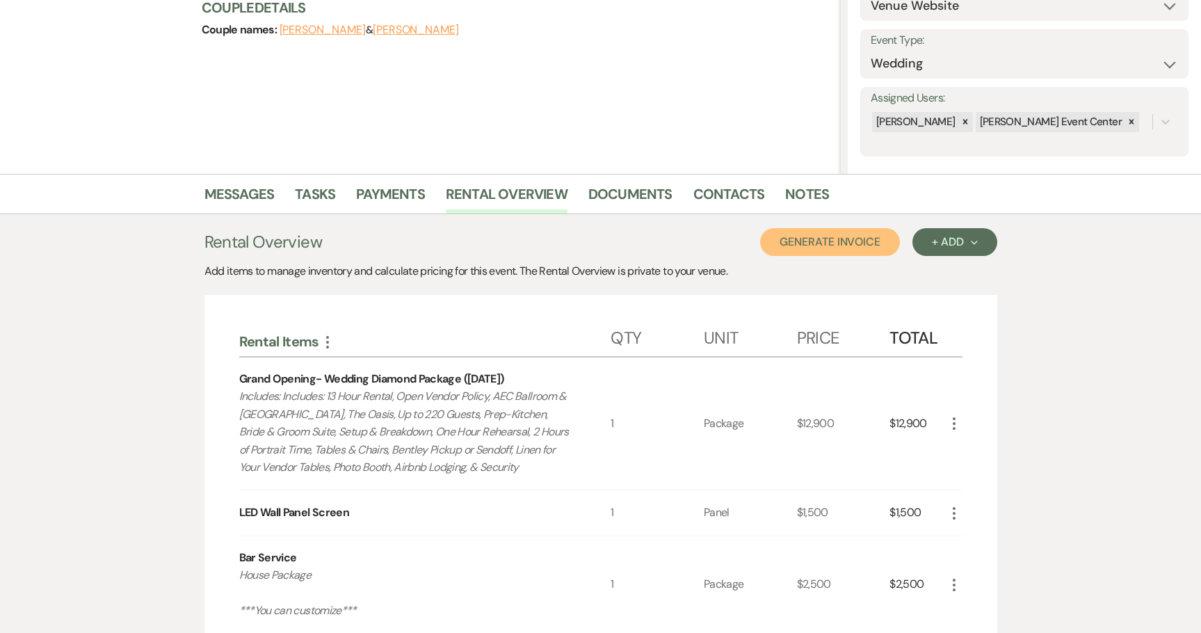
click at [802, 246] on button "Generate Invoice" at bounding box center [830, 242] width 140 height 28
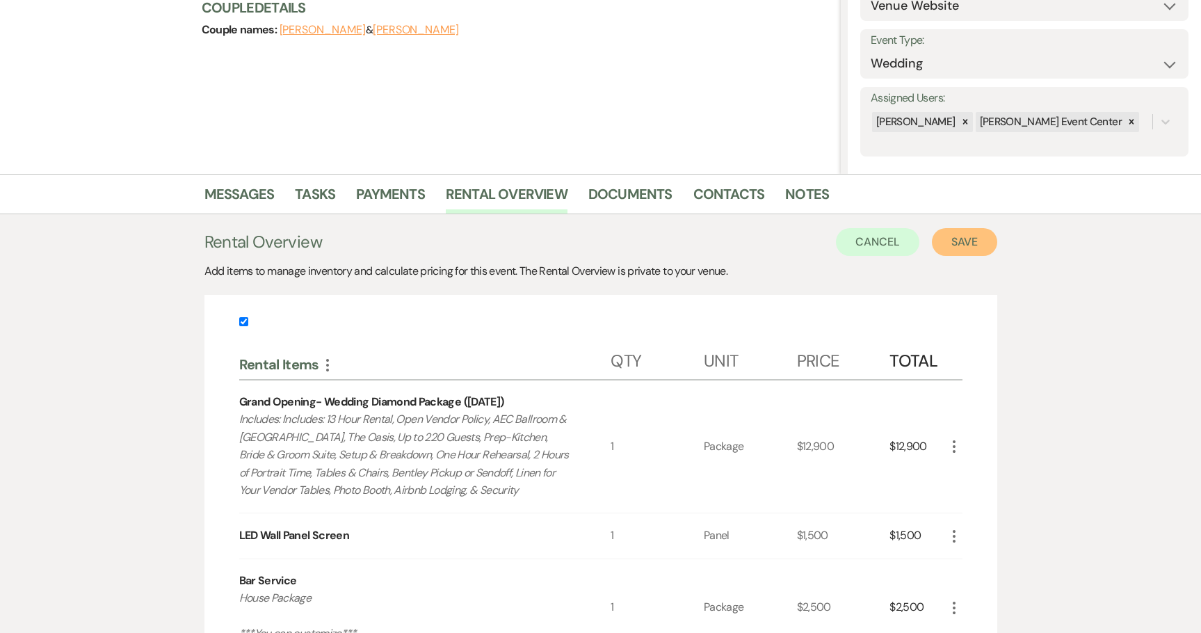
click at [974, 248] on button "Save" at bounding box center [964, 242] width 65 height 28
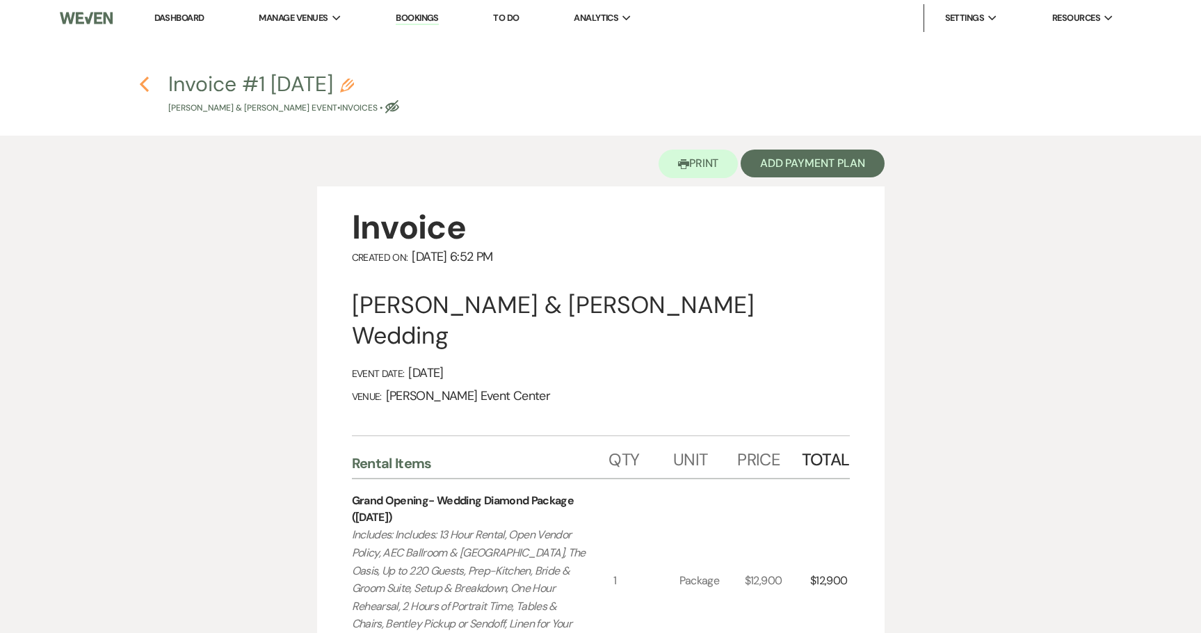
click at [147, 82] on icon "Previous" at bounding box center [144, 84] width 10 height 17
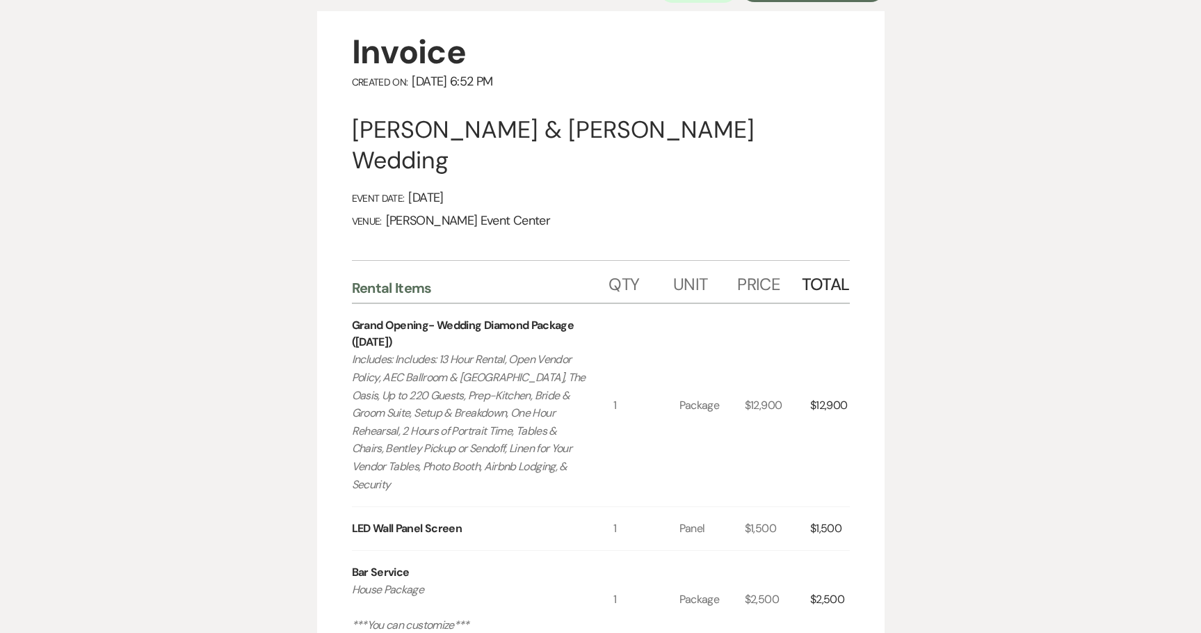
select select "2"
select select "5"
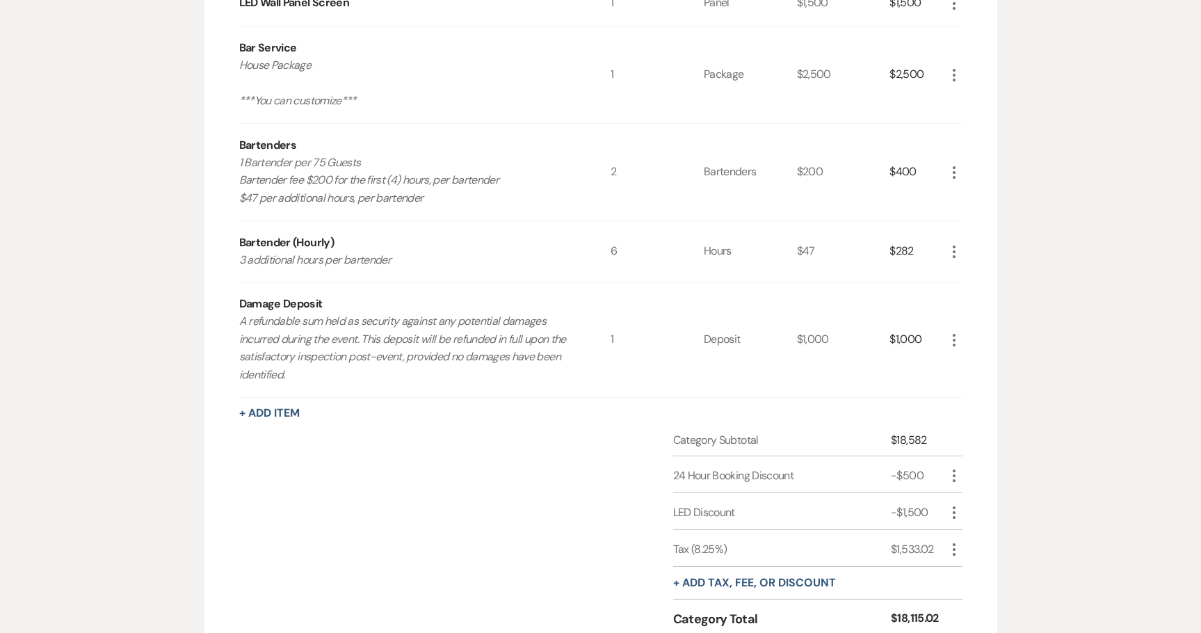
scroll to position [662, 0]
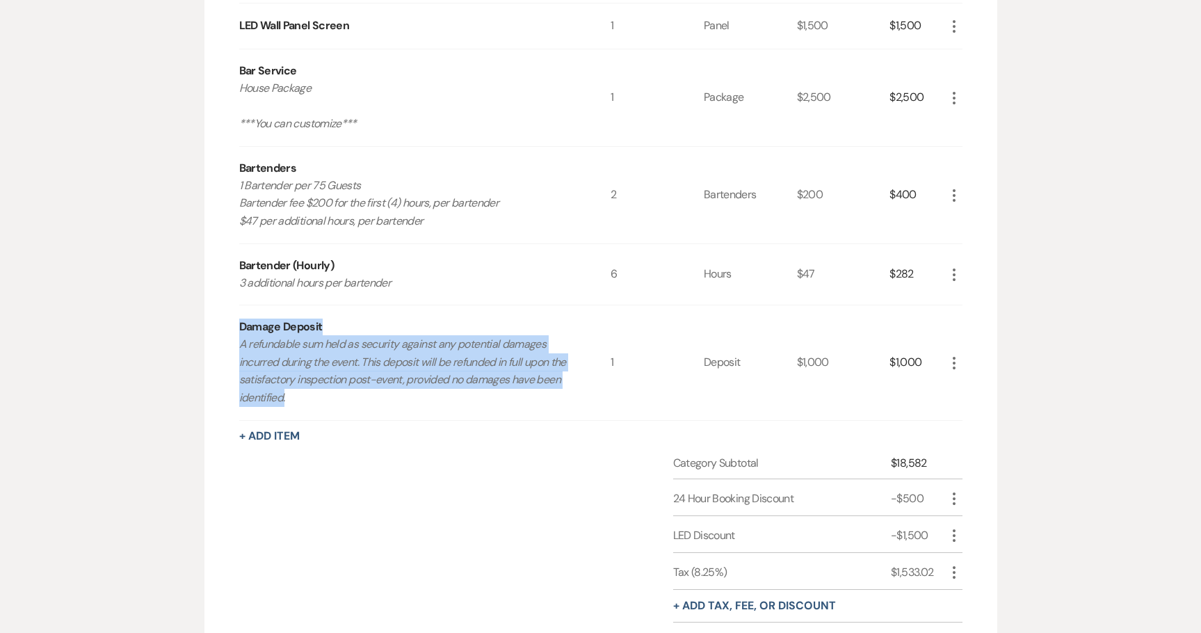
drag, startPoint x: 241, startPoint y: 321, endPoint x: 427, endPoint y: 394, distance: 199.3
click at [427, 394] on div "Damage Deposit A refundable sum held as security against any potential damages …" at bounding box center [425, 362] width 372 height 114
click at [337, 395] on p "A refundable sum held as security against any potential damages incurred during…" at bounding box center [406, 370] width 335 height 71
drag, startPoint x: 303, startPoint y: 394, endPoint x: 233, endPoint y: 333, distance: 92.2
click at [233, 333] on div "Rental Items More Qty Unit Price Total Grand Opening- Wedding Diamond Package (…" at bounding box center [600, 273] width 793 height 931
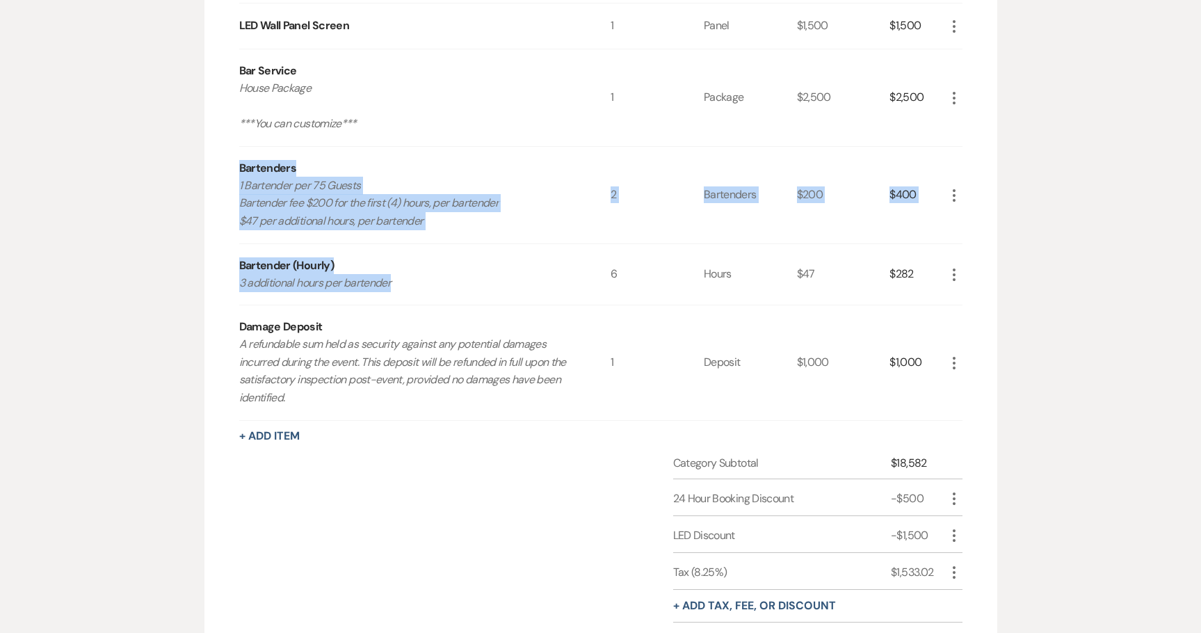
drag, startPoint x: 419, startPoint y: 289, endPoint x: 176, endPoint y: 175, distance: 268.5
click at [176, 175] on div "Messages Tasks Payments Rental Overview Documents Contacts Notes Rental Overvie…" at bounding box center [600, 220] width 1201 height 1066
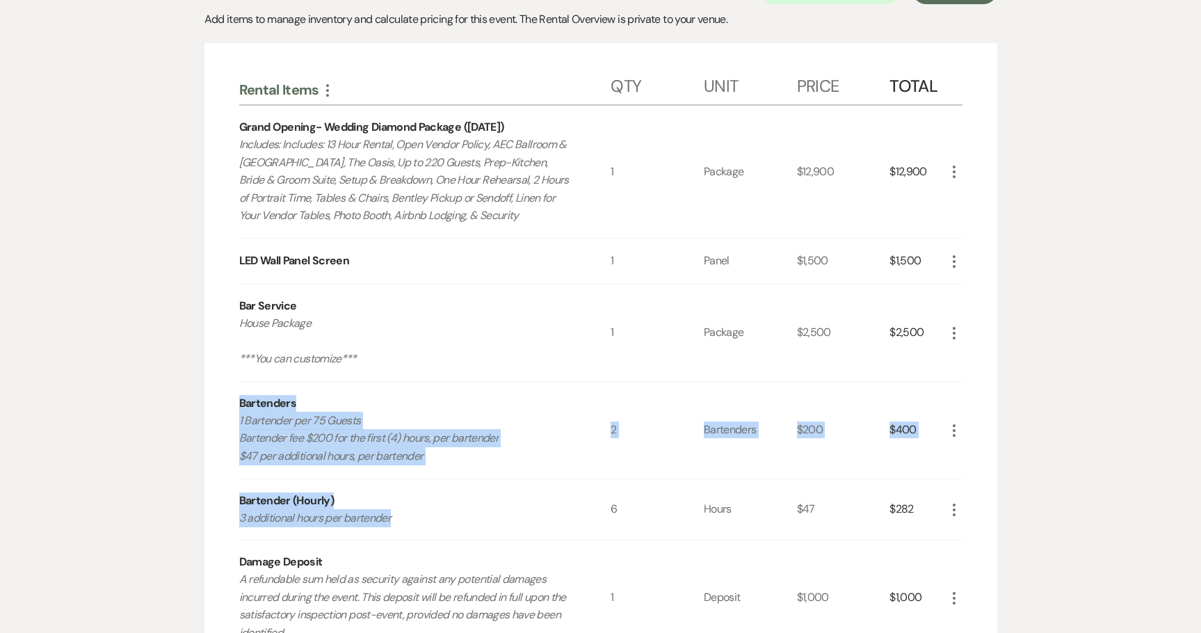
scroll to position [106, 0]
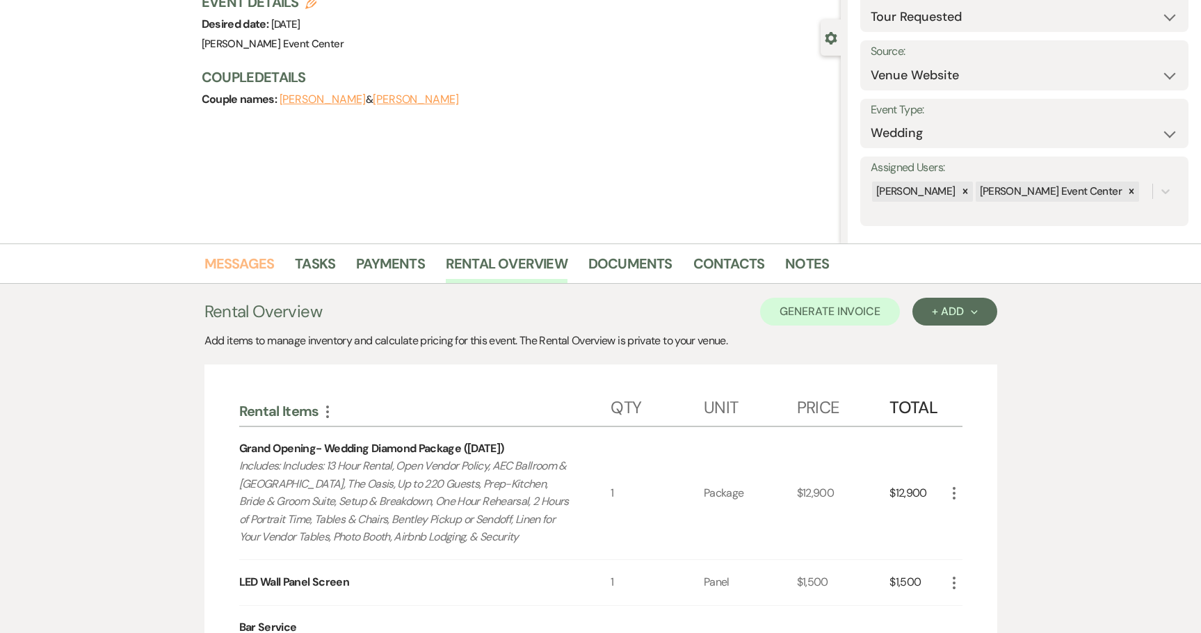
click at [233, 264] on link "Messages" at bounding box center [239, 267] width 70 height 31
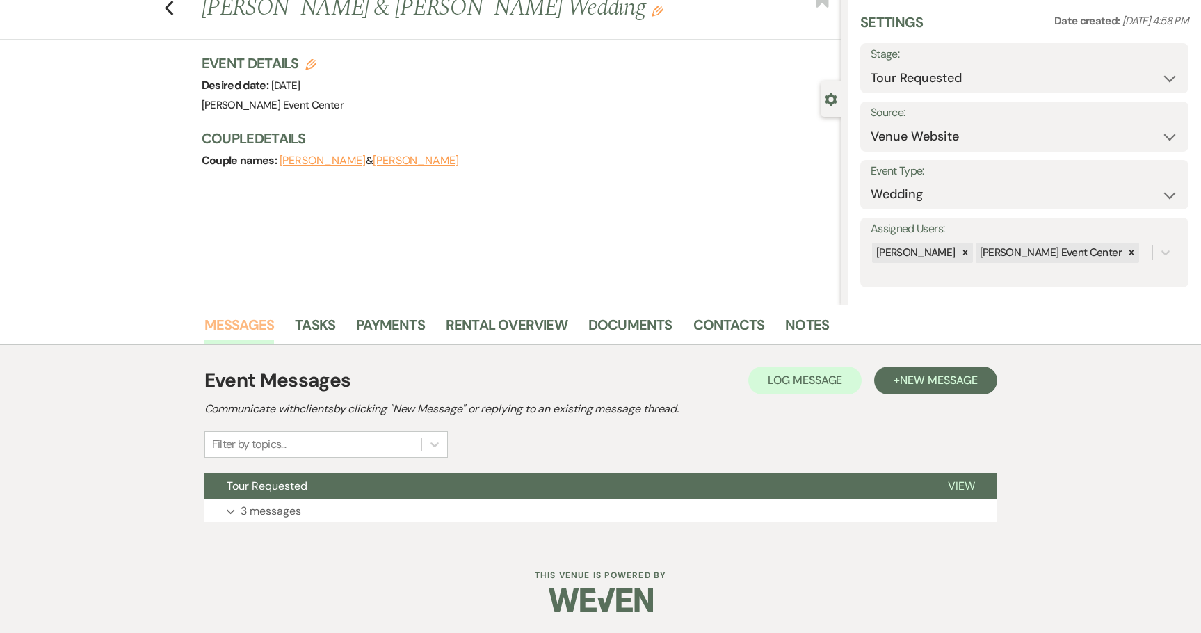
scroll to position [45, 0]
click at [301, 499] on button "Expand 3 messages" at bounding box center [600, 511] width 793 height 24
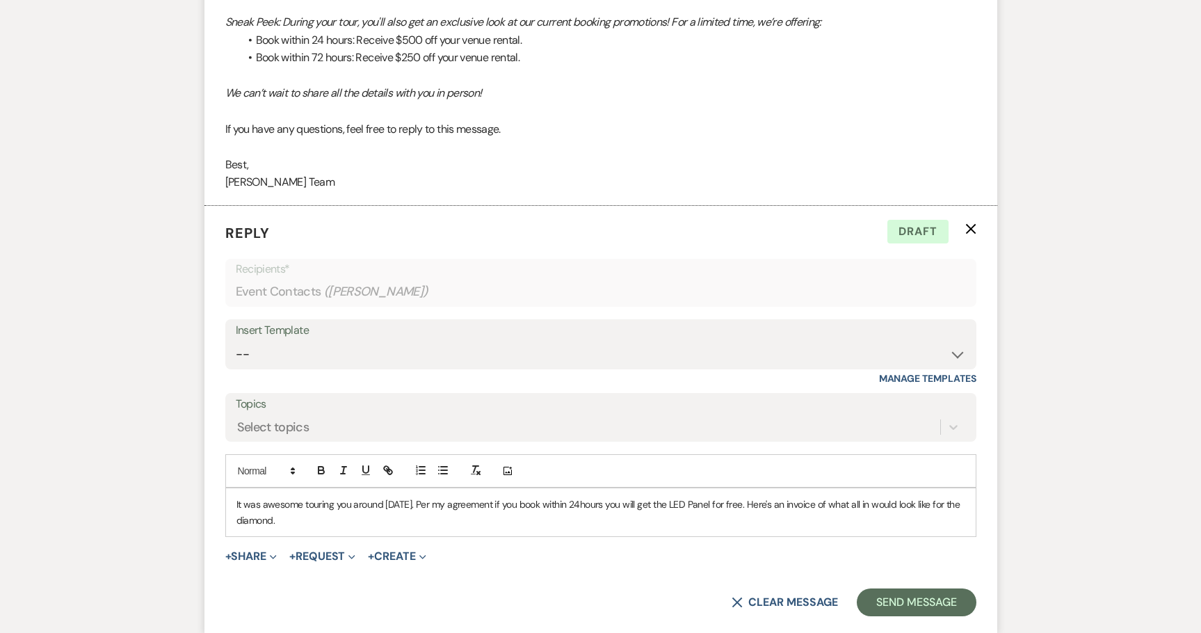
scroll to position [1561, 0]
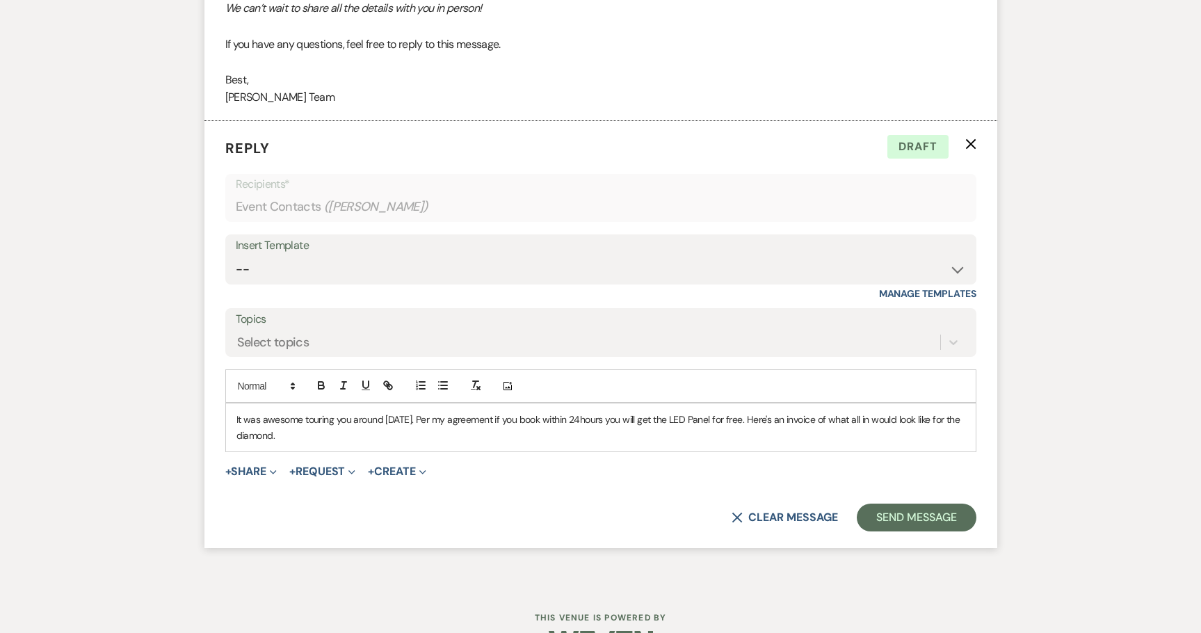
click at [280, 415] on p "It was awesome touring you around [DATE]. Per my agreement if you book within 2…" at bounding box center [600, 427] width 729 height 31
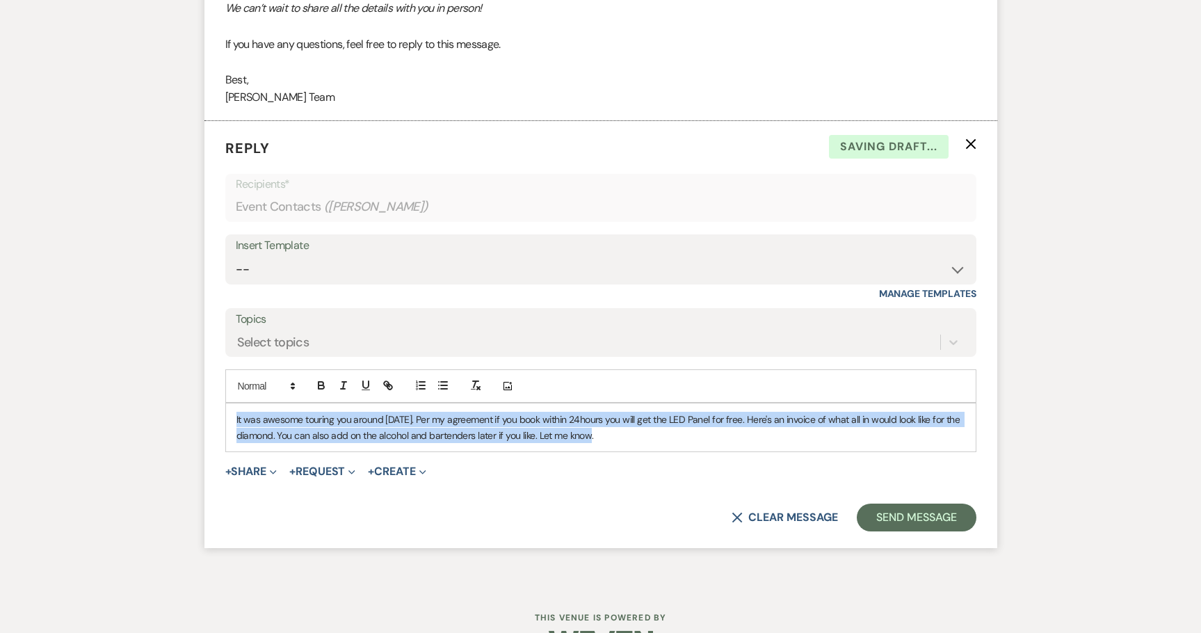
drag, startPoint x: 623, startPoint y: 426, endPoint x: 106, endPoint y: 362, distance: 520.0
copy p "It was awesome touring you around [DATE]. Per my agreement if you book within 2…"
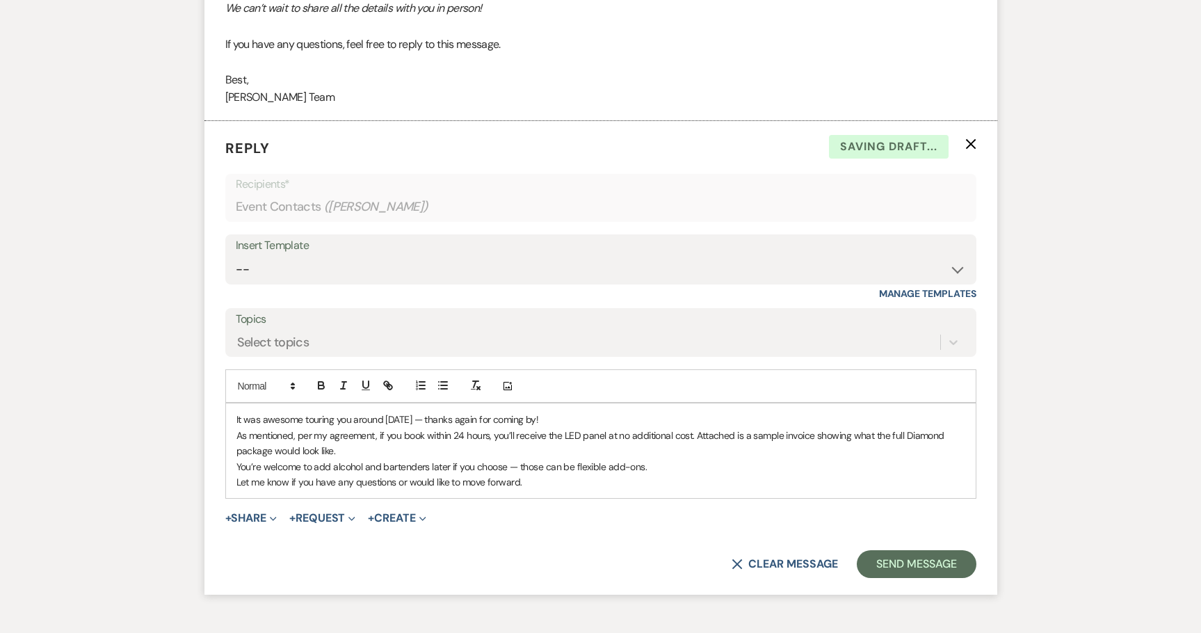
click at [339, 431] on p "As mentioned, per my agreement, if you book within 24 hours, you’ll receive the…" at bounding box center [600, 443] width 729 height 31
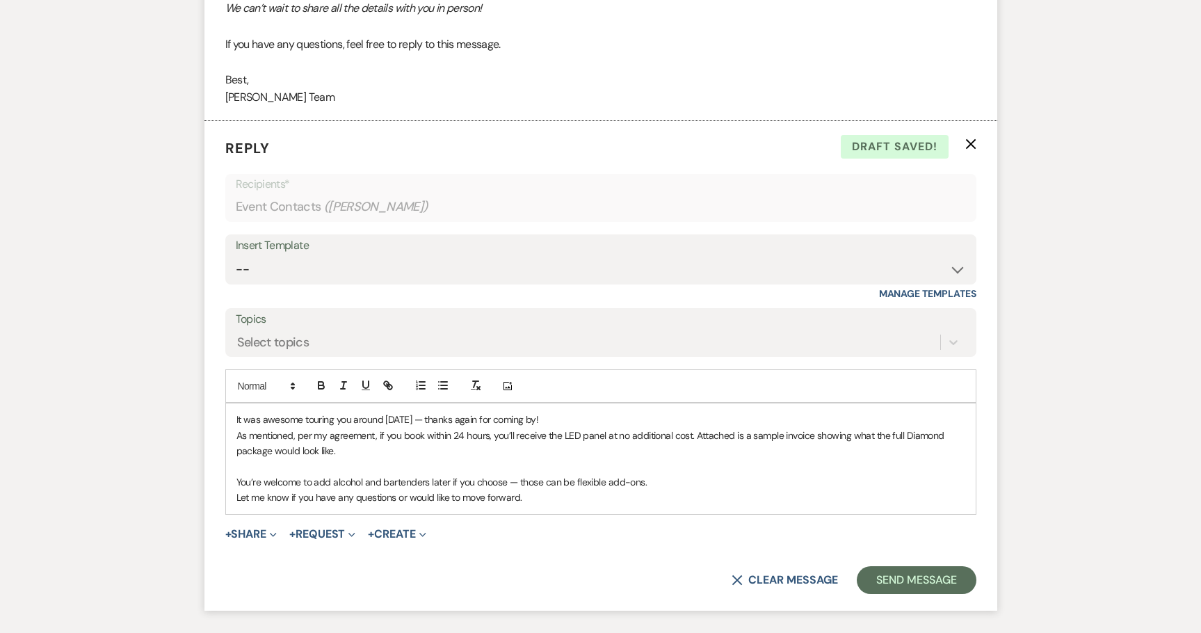
click at [654, 474] on p "You’re welcome to add alcohol and bartenders later if you choose — those can be…" at bounding box center [600, 481] width 729 height 15
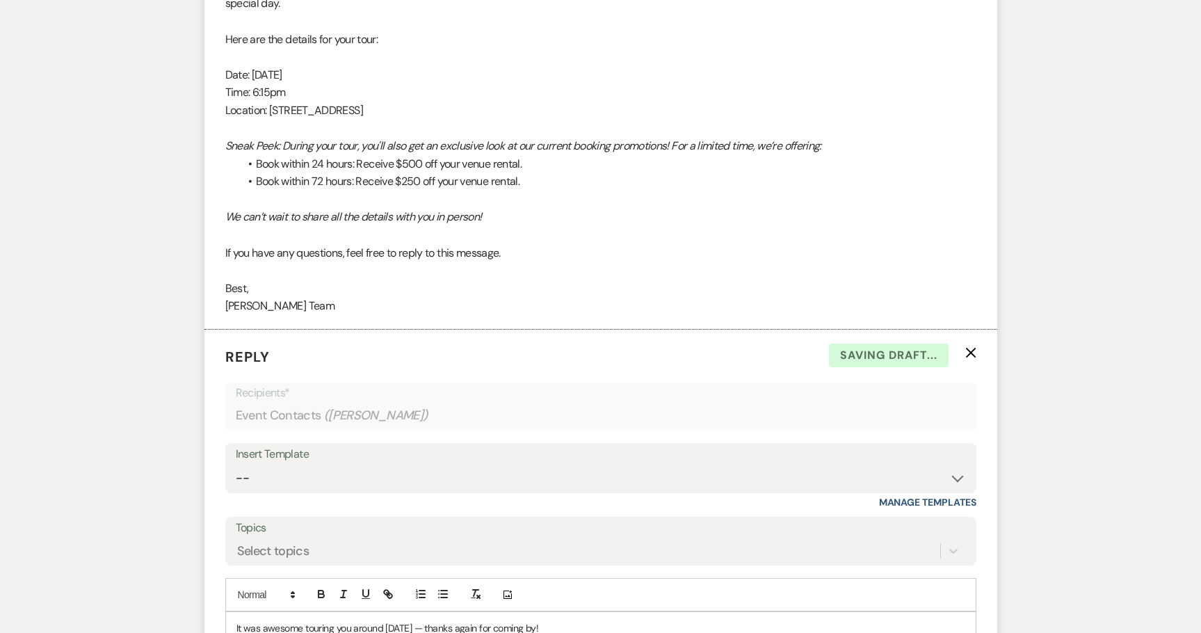
scroll to position [1664, 0]
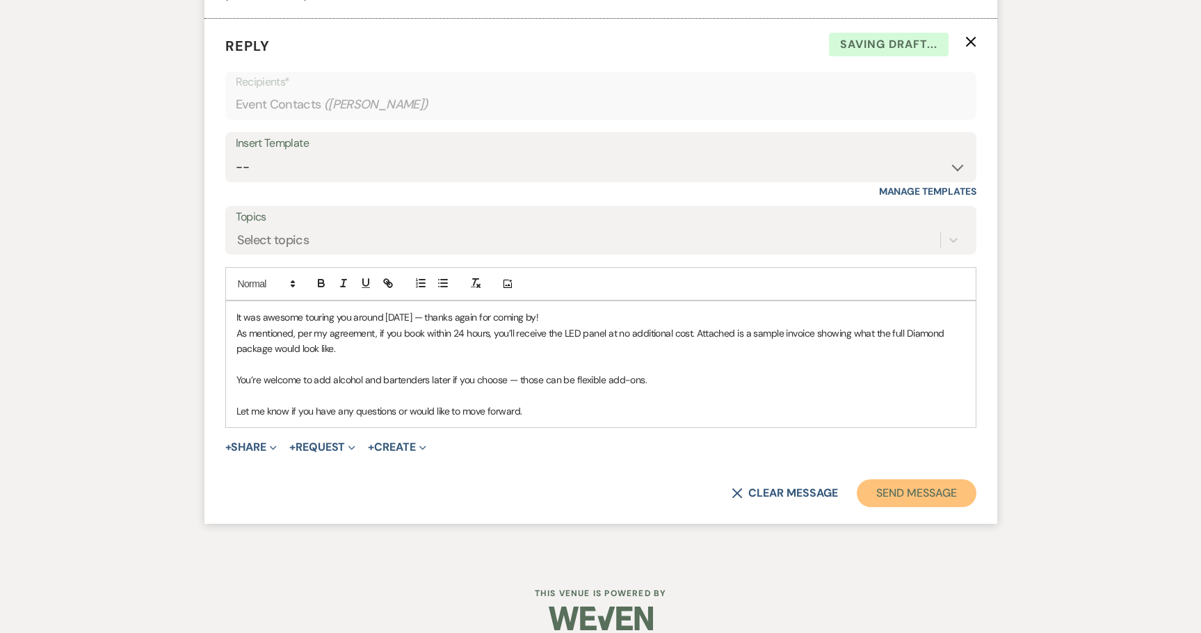
click at [897, 479] on button "Send Message" at bounding box center [916, 493] width 119 height 28
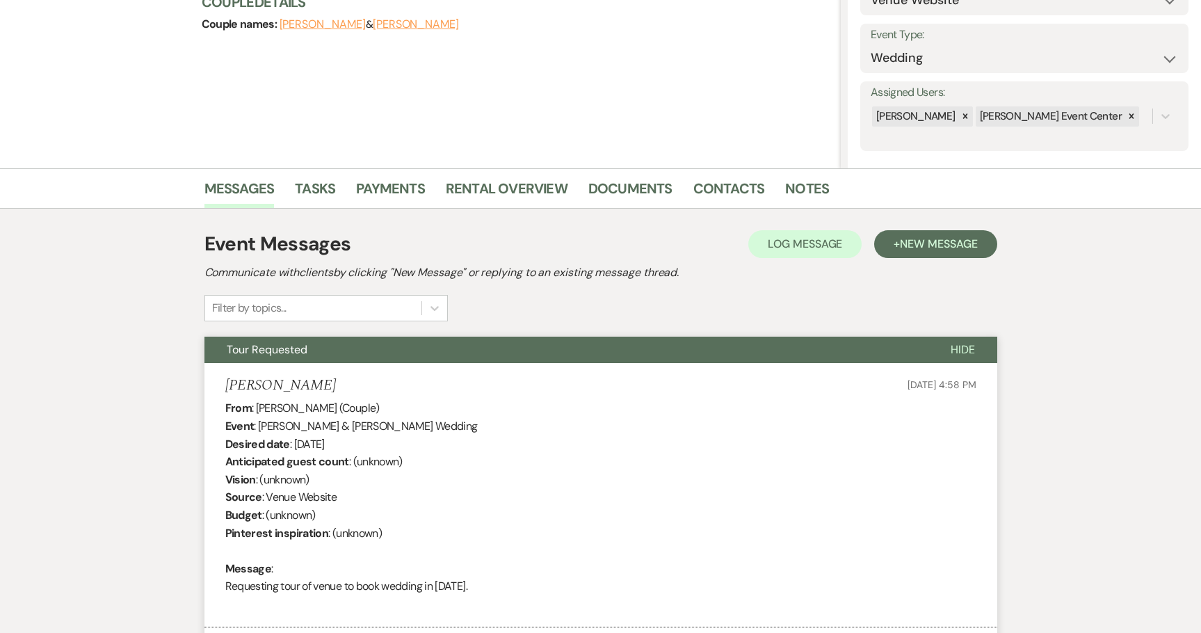
scroll to position [0, 0]
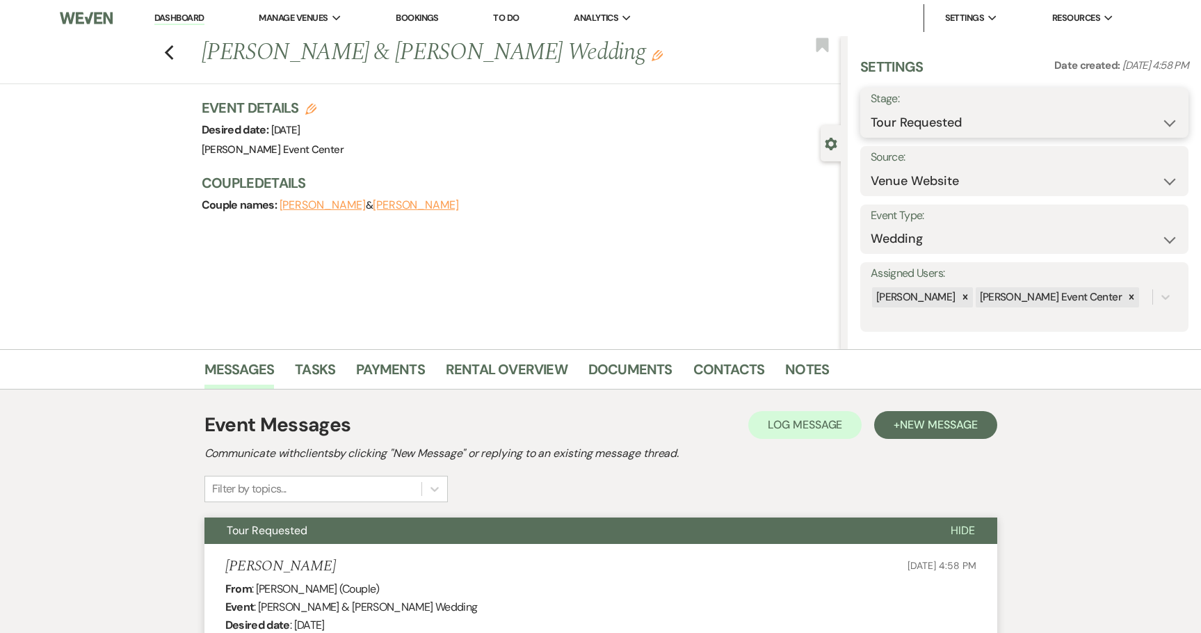
click at [947, 129] on select "Inquiry Follow Up Tour Requested Tour Confirmed Toured Proposal Sent Booked Lost" at bounding box center [1024, 122] width 307 height 27
select select "6"
click at [871, 109] on select "Inquiry Follow Up Tour Requested Tour Confirmed Toured Proposal Sent Booked Lost" at bounding box center [1024, 122] width 307 height 27
click at [1128, 115] on button "Save" at bounding box center [1153, 113] width 70 height 28
click at [824, 43] on use "button" at bounding box center [822, 45] width 13 height 14
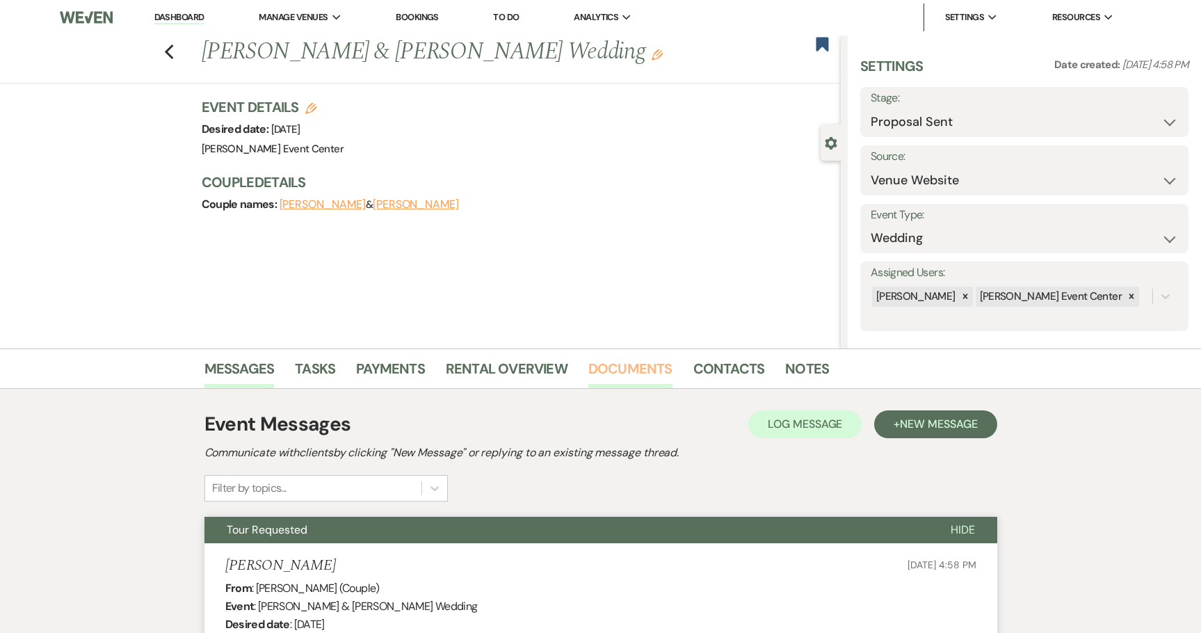
scroll to position [278, 0]
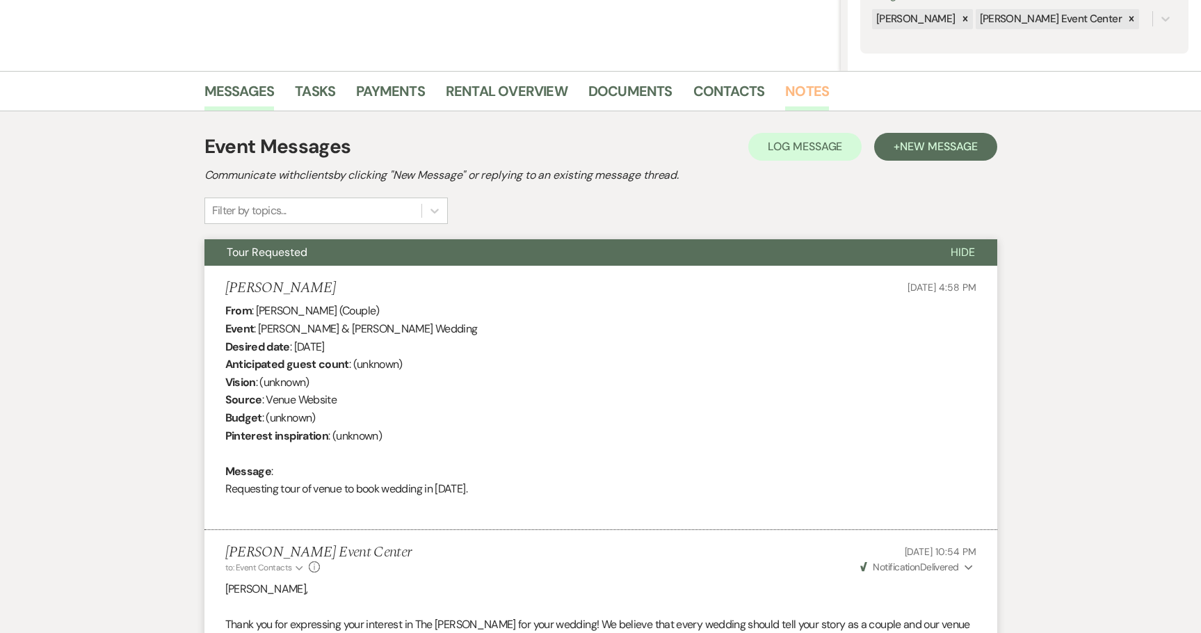
click at [817, 89] on link "Notes" at bounding box center [807, 95] width 44 height 31
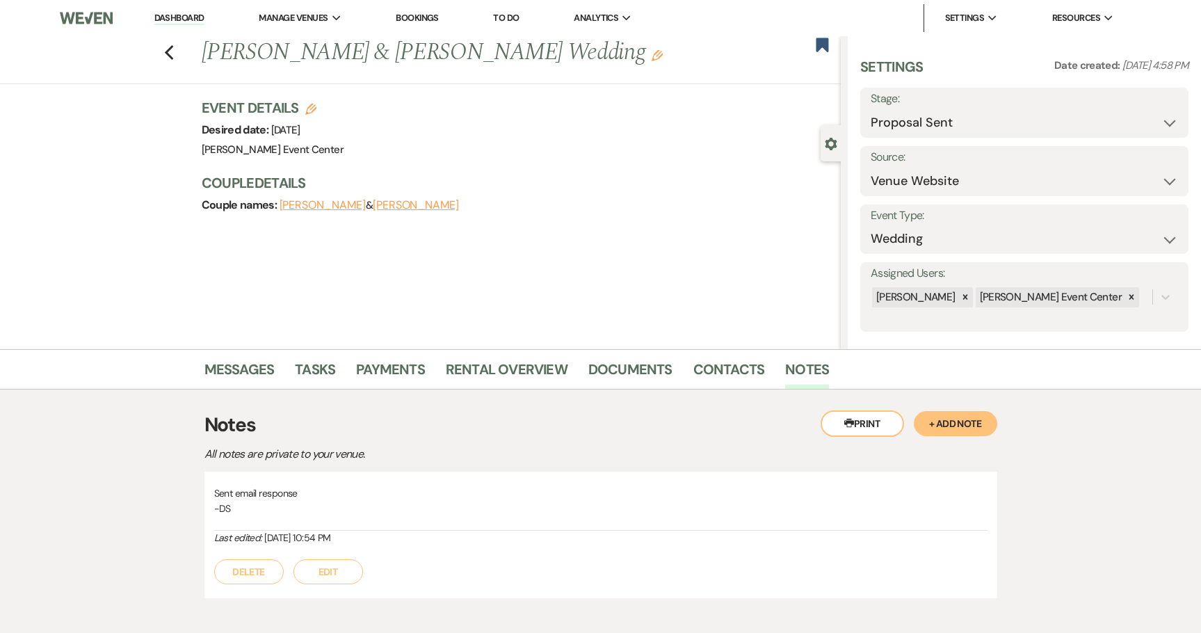
click at [1002, 428] on div "Messages Tasks Payments Rental Overview Documents Contacts Notes Printer Print …" at bounding box center [600, 484] width 1201 height 270
click at [986, 425] on button "+ Add Note" at bounding box center [955, 423] width 83 height 25
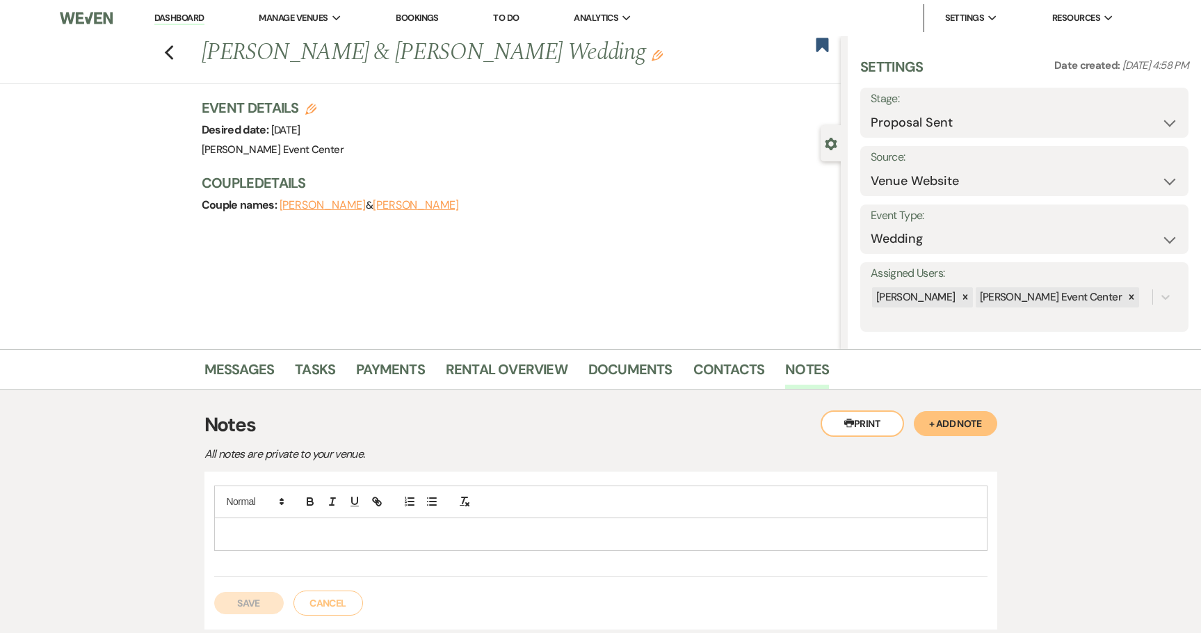
click at [485, 528] on p at bounding box center [600, 534] width 751 height 15
click at [236, 615] on button "Save" at bounding box center [249, 618] width 70 height 22
click at [185, 52] on div "Previous [PERSON_NAME] & [PERSON_NAME] Wedding Edit Bookmark" at bounding box center [417, 60] width 848 height 48
click at [173, 56] on use "button" at bounding box center [168, 52] width 9 height 15
select select "6"
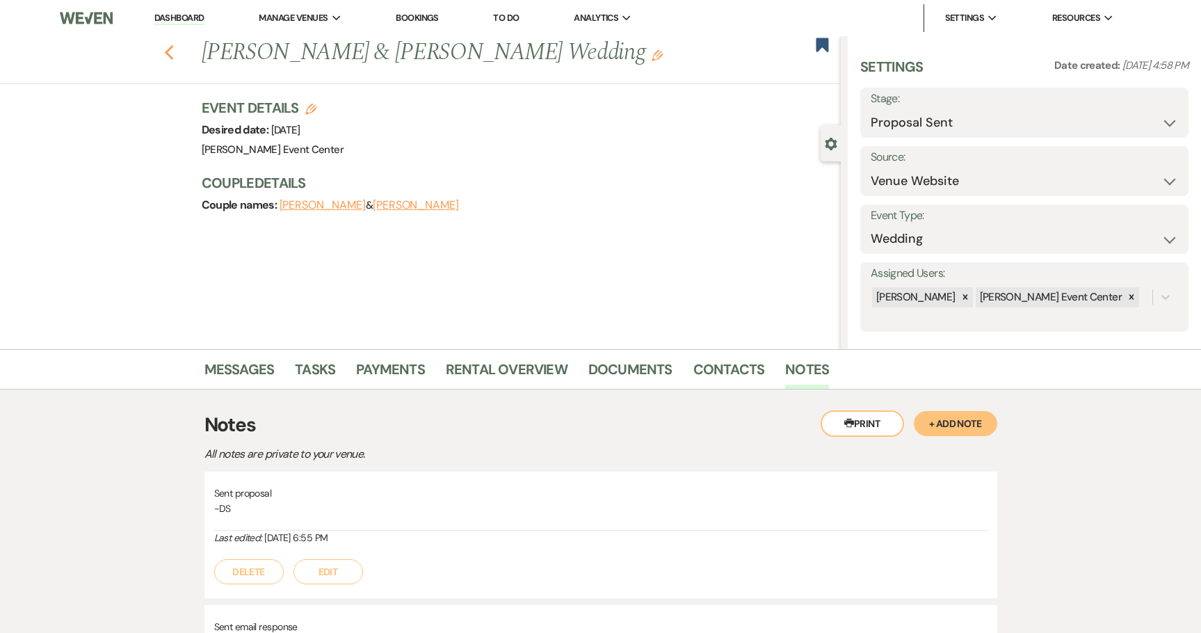
select select "8"
select select "10"
select select "8"
select select "4"
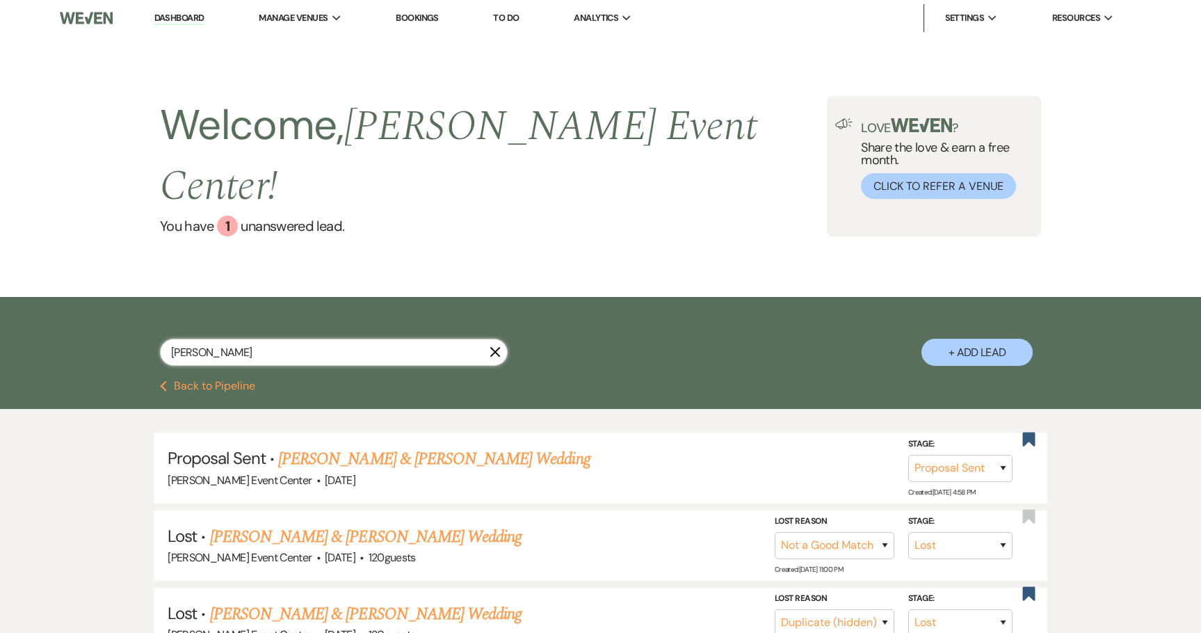
drag, startPoint x: 246, startPoint y: 322, endPoint x: 3, endPoint y: 299, distance: 243.8
click at [3, 299] on div "[PERSON_NAME] X + Add Lead" at bounding box center [600, 339] width 1201 height 84
click at [222, 216] on div "1" at bounding box center [227, 226] width 21 height 21
